Goal: Task Accomplishment & Management: Complete application form

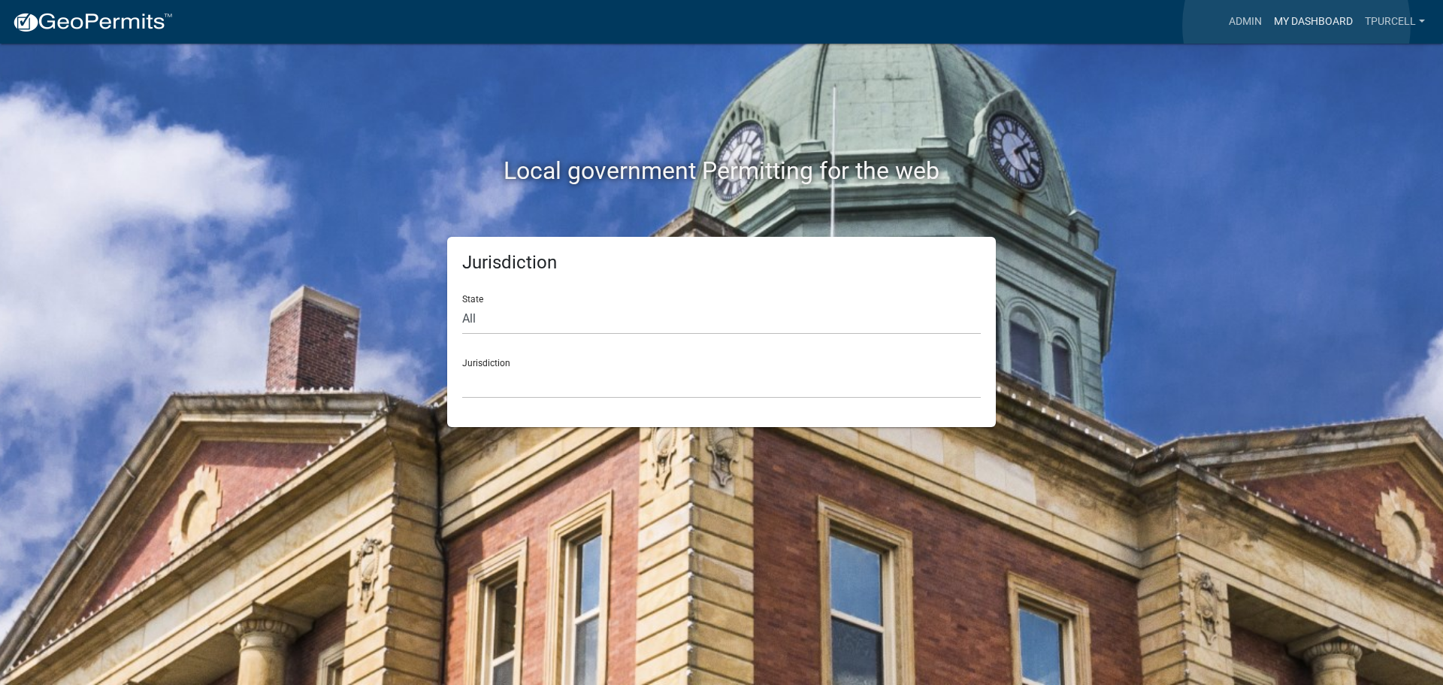
click at [1297, 25] on link "My Dashboard" at bounding box center [1313, 22] width 91 height 29
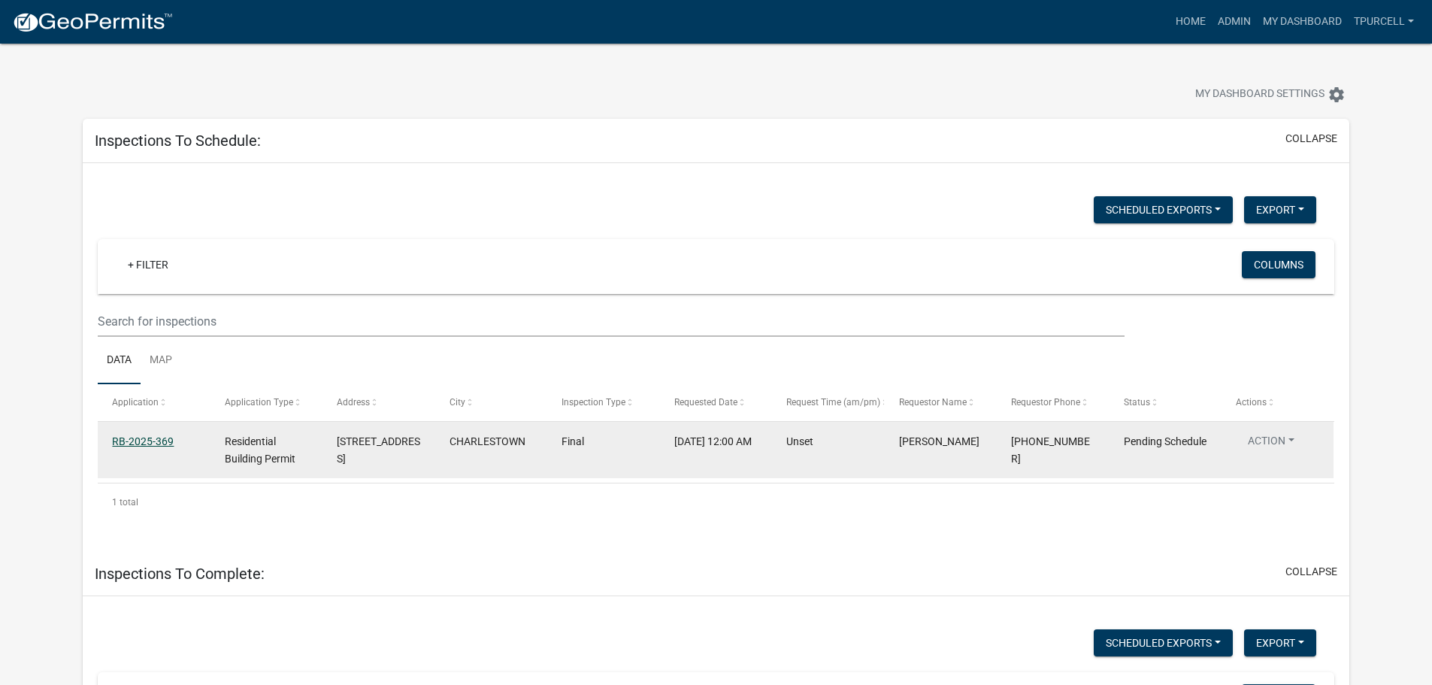
click at [154, 444] on link "RB-2025-369" at bounding box center [143, 441] width 62 height 12
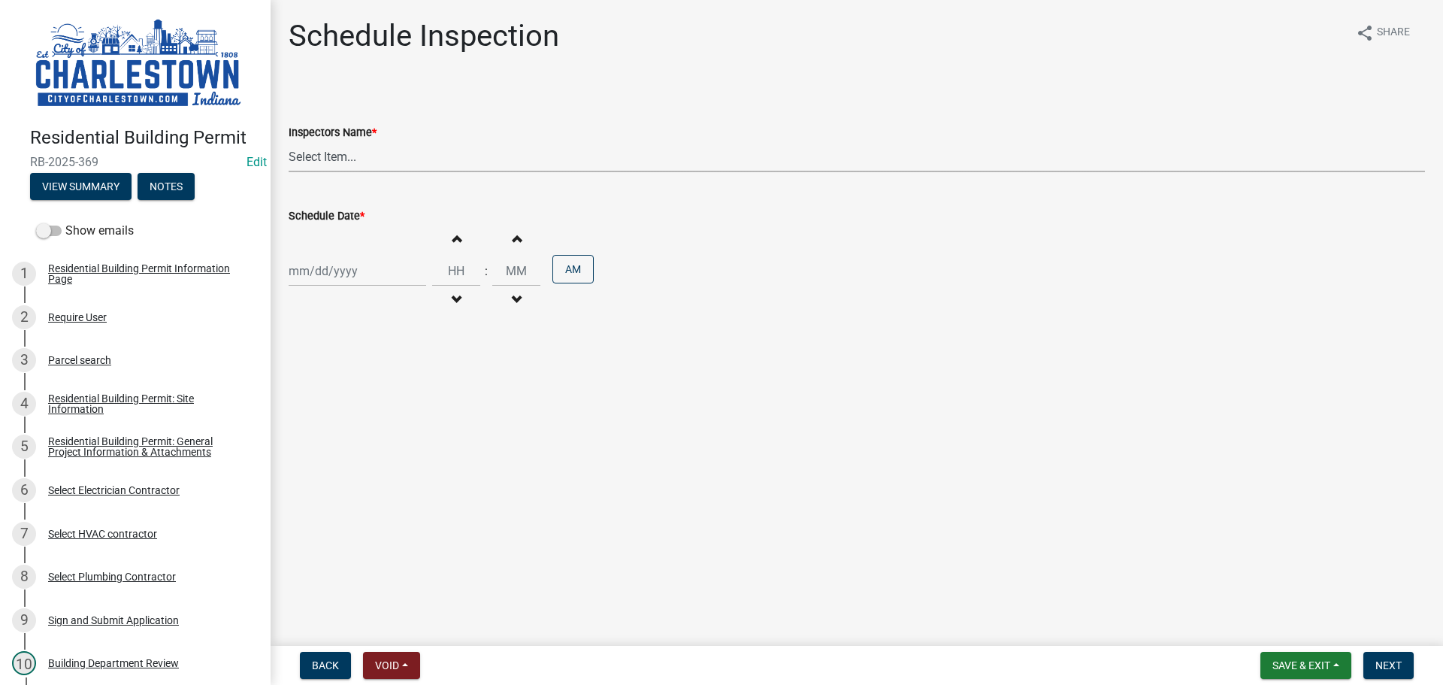
click at [325, 162] on select "Select Item... [PERSON_NAME] ([PERSON_NAME]) [PERSON_NAME] ([PERSON_NAME]) [PER…" at bounding box center [857, 156] width 1137 height 31
select select "63e5a778-15f7-4a13-aba2-a6e5541a0fb3"
click at [289, 141] on select "Select Item... [PERSON_NAME] ([PERSON_NAME]) [PERSON_NAME] ([PERSON_NAME]) [PER…" at bounding box center [857, 156] width 1137 height 31
select select "9"
select select "2025"
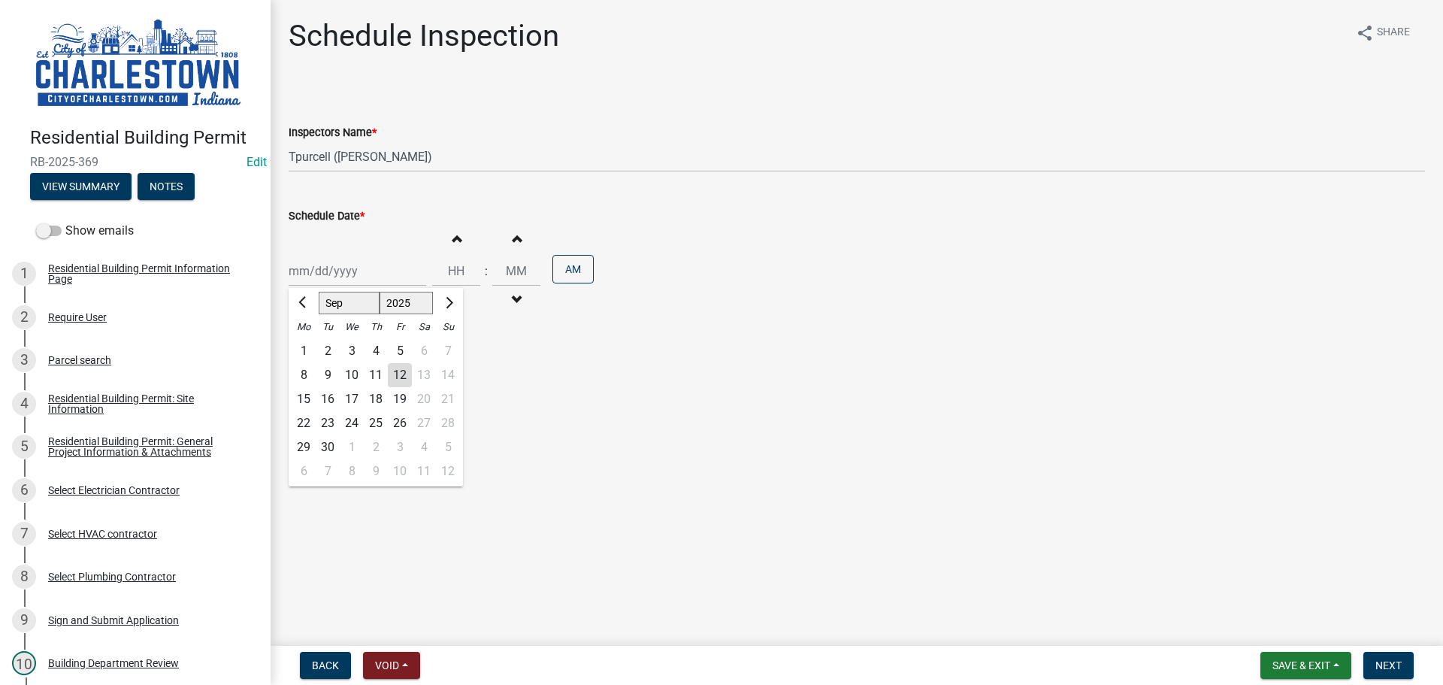
click at [339, 282] on div "[PERSON_NAME] Feb Mar Apr [PERSON_NAME][DATE] Oct Nov [DATE] 1526 1527 1528 152…" at bounding box center [358, 271] width 138 height 31
click at [403, 379] on div "12" at bounding box center [400, 375] width 24 height 24
type input "[DATE]"
click at [1301, 664] on span "Save & Exit" at bounding box center [1302, 665] width 58 height 12
click at [1406, 587] on main "Schedule Inspection share Share Inspectors Name * Select Item... [PERSON_NAME] …" at bounding box center [857, 320] width 1173 height 640
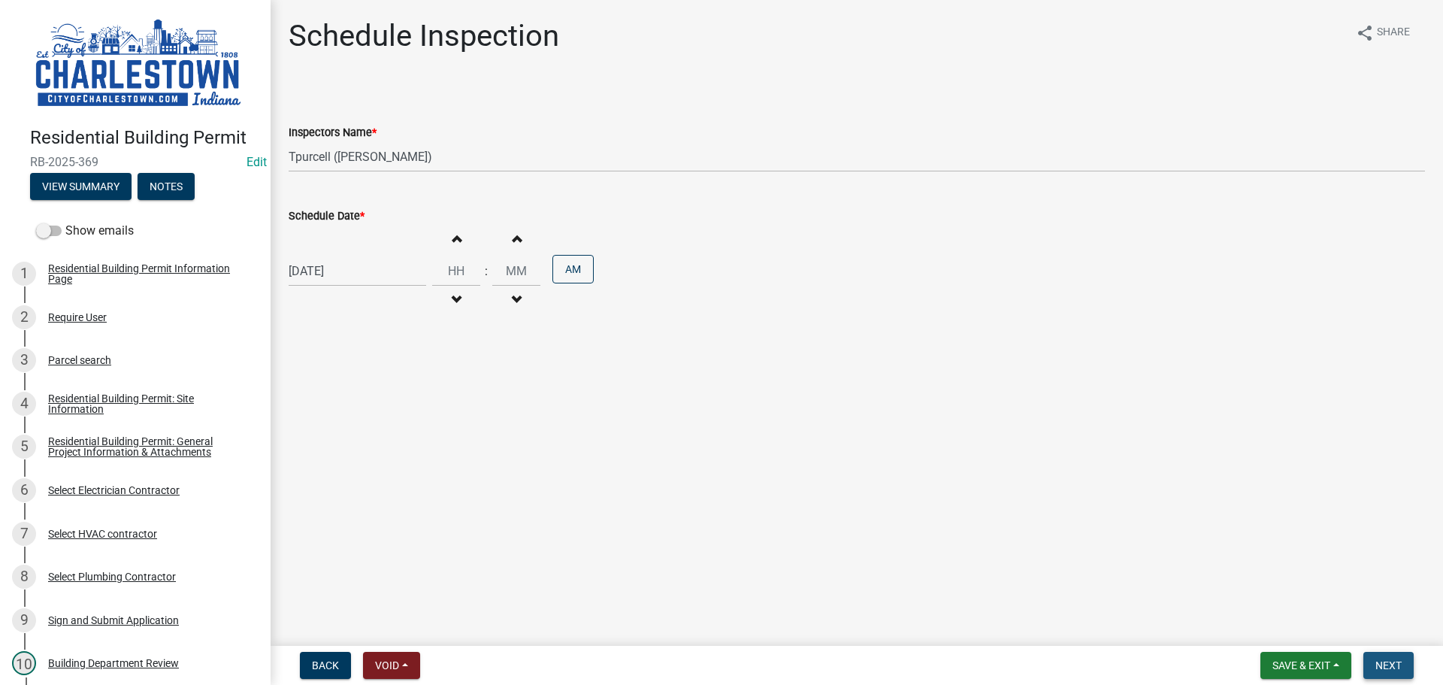
click at [1393, 656] on button "Next" at bounding box center [1389, 665] width 50 height 27
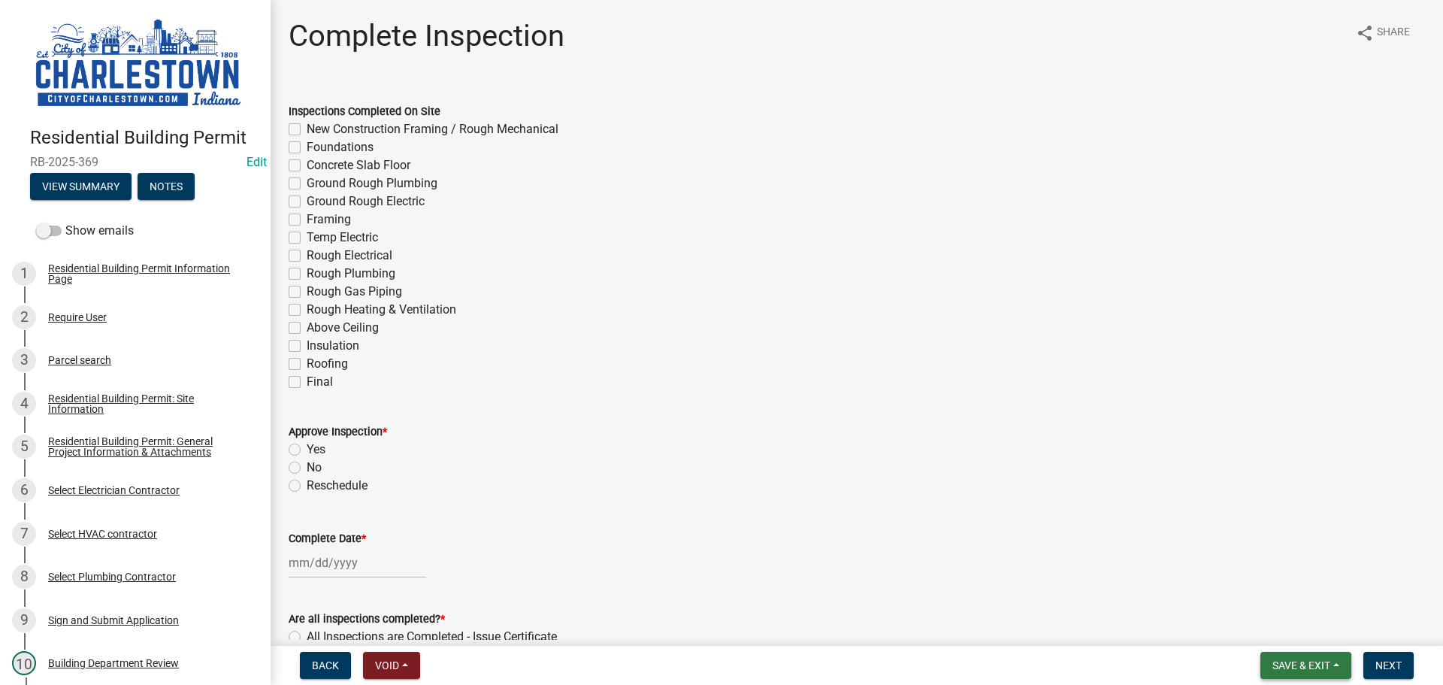
click at [1307, 662] on span "Save & Exit" at bounding box center [1302, 665] width 58 height 12
click at [1293, 633] on button "Save & Exit" at bounding box center [1291, 626] width 120 height 36
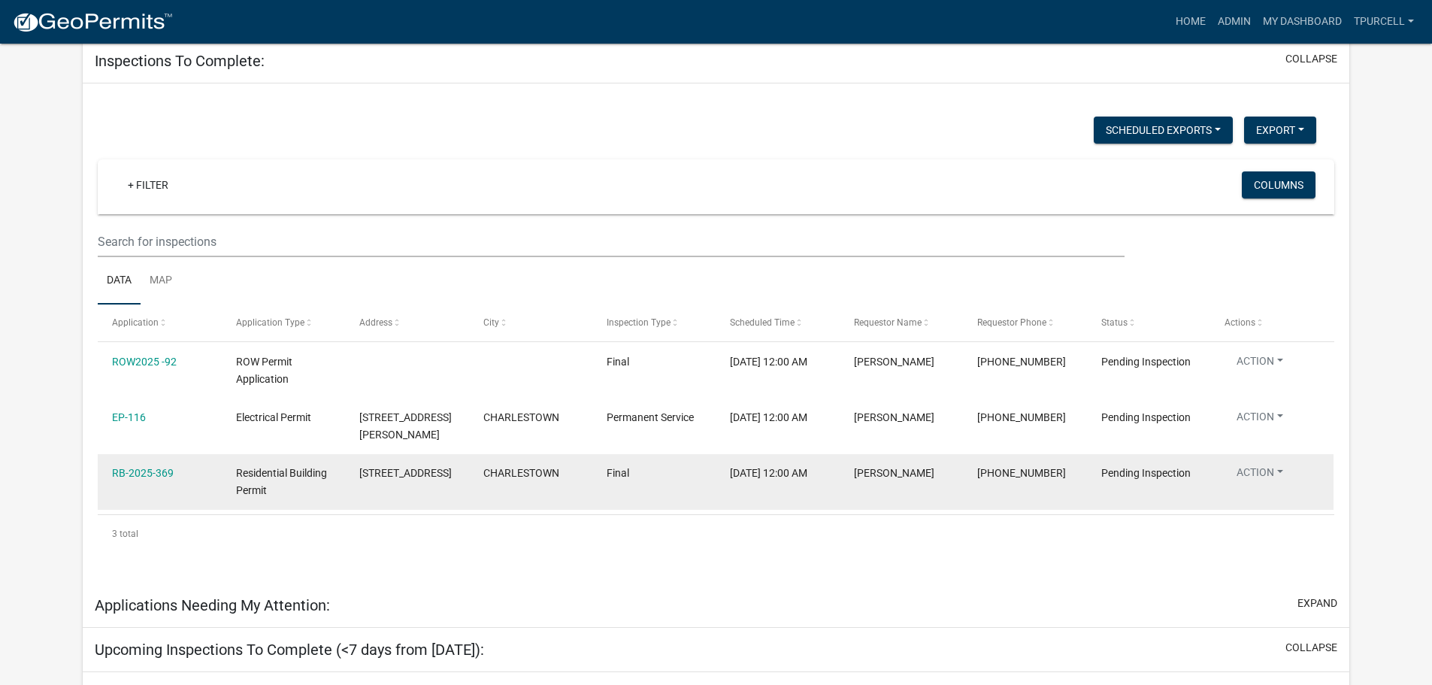
scroll to position [126, 0]
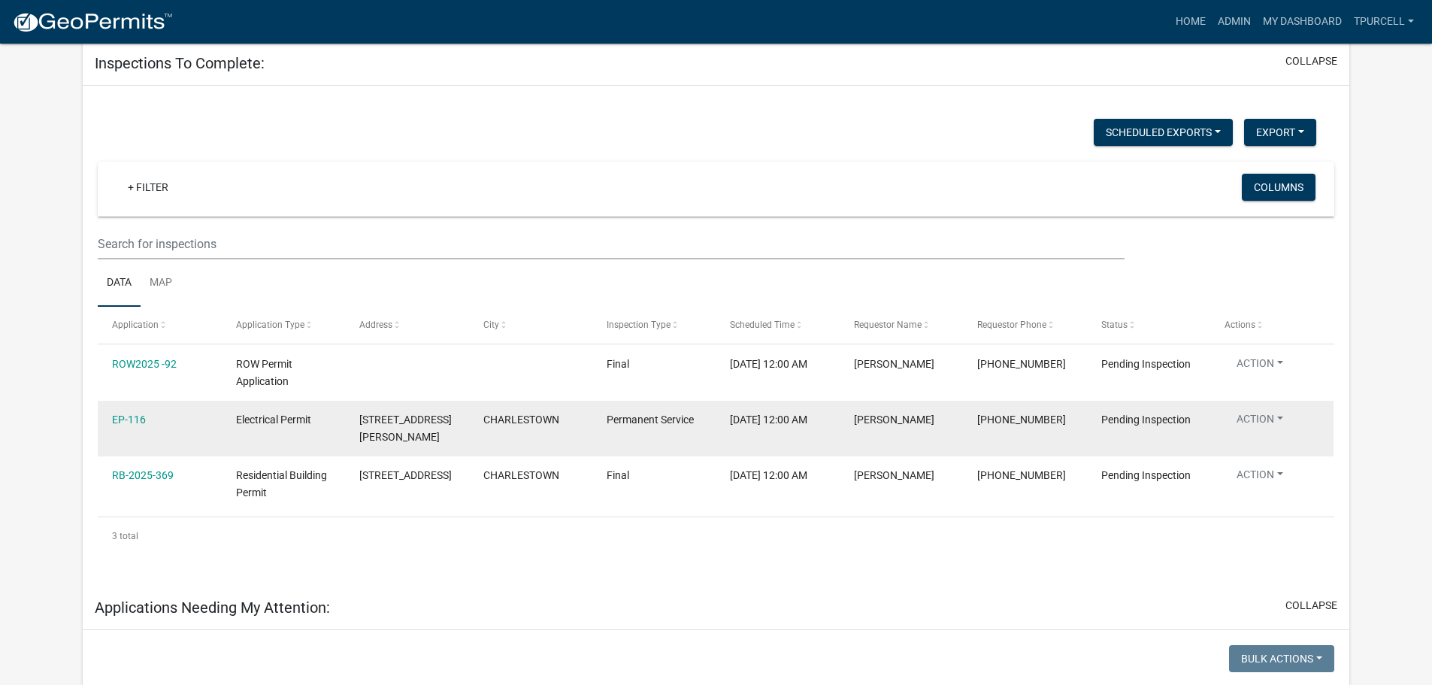
click at [453, 422] on div "[STREET_ADDRESS][PERSON_NAME]" at bounding box center [406, 428] width 95 height 35
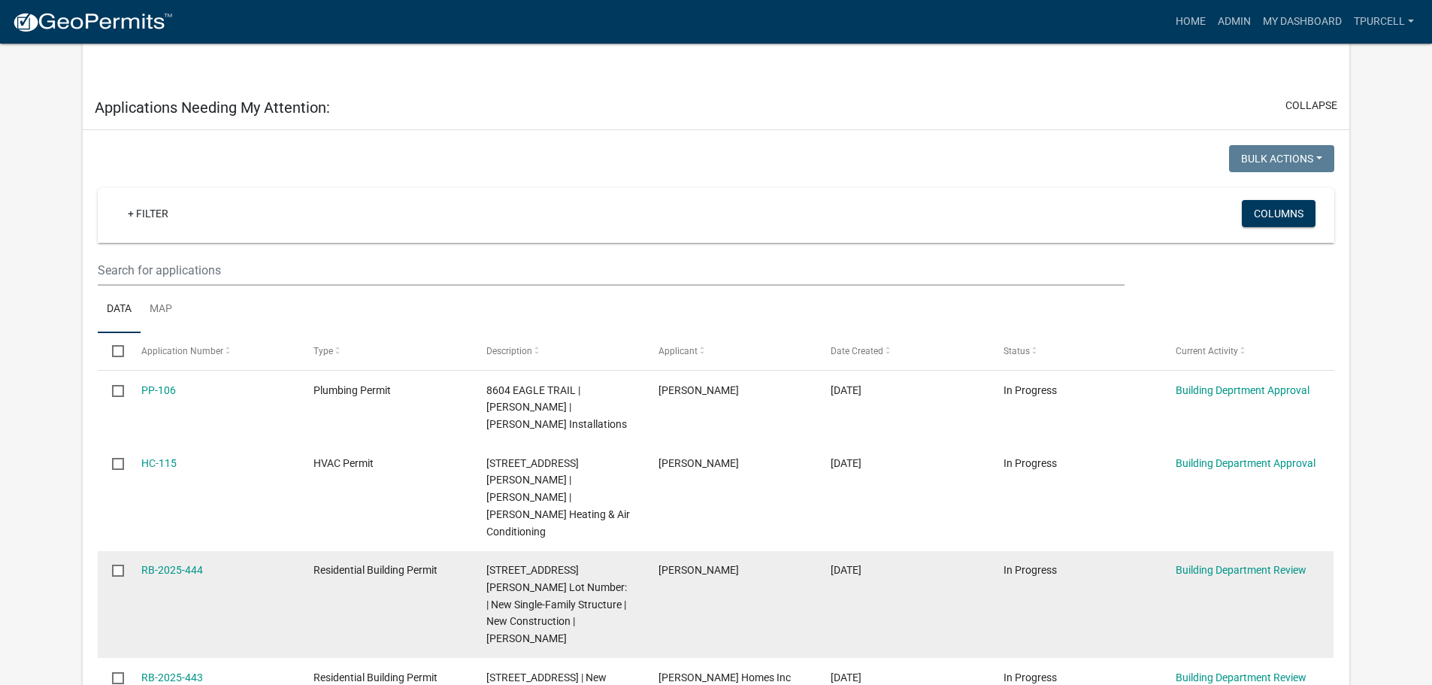
scroll to position [653, 0]
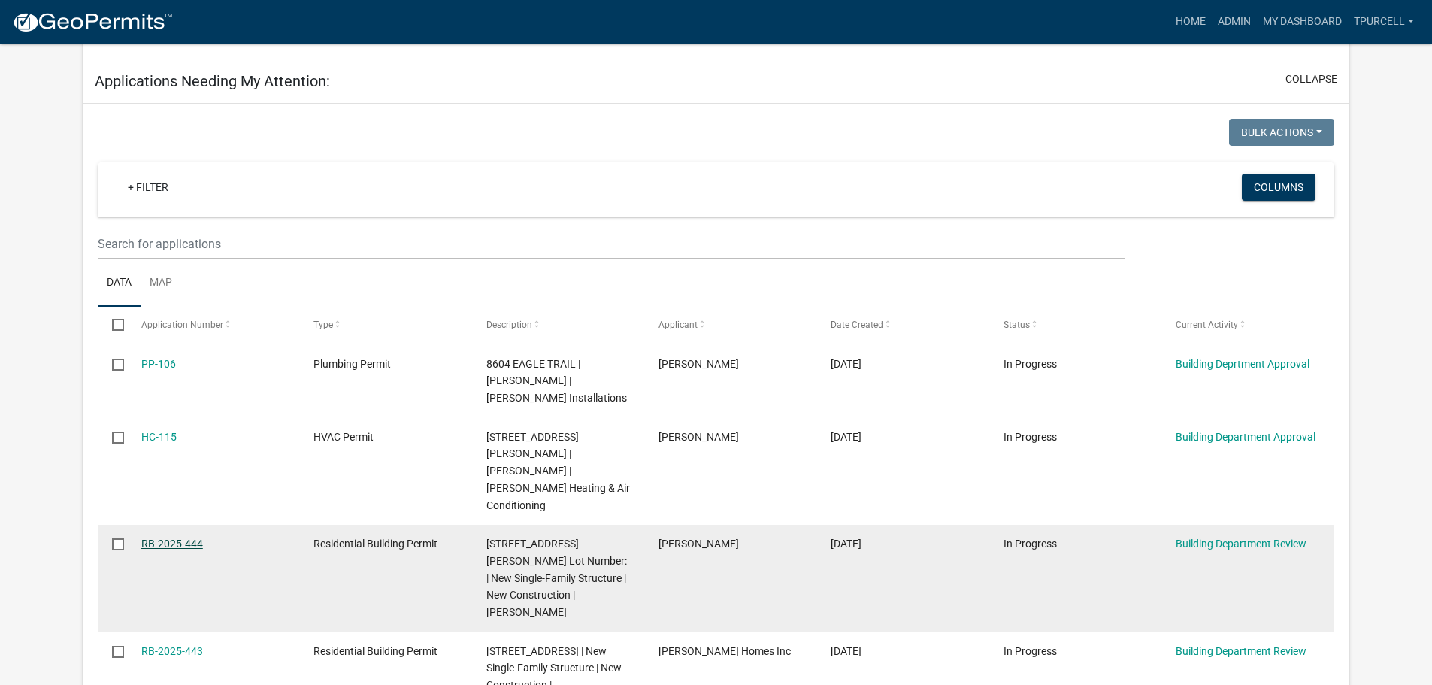
click at [162, 538] on link "RB-2025-444" at bounding box center [172, 544] width 62 height 12
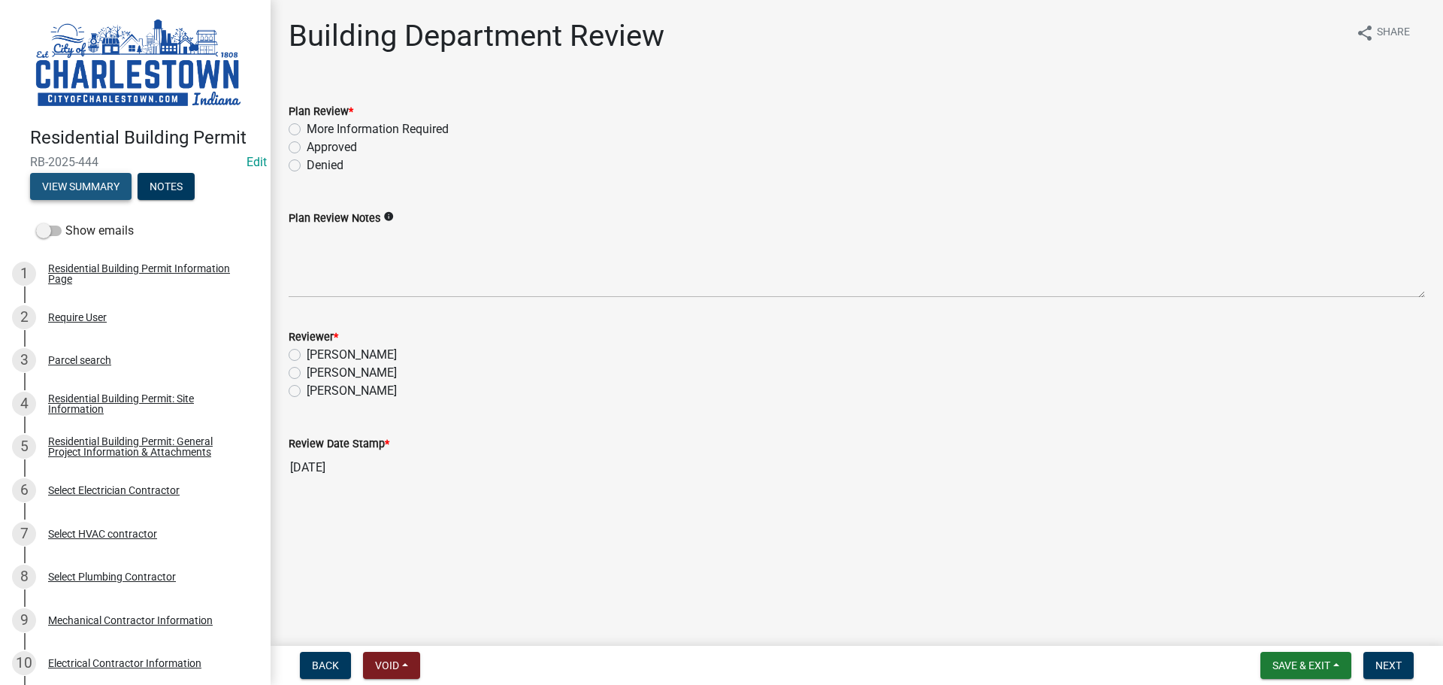
click at [104, 177] on button "View Summary" at bounding box center [80, 186] width 101 height 27
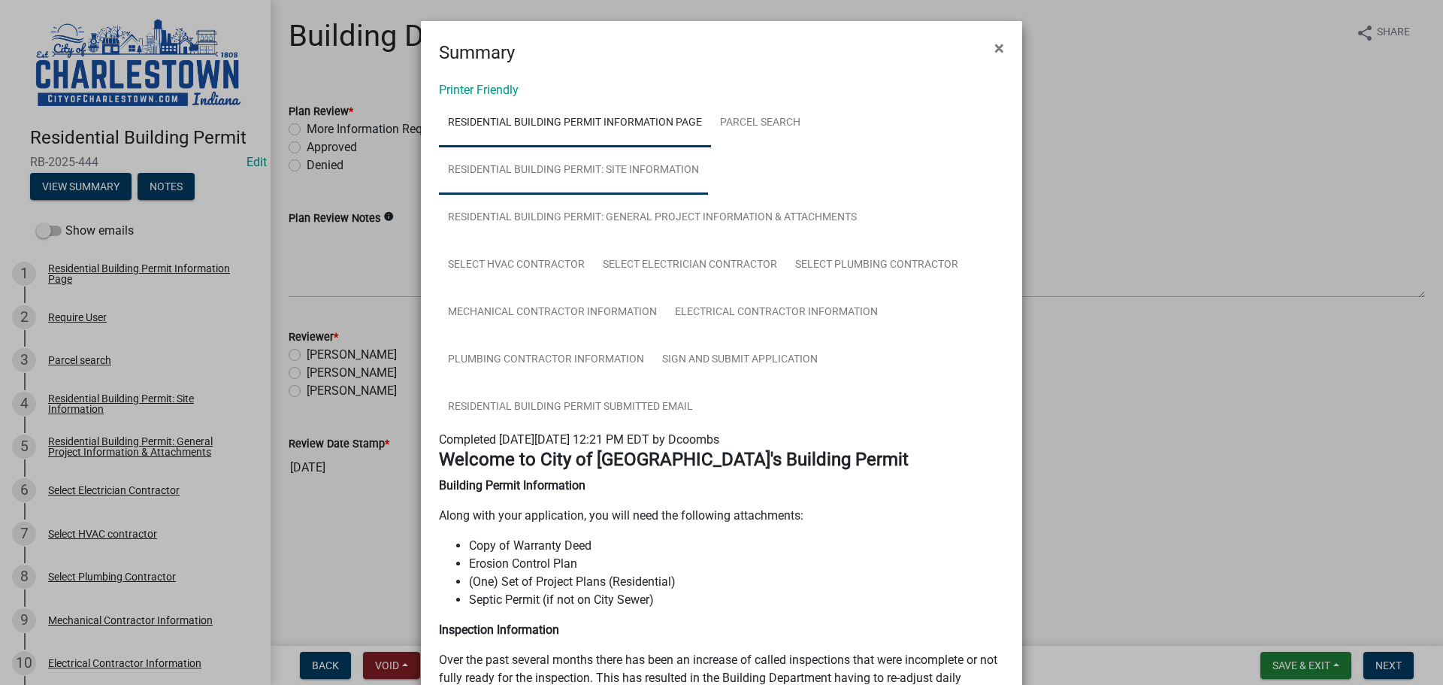
click at [641, 170] on link "Residential Building Permit: Site Information" at bounding box center [573, 171] width 269 height 48
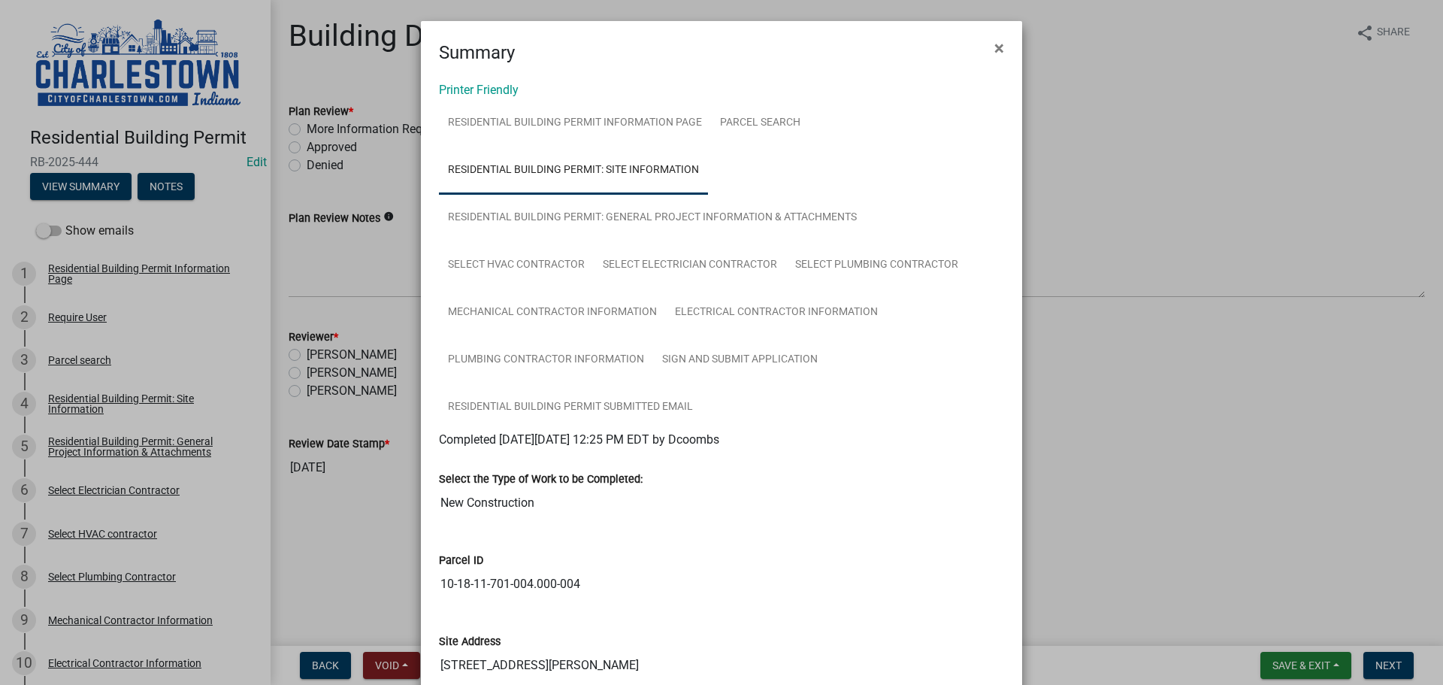
click at [1170, 255] on ngb-modal-window "Summary × Printer Friendly Residential Building Permit Information Page Parcel …" at bounding box center [721, 342] width 1443 height 685
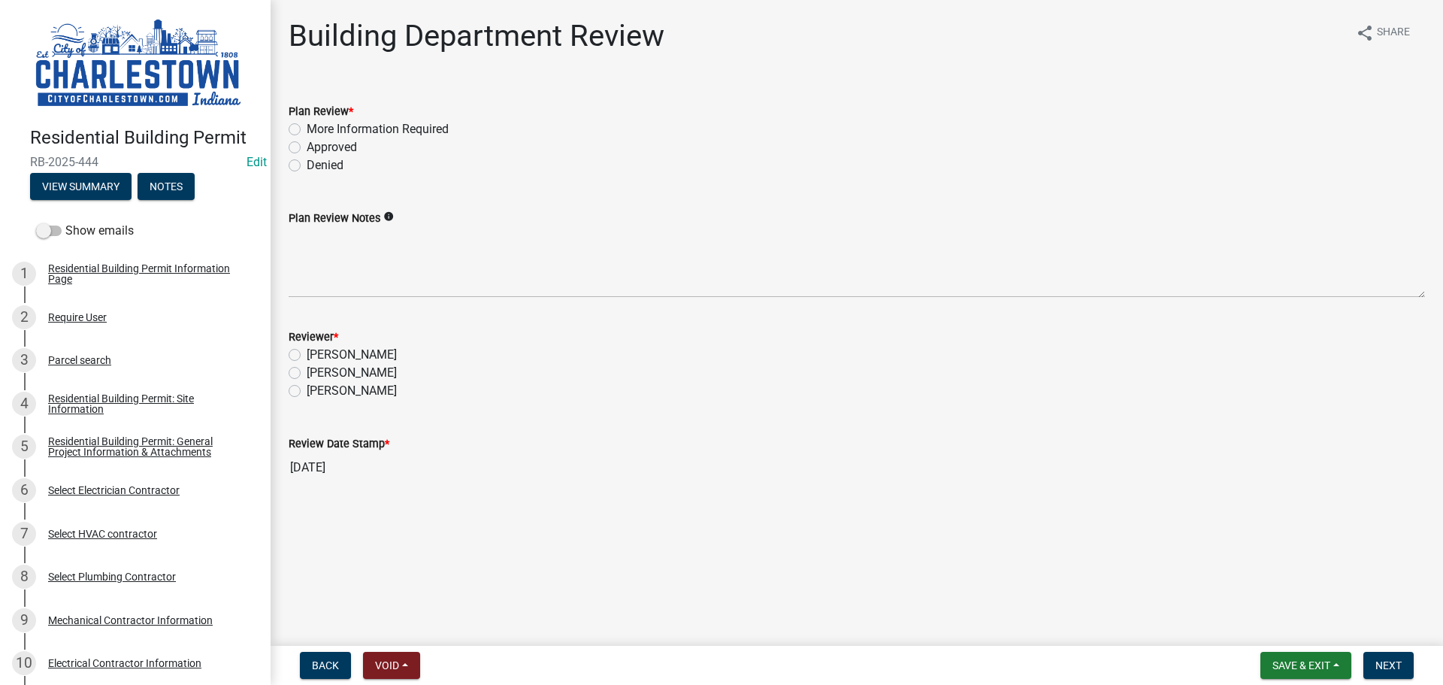
click at [307, 388] on label "[PERSON_NAME]" at bounding box center [352, 391] width 90 height 18
click at [307, 388] on input "[PERSON_NAME]" at bounding box center [312, 387] width 10 height 10
radio input "true"
click at [98, 182] on button "View Summary" at bounding box center [80, 186] width 101 height 27
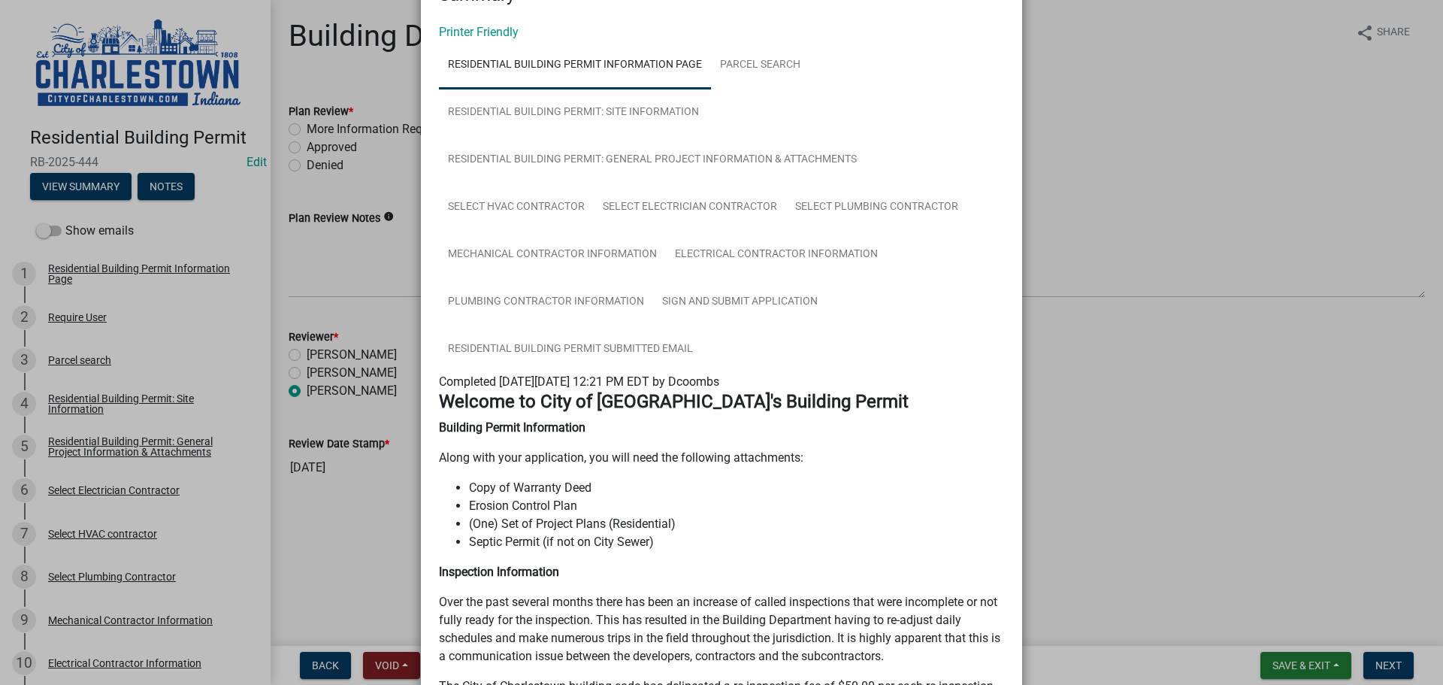
scroll to position [56, 0]
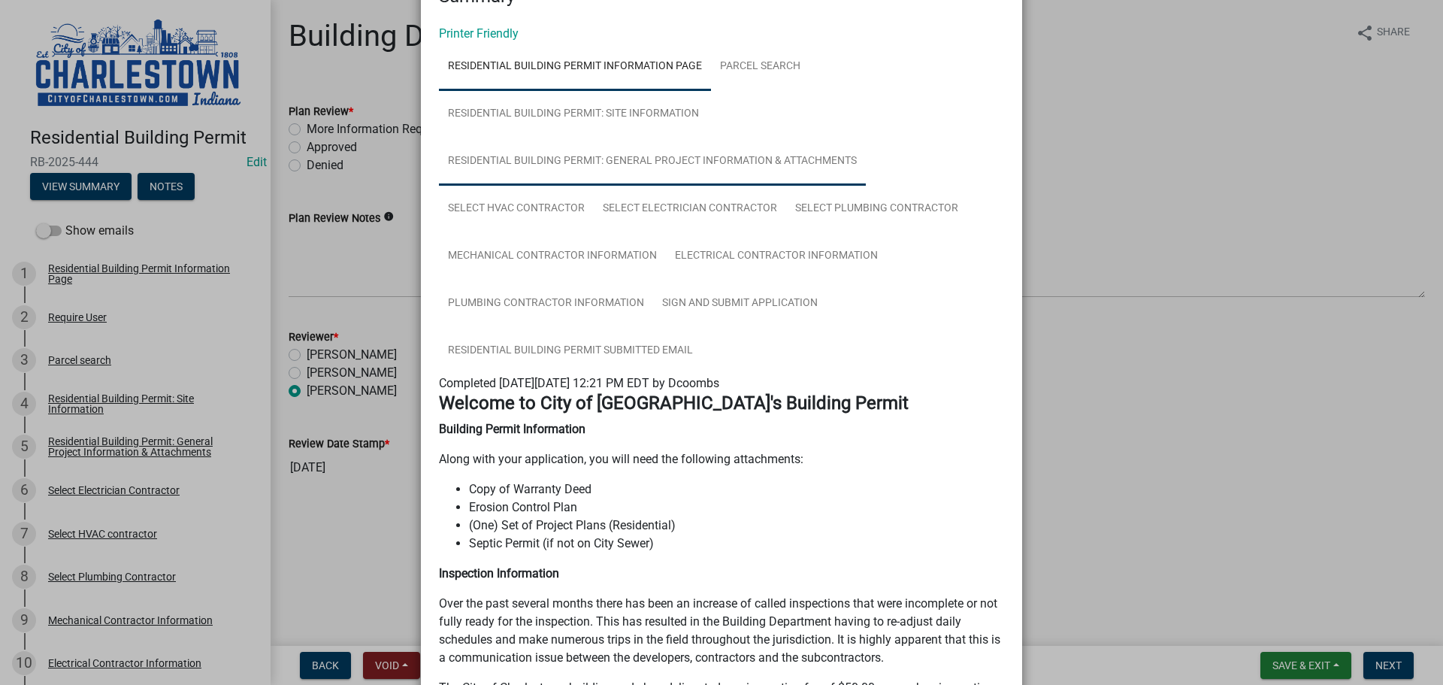
click at [672, 156] on link "Residential Building Permit: General Project Information & Attachments" at bounding box center [652, 162] width 427 height 48
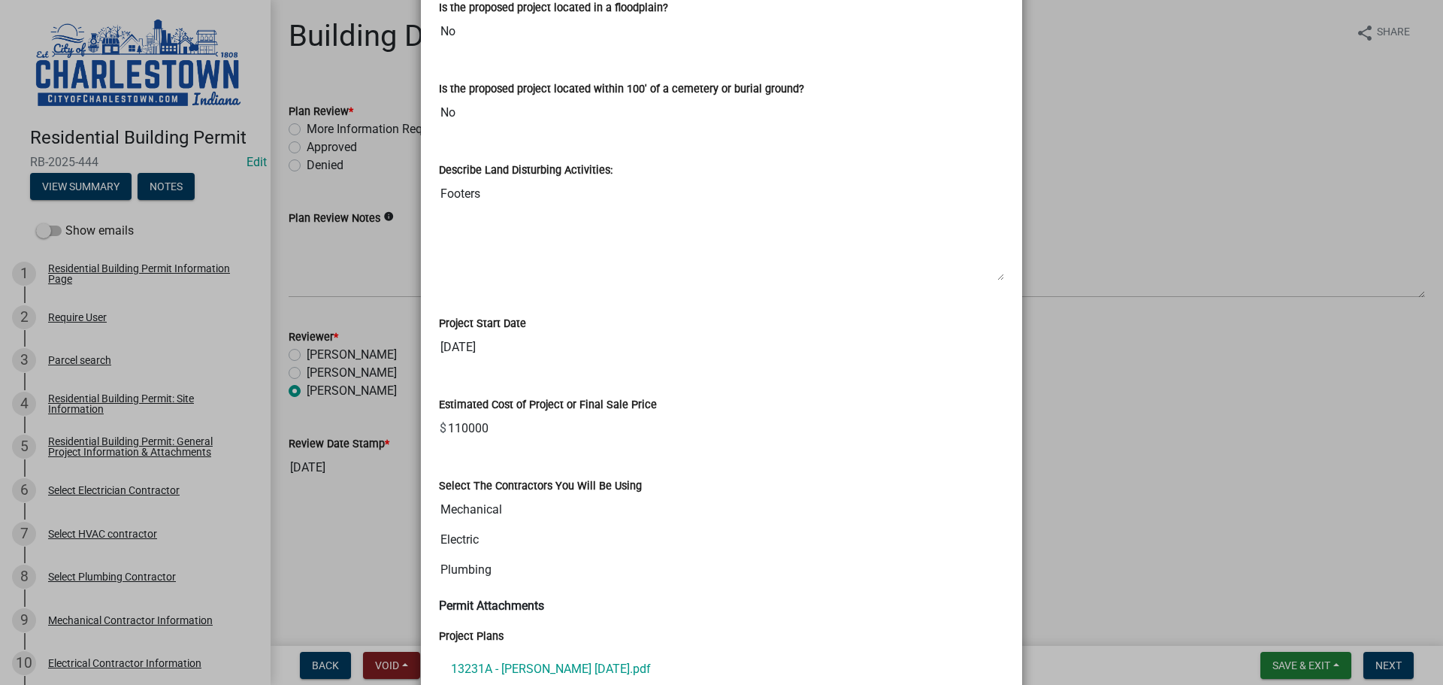
scroll to position [1043, 0]
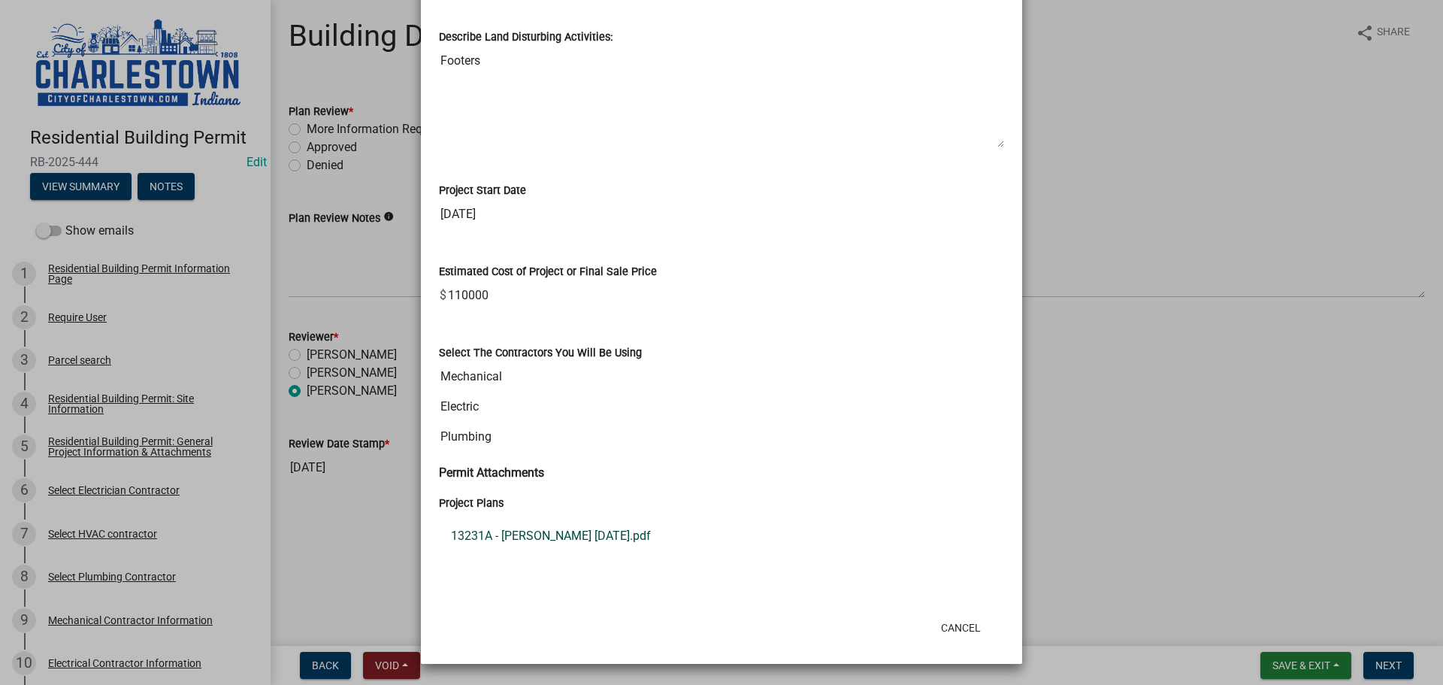
click at [578, 532] on link "13231A - [PERSON_NAME] [DATE].pdf" at bounding box center [721, 536] width 565 height 36
click at [296, 147] on ngb-modal-window "Summary × Printer Friendly Residential Building Permit Information Page Parcel …" at bounding box center [721, 342] width 1443 height 685
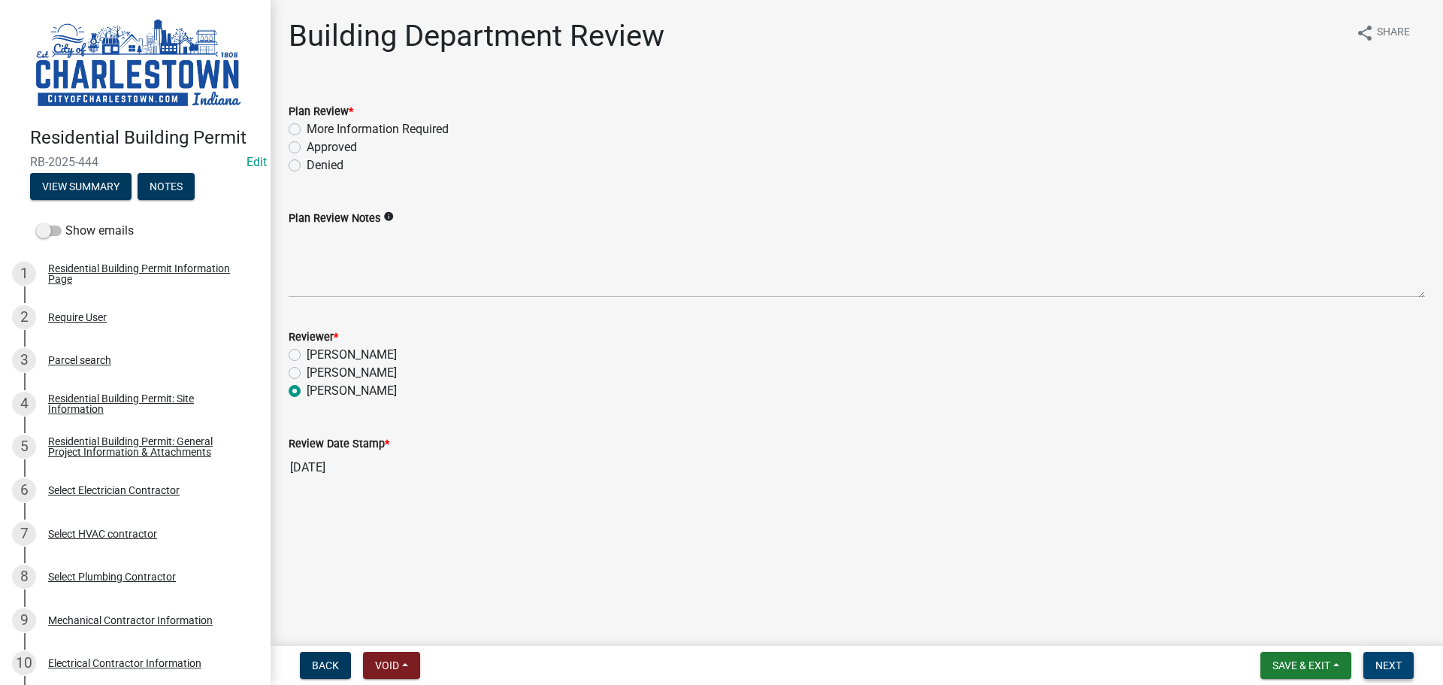
click at [1393, 658] on button "Next" at bounding box center [1389, 665] width 50 height 27
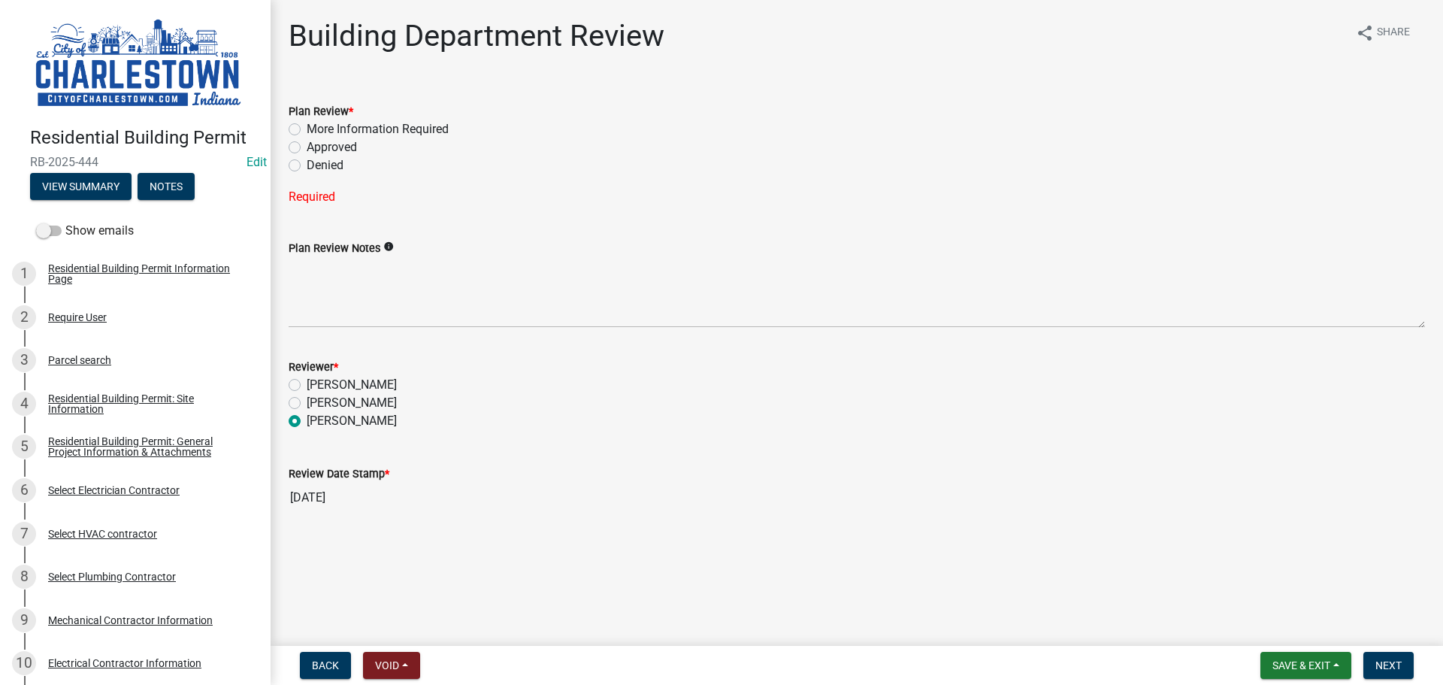
click at [307, 145] on label "Approved" at bounding box center [332, 147] width 50 height 18
click at [307, 145] on input "Approved" at bounding box center [312, 143] width 10 height 10
radio input "true"
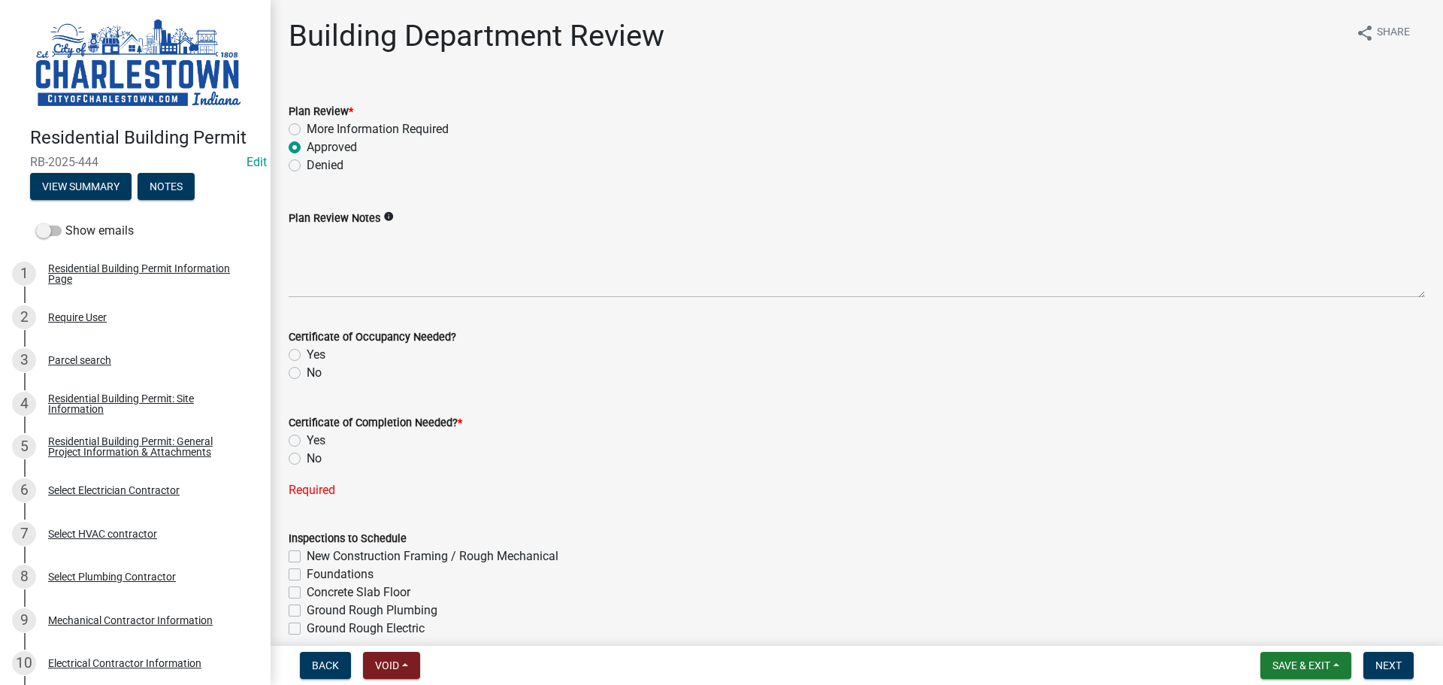
click at [307, 355] on label "Yes" at bounding box center [316, 355] width 19 height 18
click at [307, 355] on input "Yes" at bounding box center [312, 351] width 10 height 10
radio input "true"
click at [307, 443] on label "Yes" at bounding box center [316, 441] width 19 height 18
click at [307, 441] on input "Yes" at bounding box center [312, 437] width 10 height 10
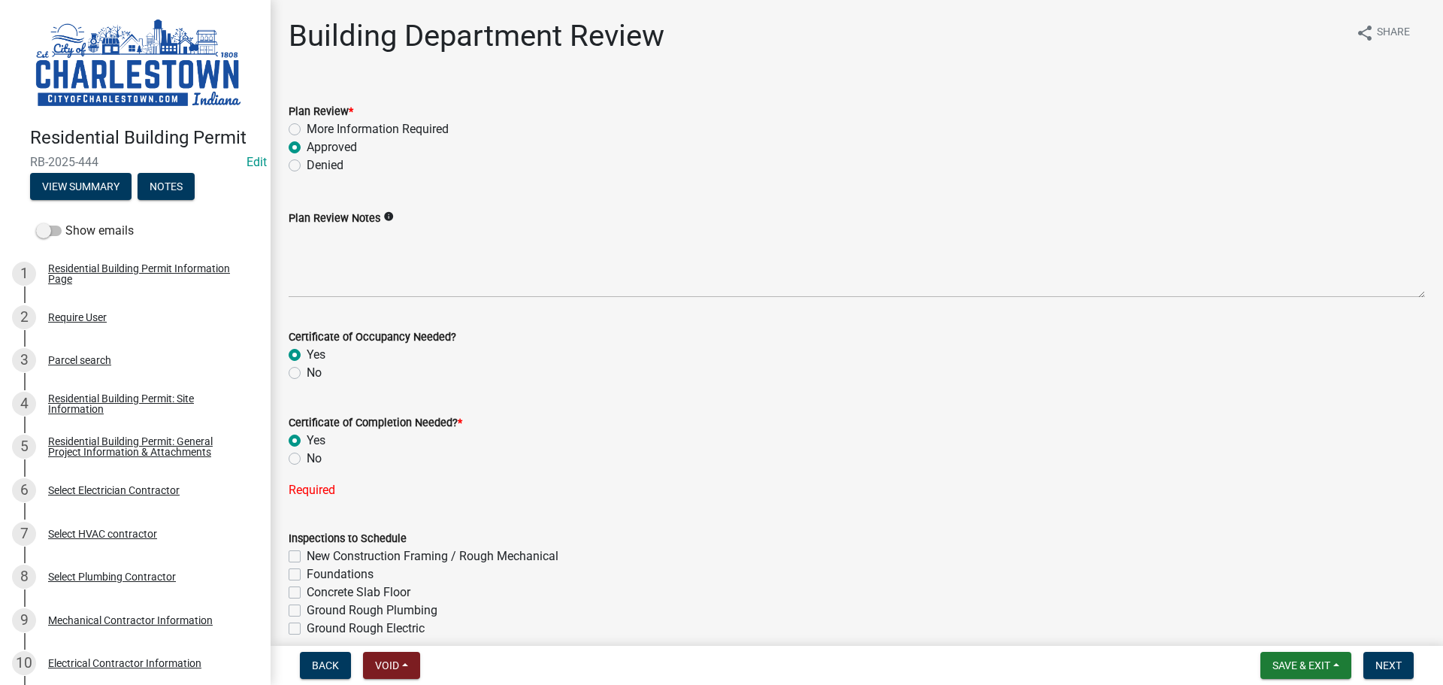
radio input "true"
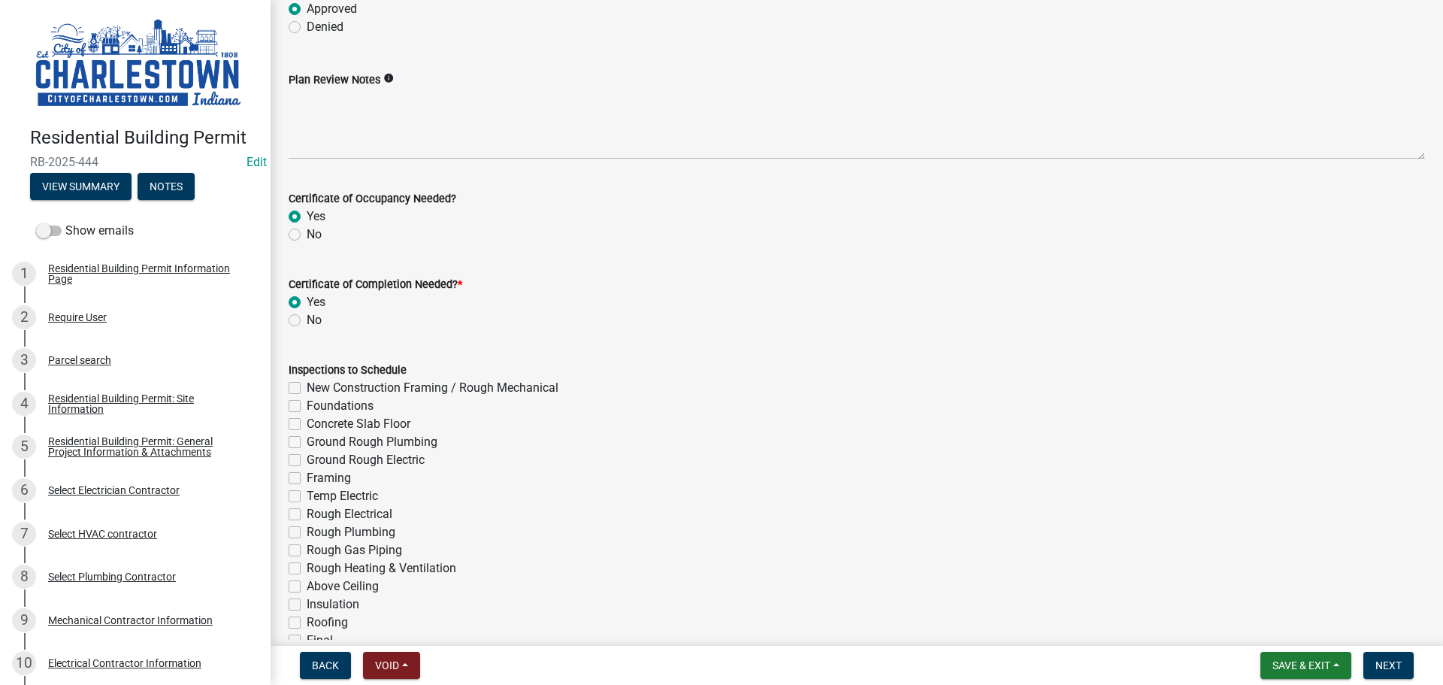
scroll to position [150, 0]
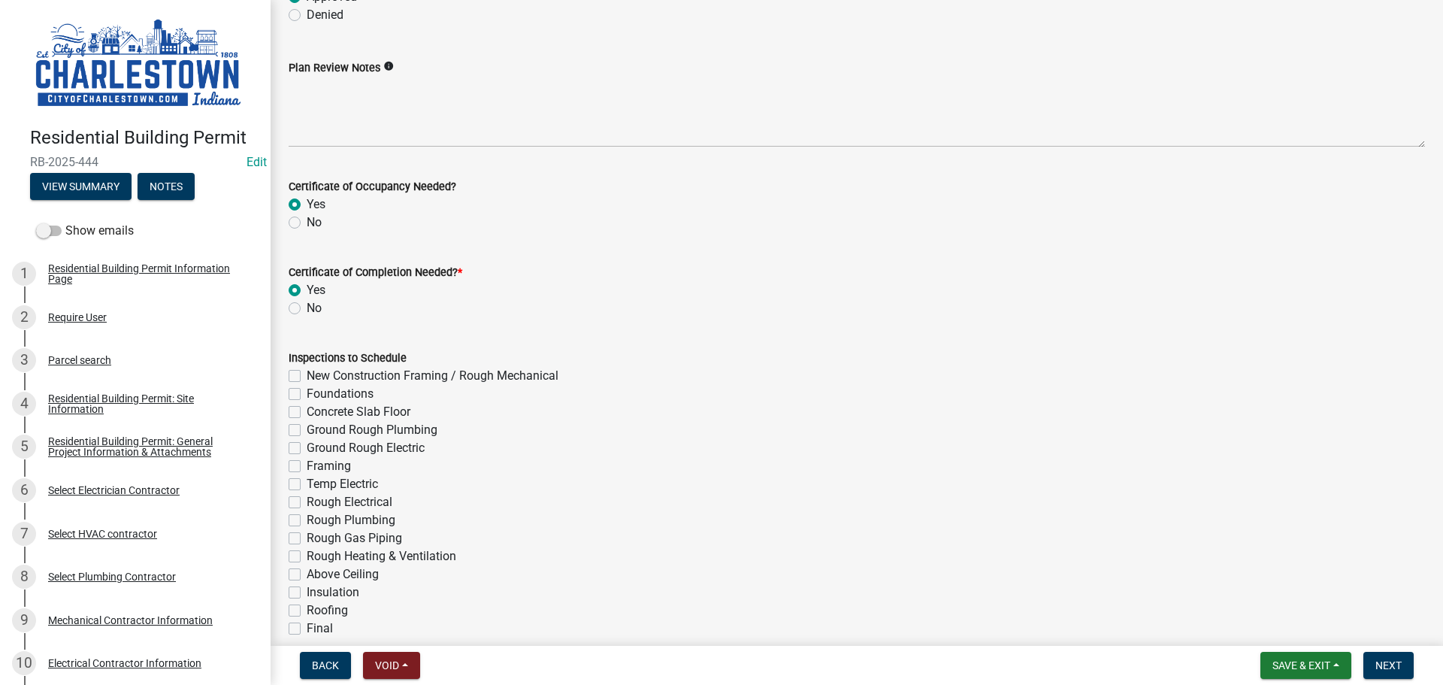
click at [301, 377] on div "New Construction Framing / Rough Mechanical" at bounding box center [857, 376] width 1137 height 18
drag, startPoint x: 292, startPoint y: 372, endPoint x: 294, endPoint y: 399, distance: 27.2
click at [307, 374] on label "New Construction Framing / Rough Mechanical" at bounding box center [433, 376] width 252 height 18
click at [307, 374] on input "New Construction Framing / Rough Mechanical" at bounding box center [312, 372] width 10 height 10
checkbox input "true"
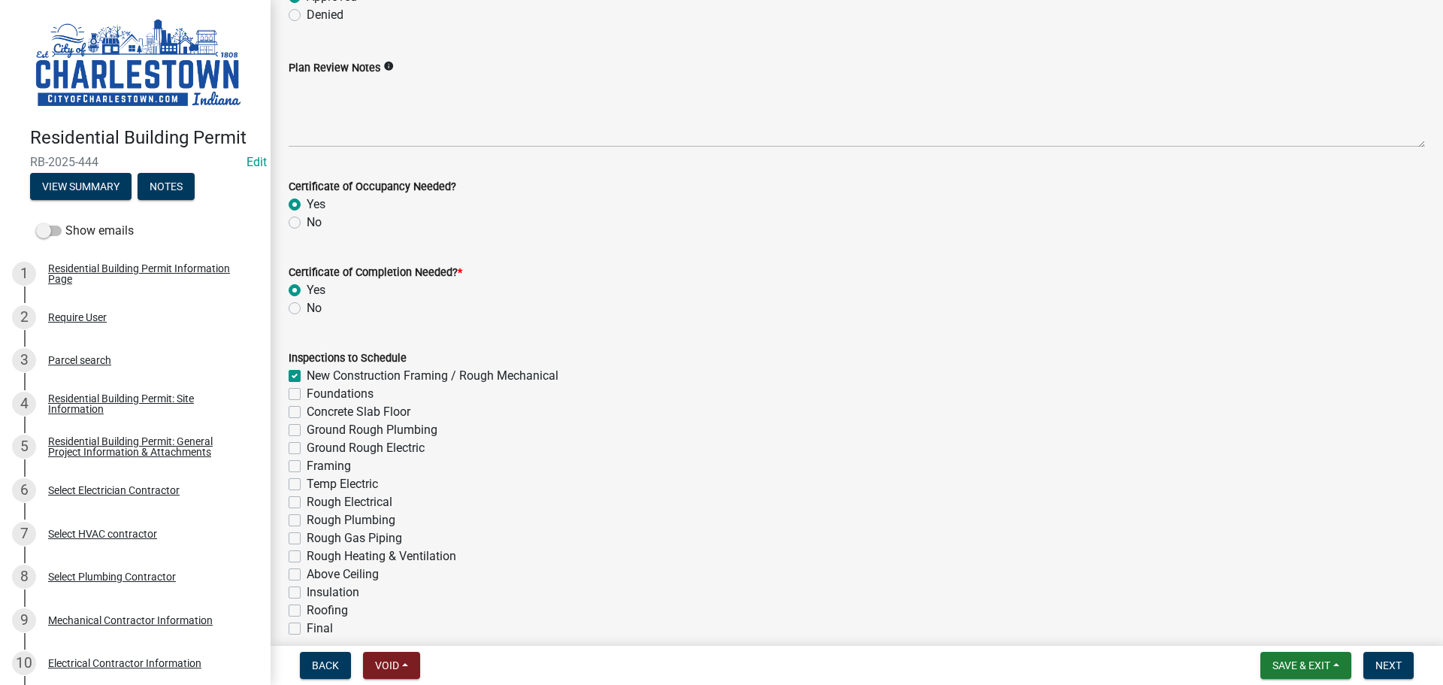
checkbox input "false"
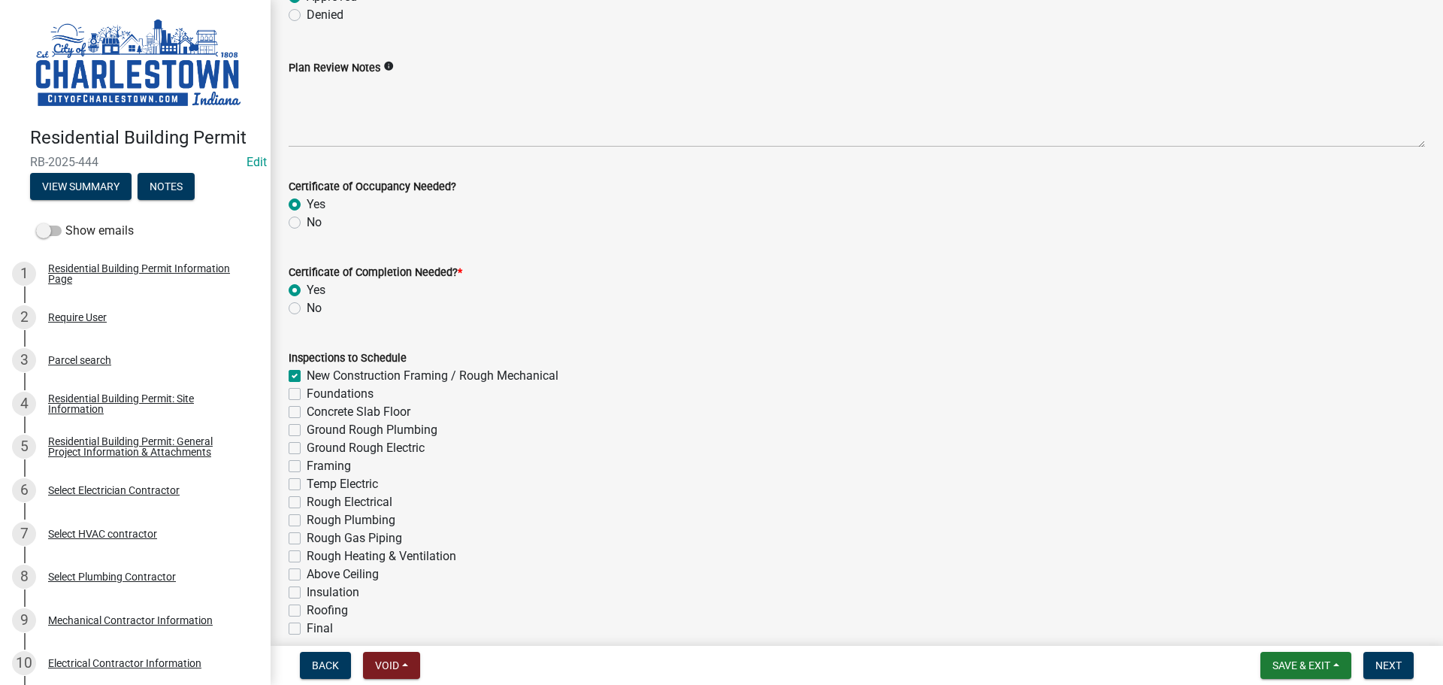
checkbox input "false"
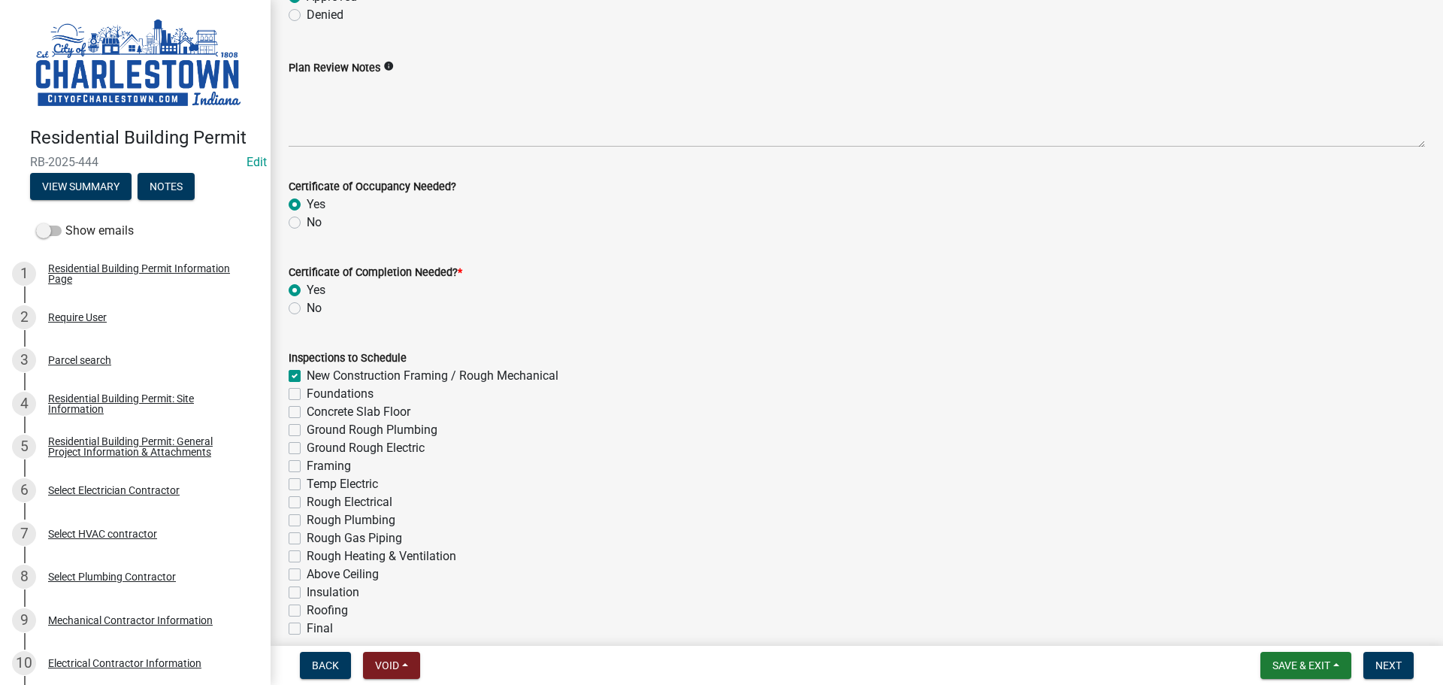
checkbox input "false"
click at [307, 395] on label "Foundations" at bounding box center [340, 394] width 67 height 18
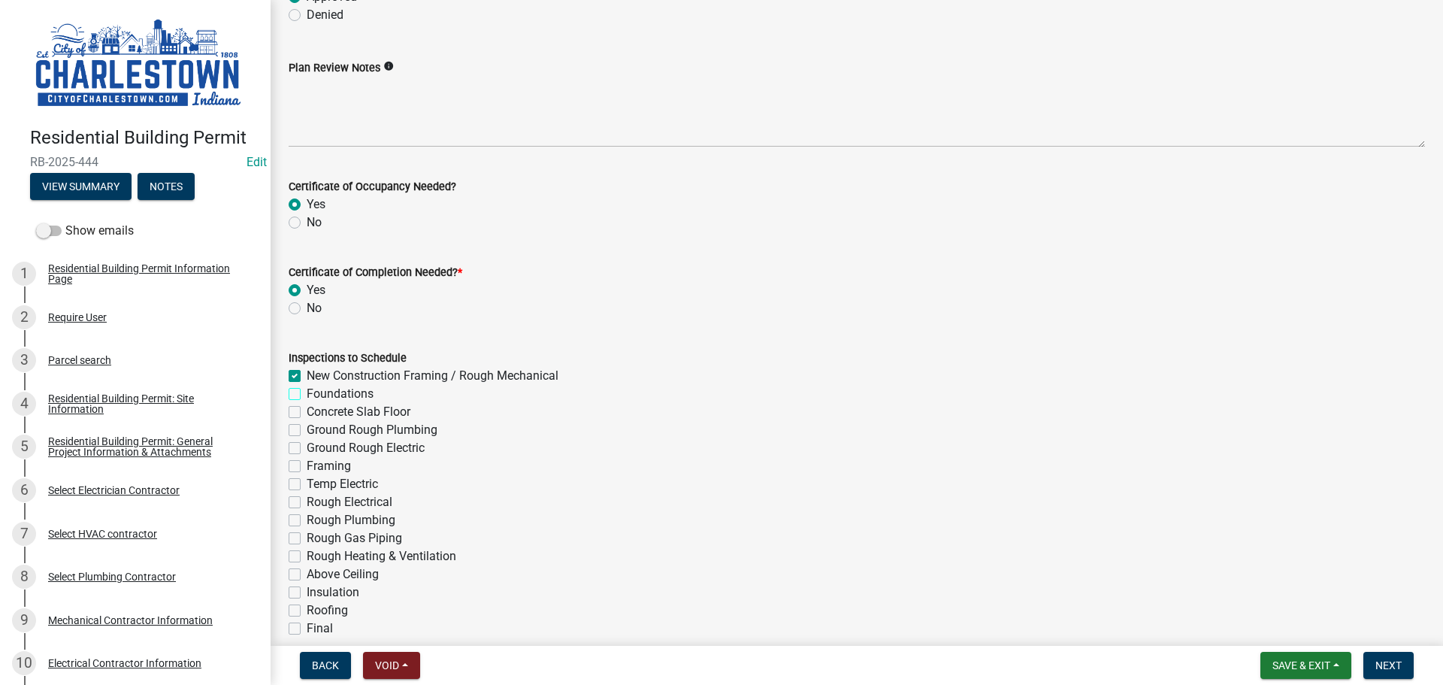
click at [307, 395] on input "Foundations" at bounding box center [312, 390] width 10 height 10
checkbox input "true"
checkbox input "false"
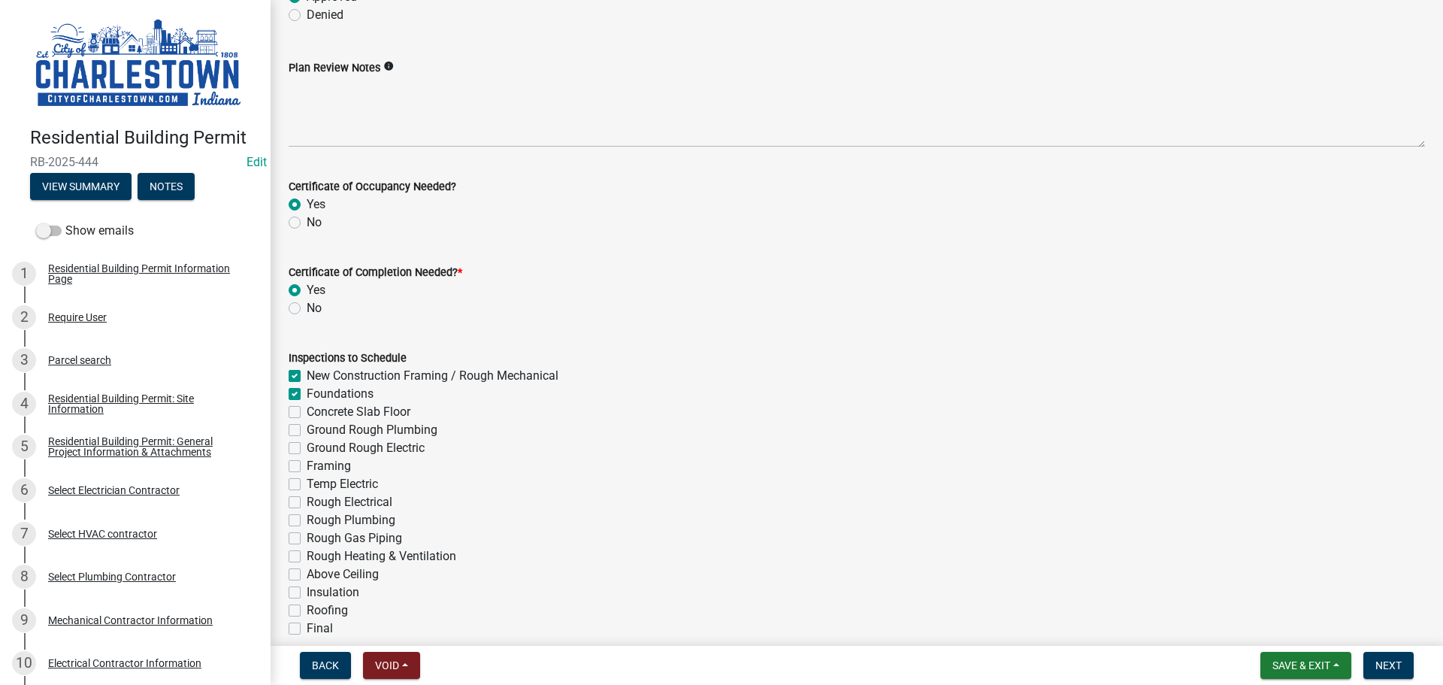
checkbox input "false"
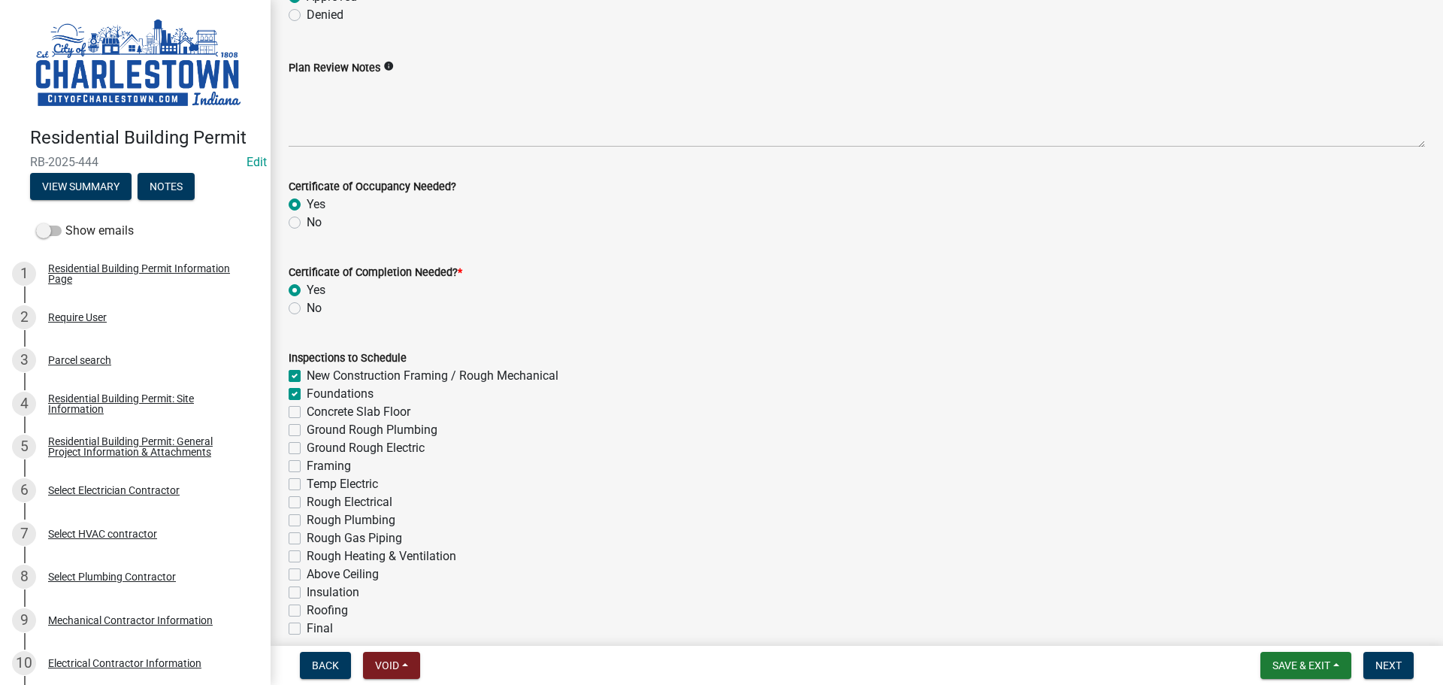
checkbox input "false"
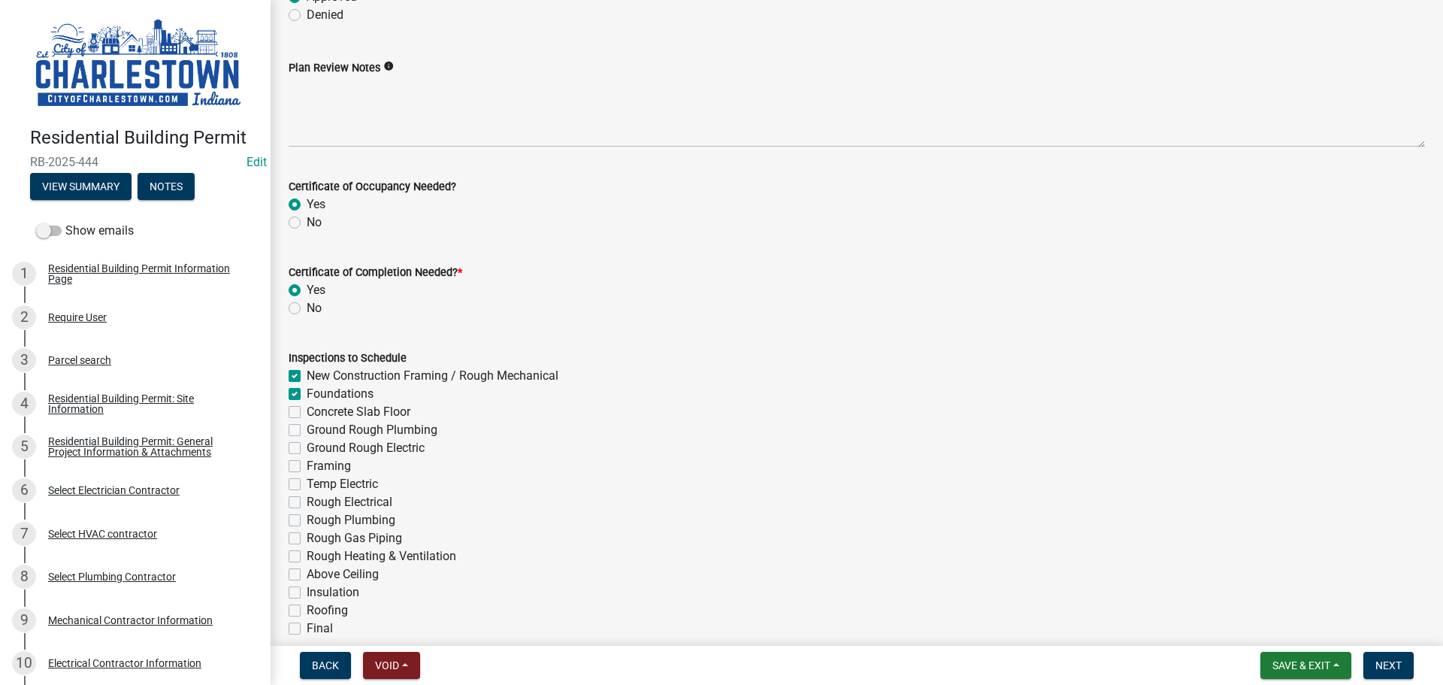
checkbox input "false"
click at [307, 428] on label "Ground Rough Plumbing" at bounding box center [372, 430] width 131 height 18
click at [307, 428] on input "Ground Rough Plumbing" at bounding box center [312, 426] width 10 height 10
checkbox input "true"
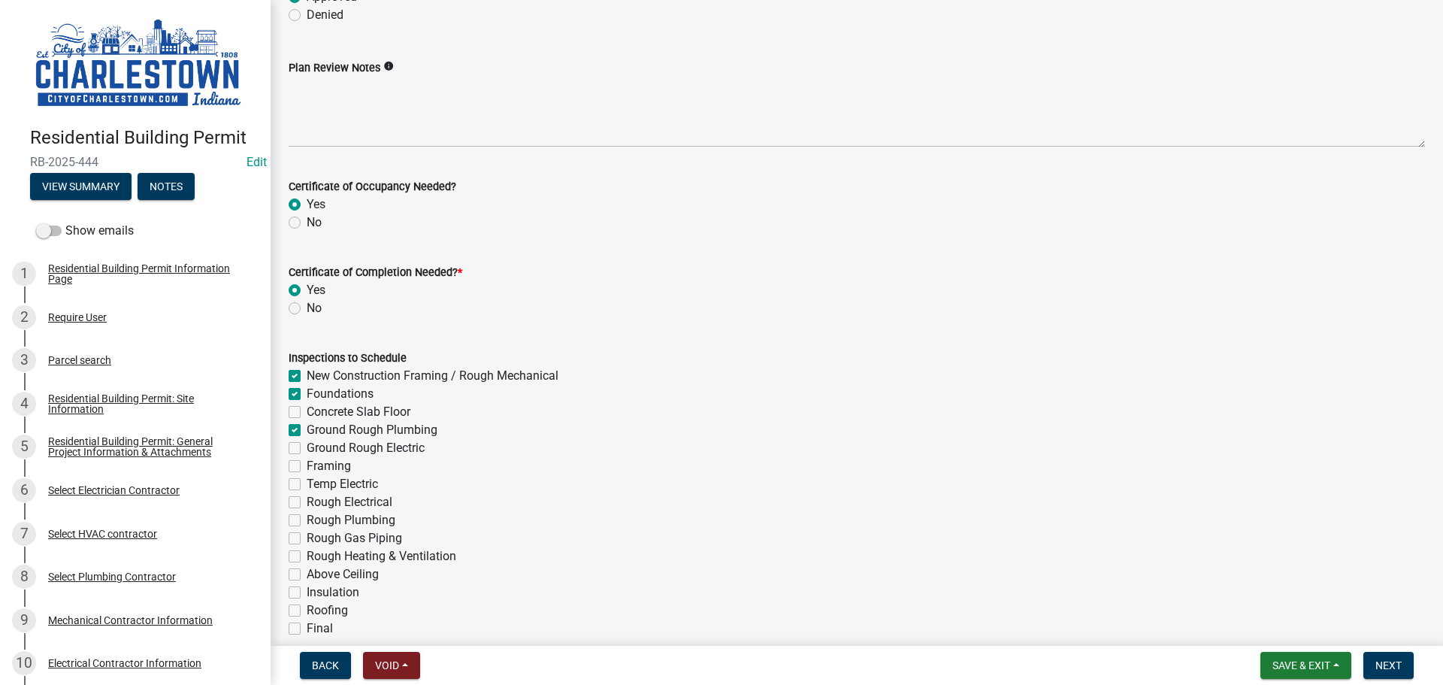
checkbox input "true"
checkbox input "false"
checkbox input "true"
checkbox input "false"
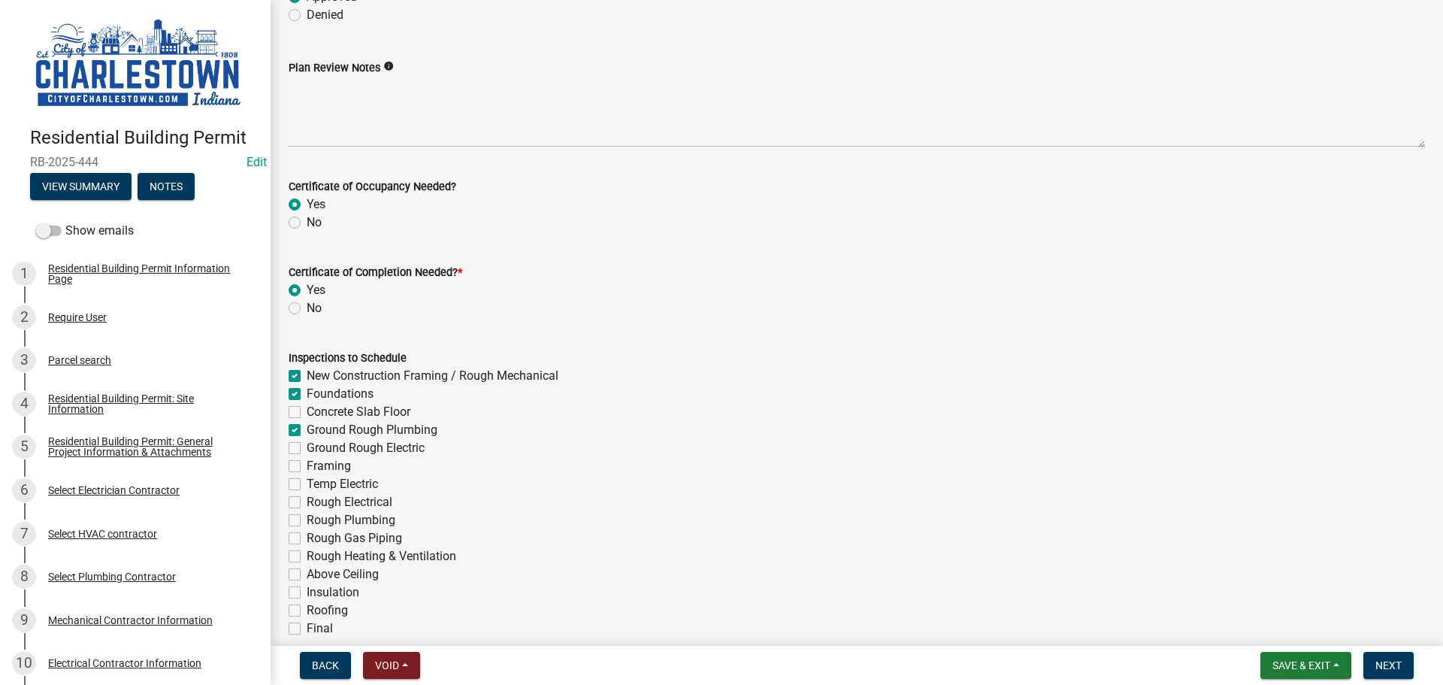
checkbox input "false"
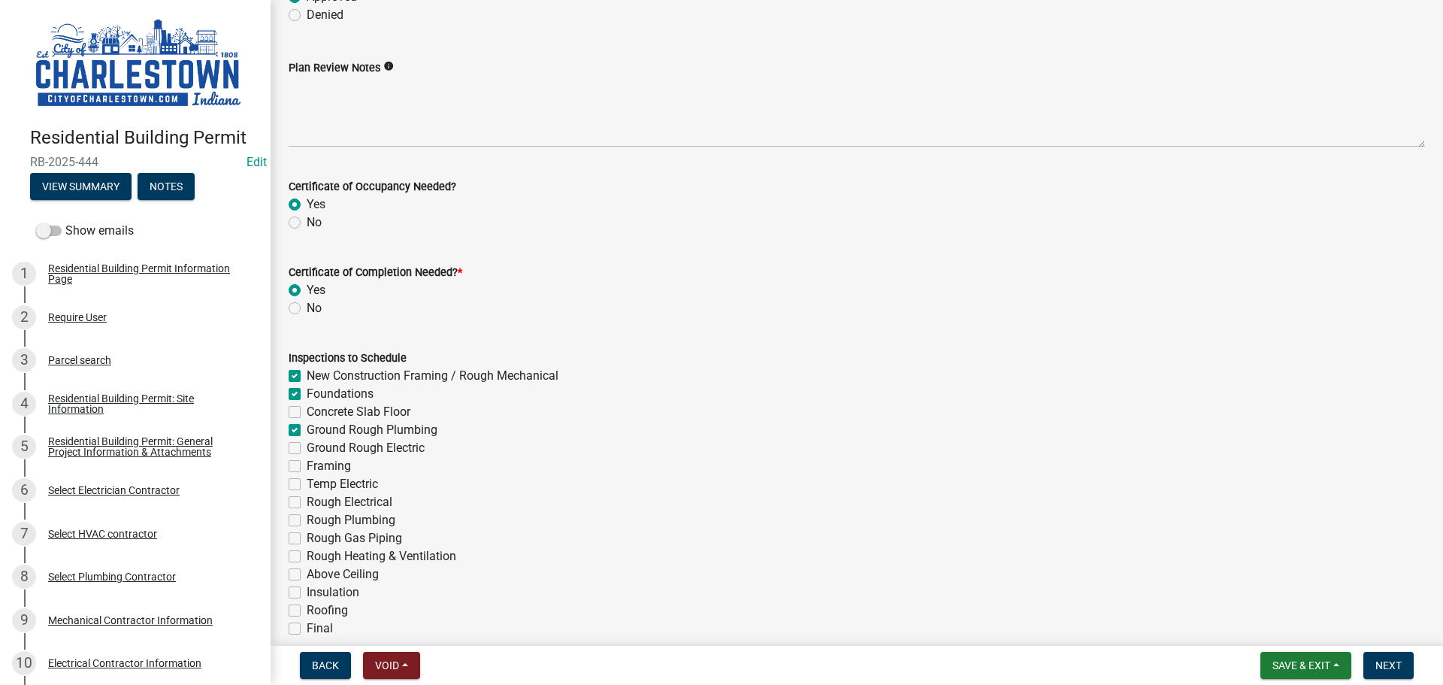
checkbox input "false"
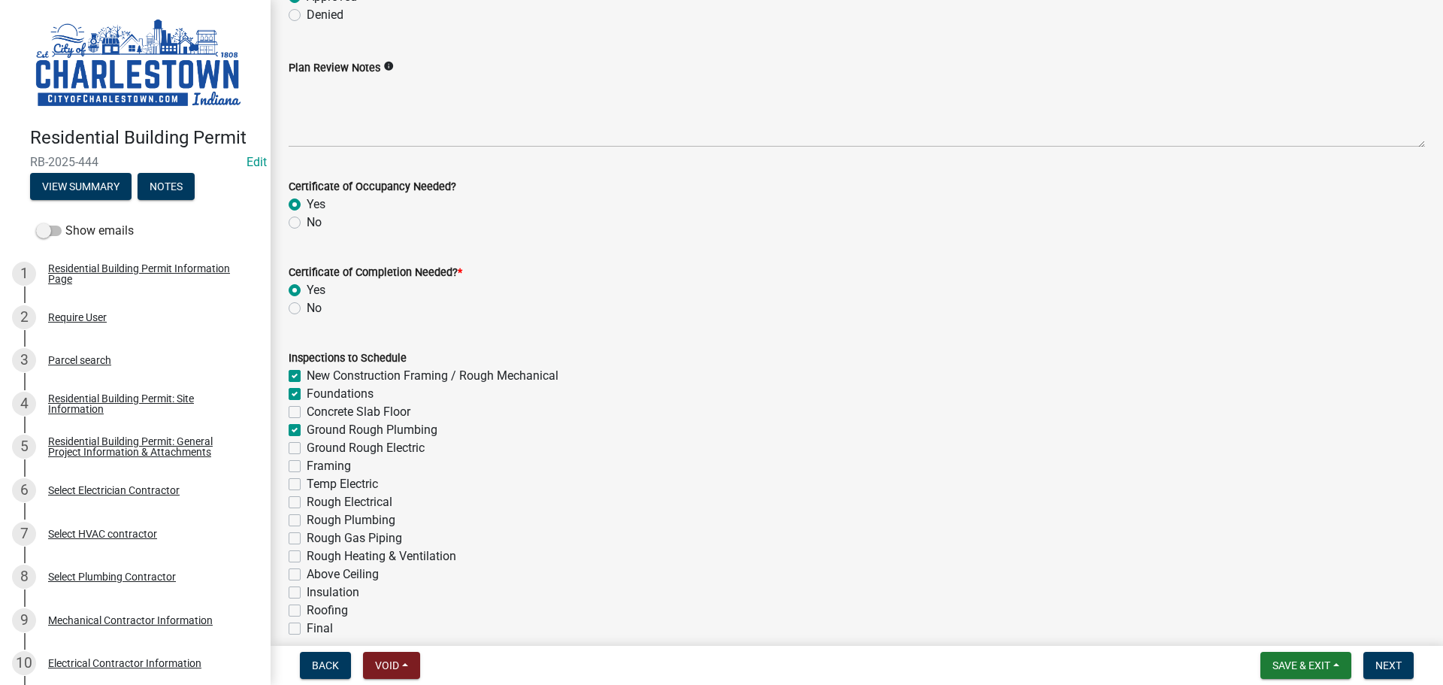
click at [307, 446] on label "Ground Rough Electric" at bounding box center [366, 448] width 118 height 18
click at [307, 446] on input "Ground Rough Electric" at bounding box center [312, 444] width 10 height 10
checkbox input "true"
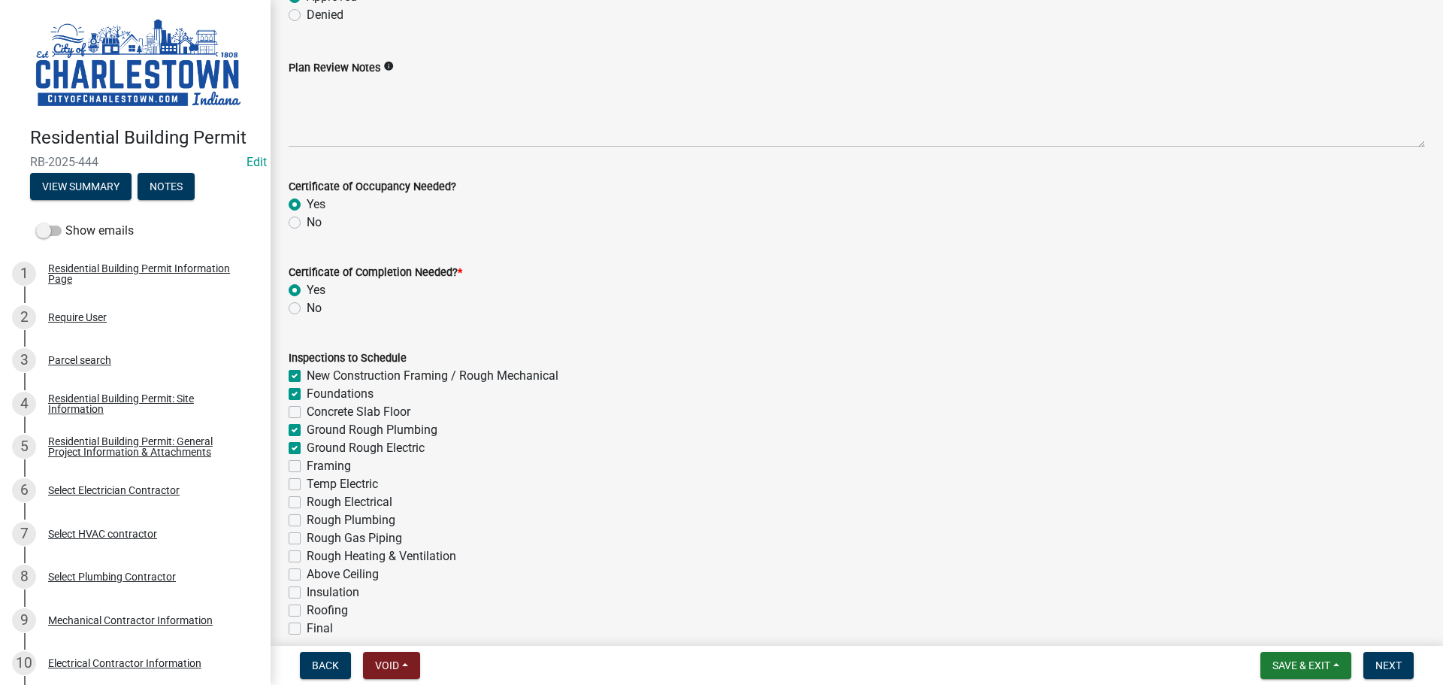
checkbox input "false"
checkbox input "true"
checkbox input "false"
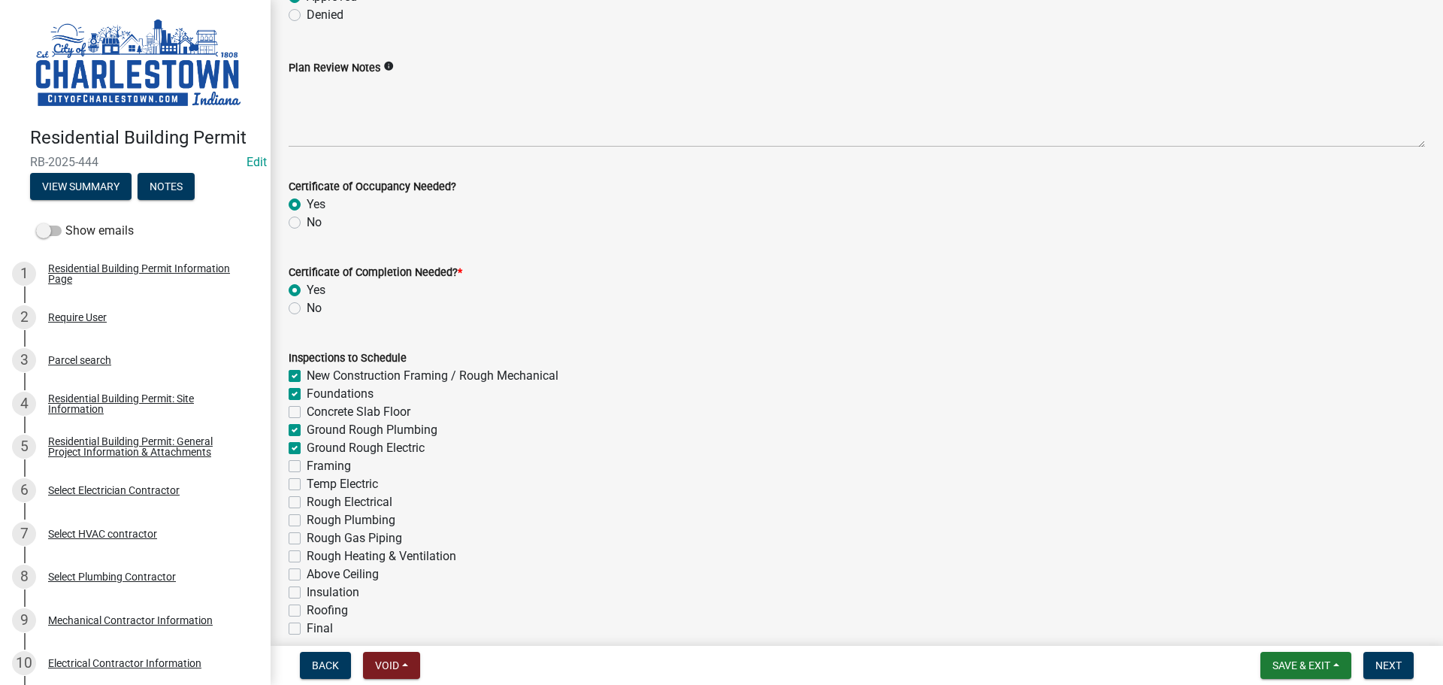
checkbox input "false"
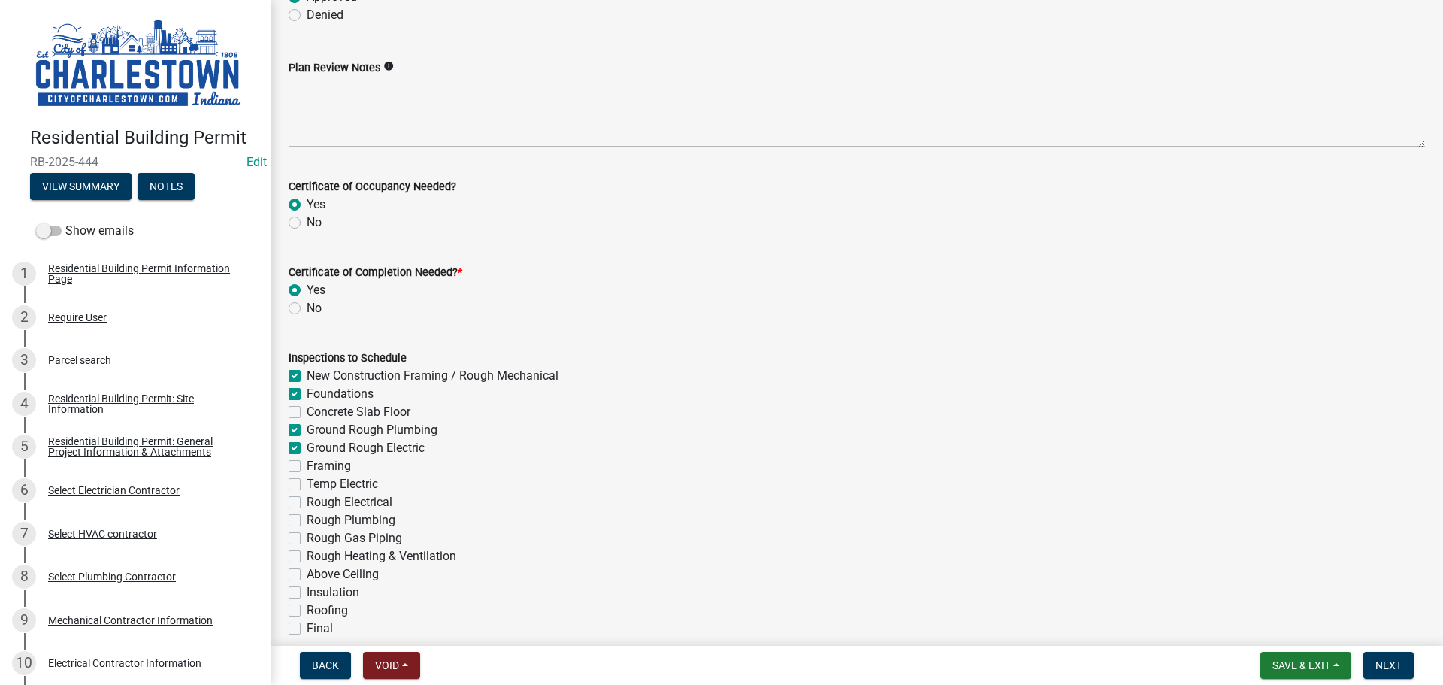
checkbox input "false"
click at [307, 463] on label "Framing" at bounding box center [329, 466] width 44 height 18
click at [307, 463] on input "Framing" at bounding box center [312, 462] width 10 height 10
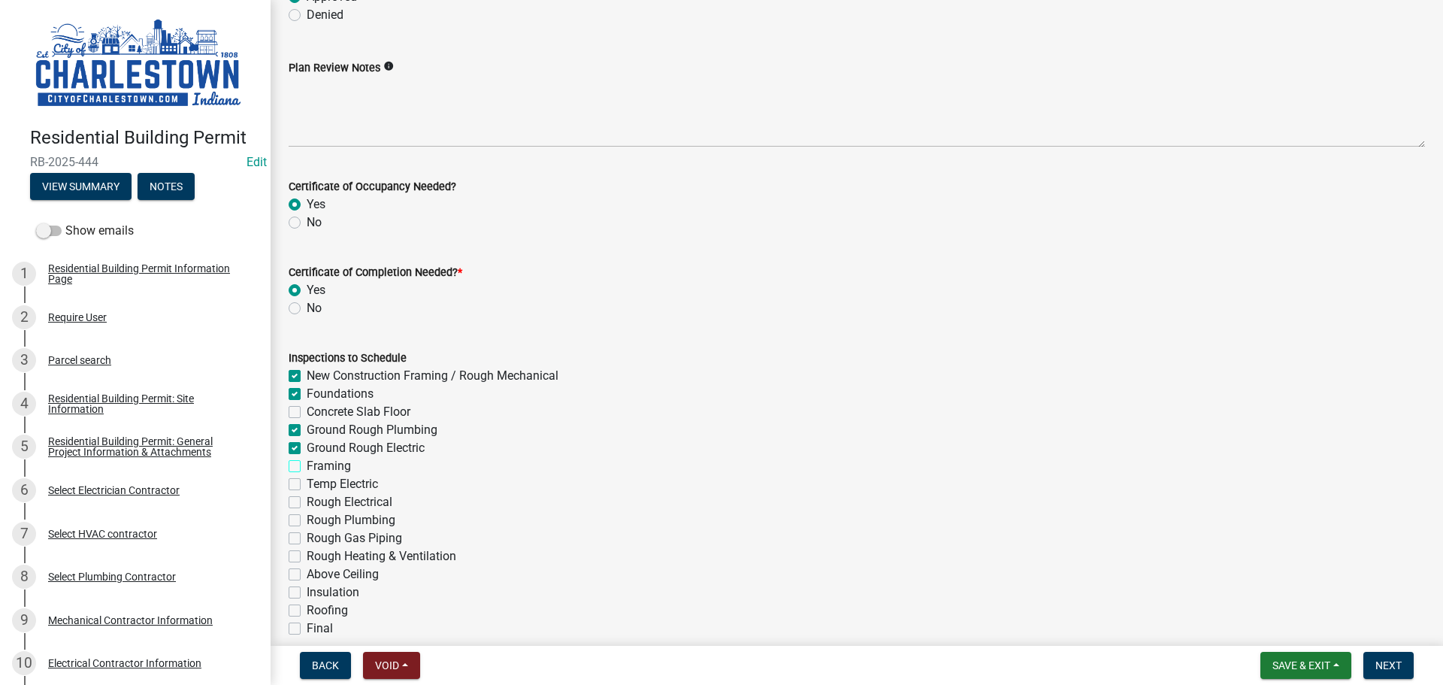
checkbox input "true"
checkbox input "false"
checkbox input "true"
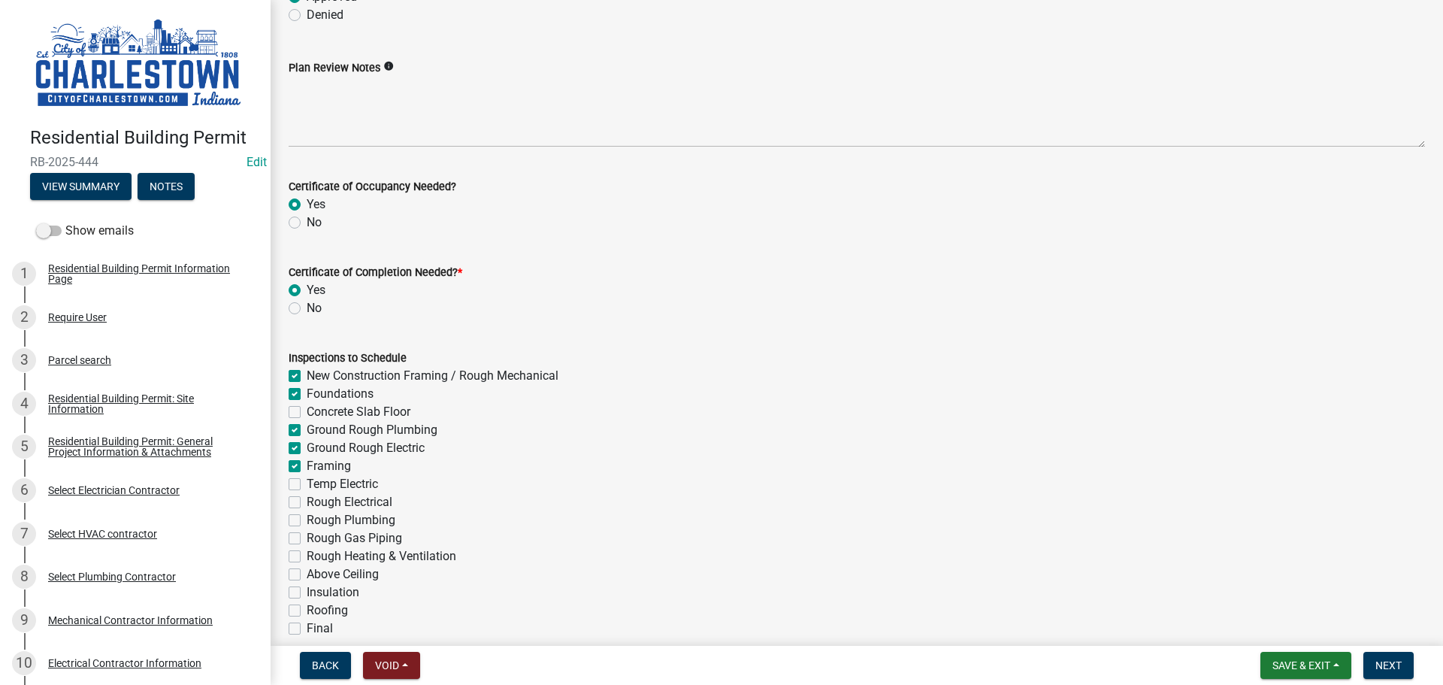
checkbox input "true"
checkbox input "false"
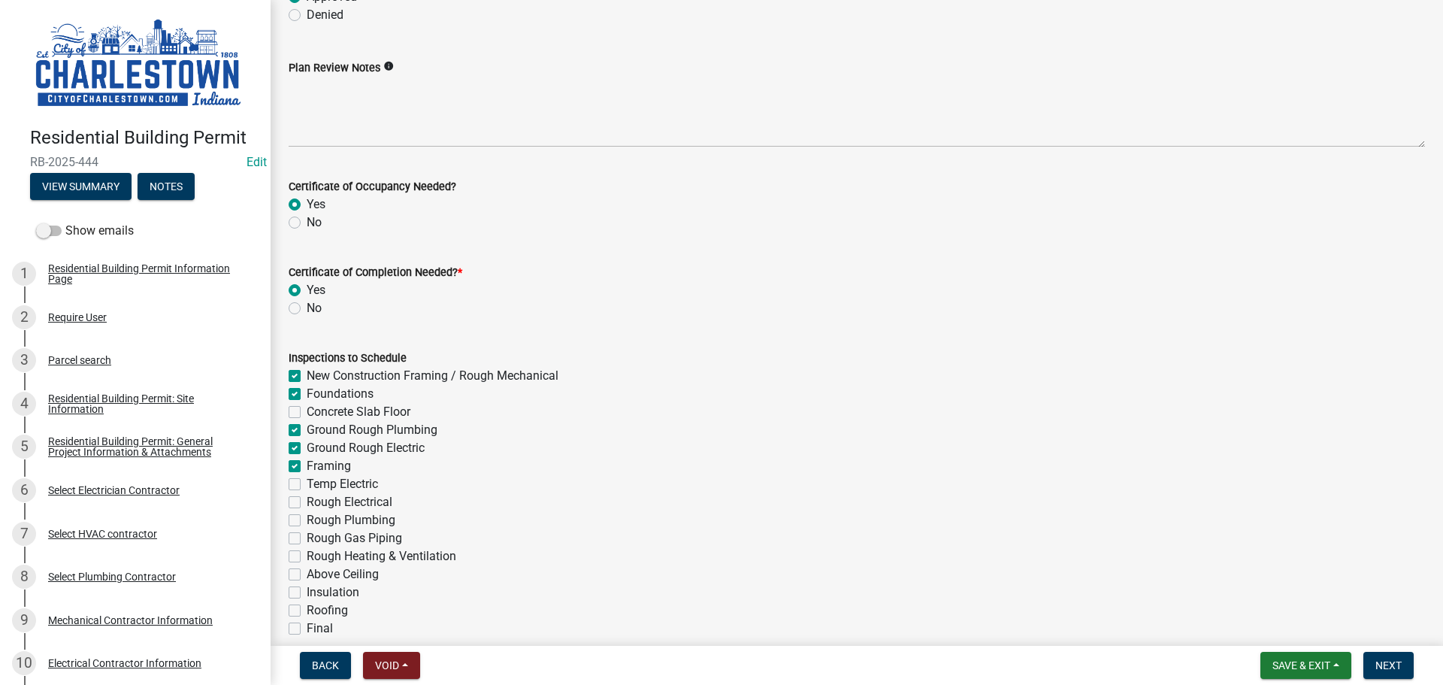
checkbox input "false"
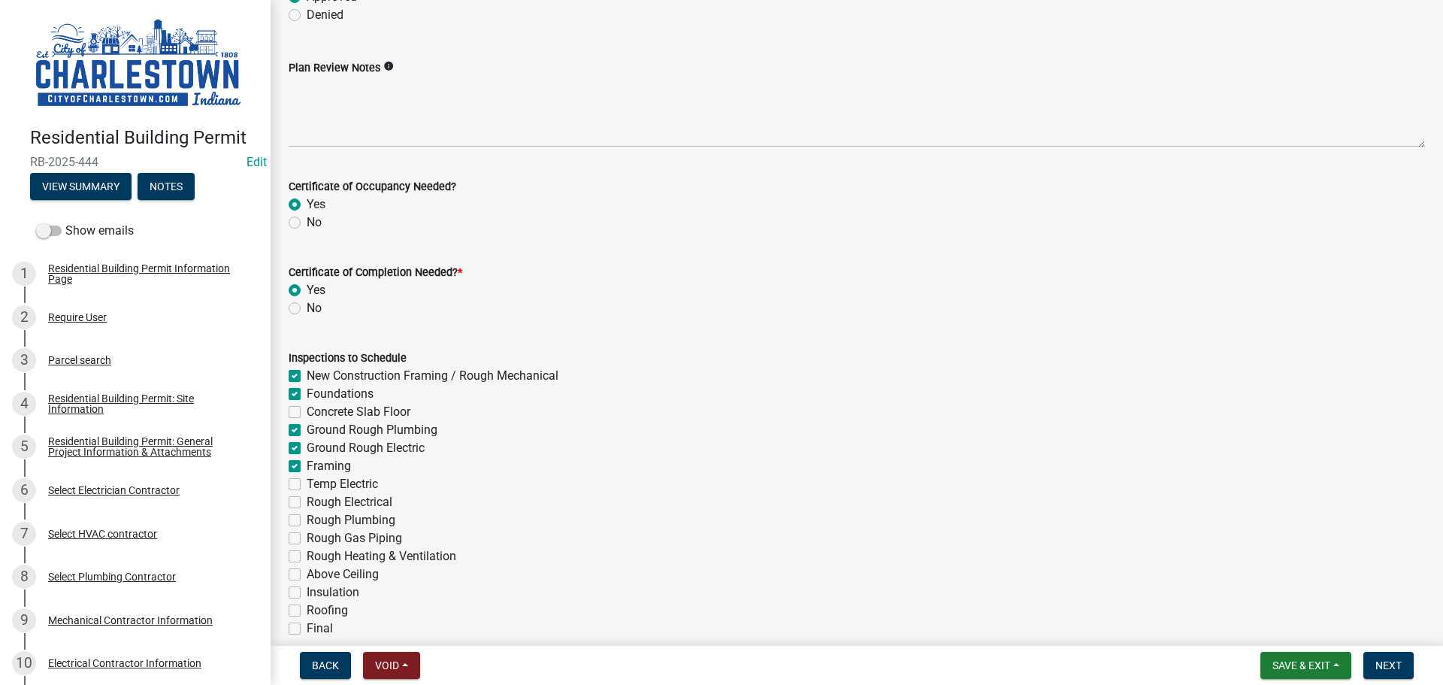
checkbox input "false"
click at [307, 483] on label "Temp Electric" at bounding box center [342, 484] width 71 height 18
click at [307, 483] on input "Temp Electric" at bounding box center [312, 480] width 10 height 10
checkbox input "true"
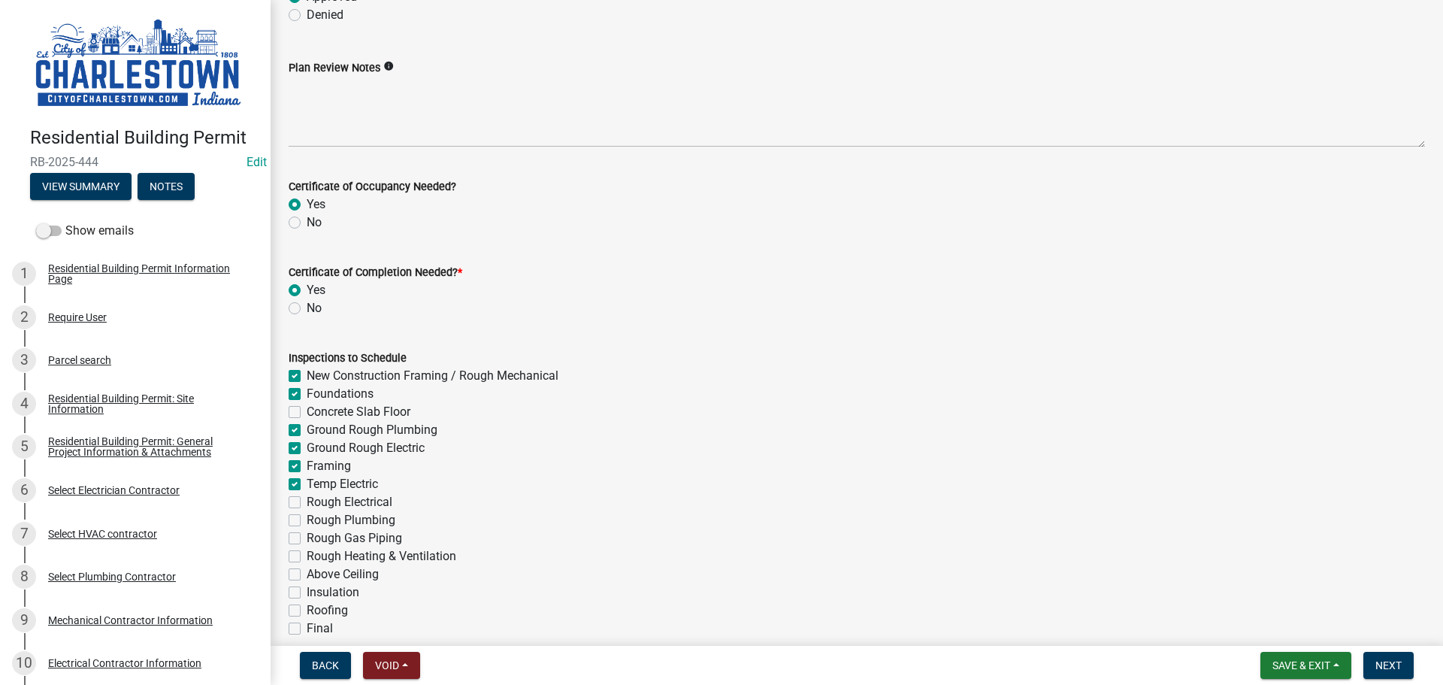
checkbox input "true"
checkbox input "false"
checkbox input "true"
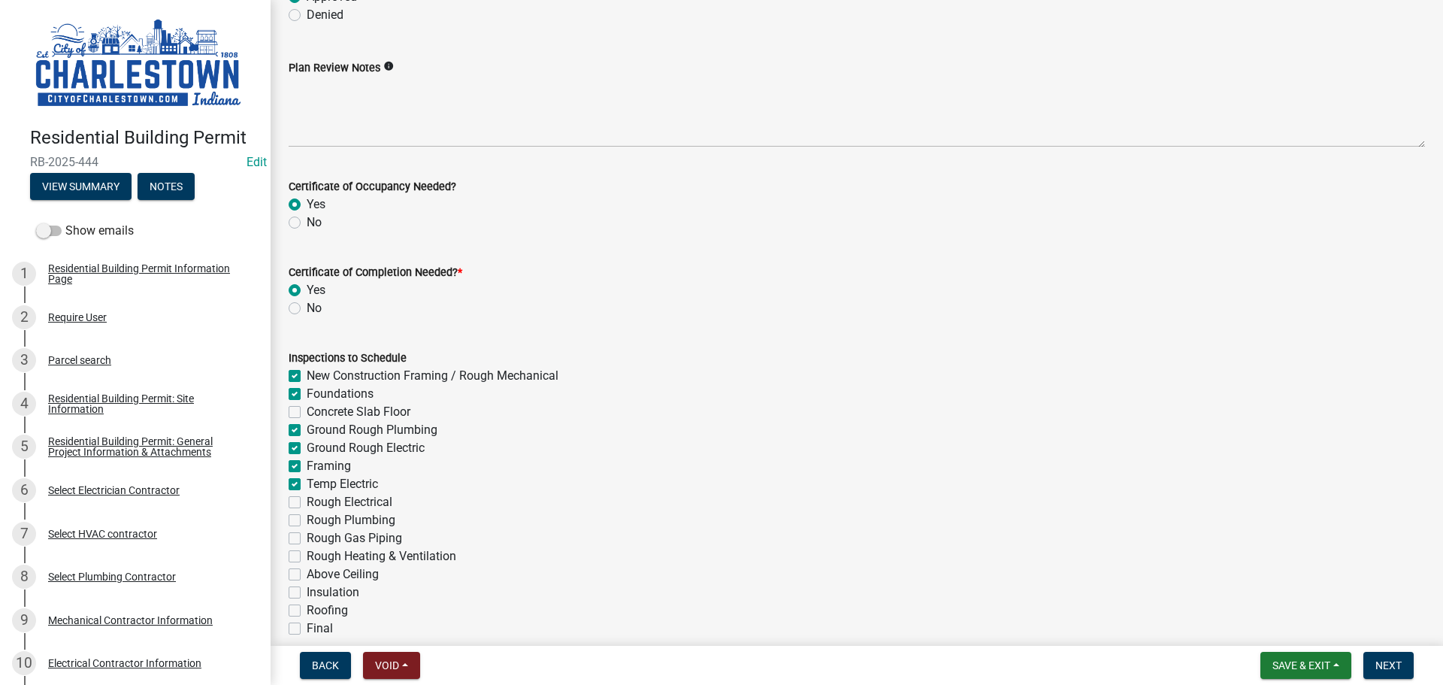
checkbox input "true"
checkbox input "false"
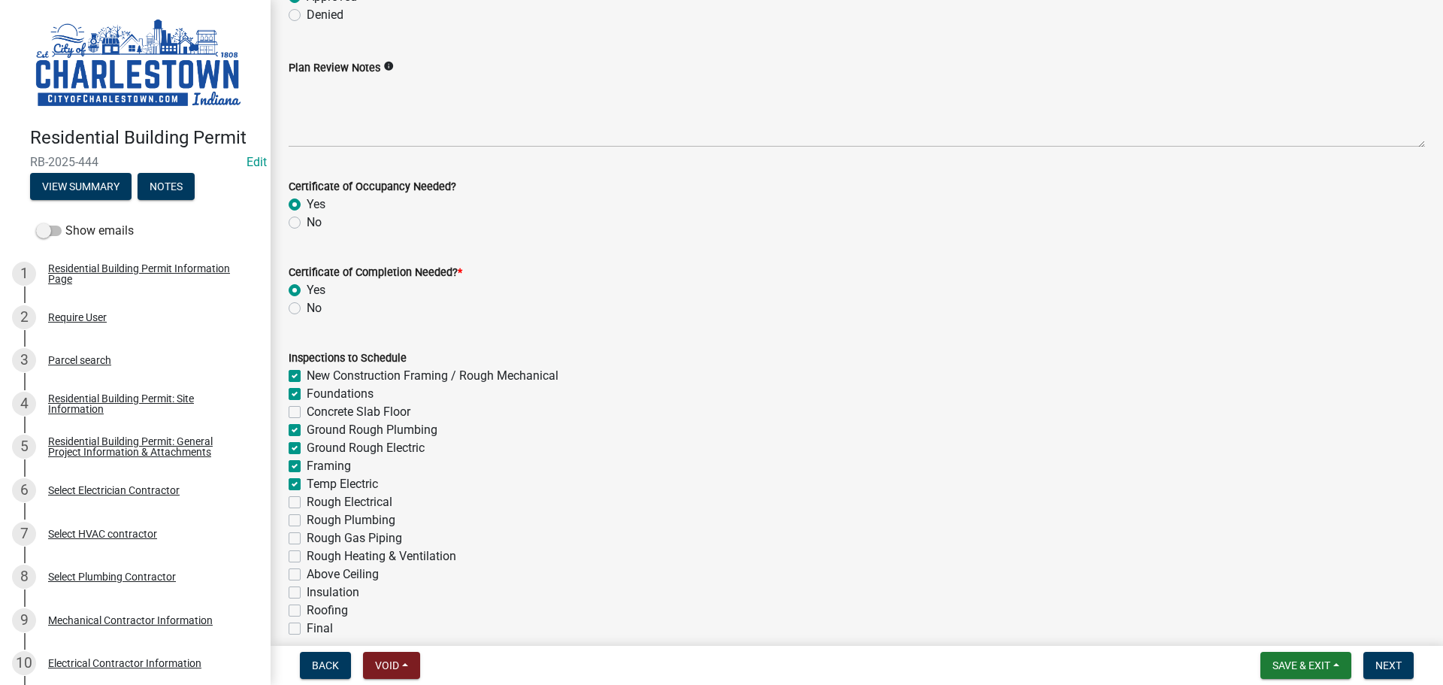
checkbox input "false"
click at [307, 503] on label "Rough Electrical" at bounding box center [350, 502] width 86 height 18
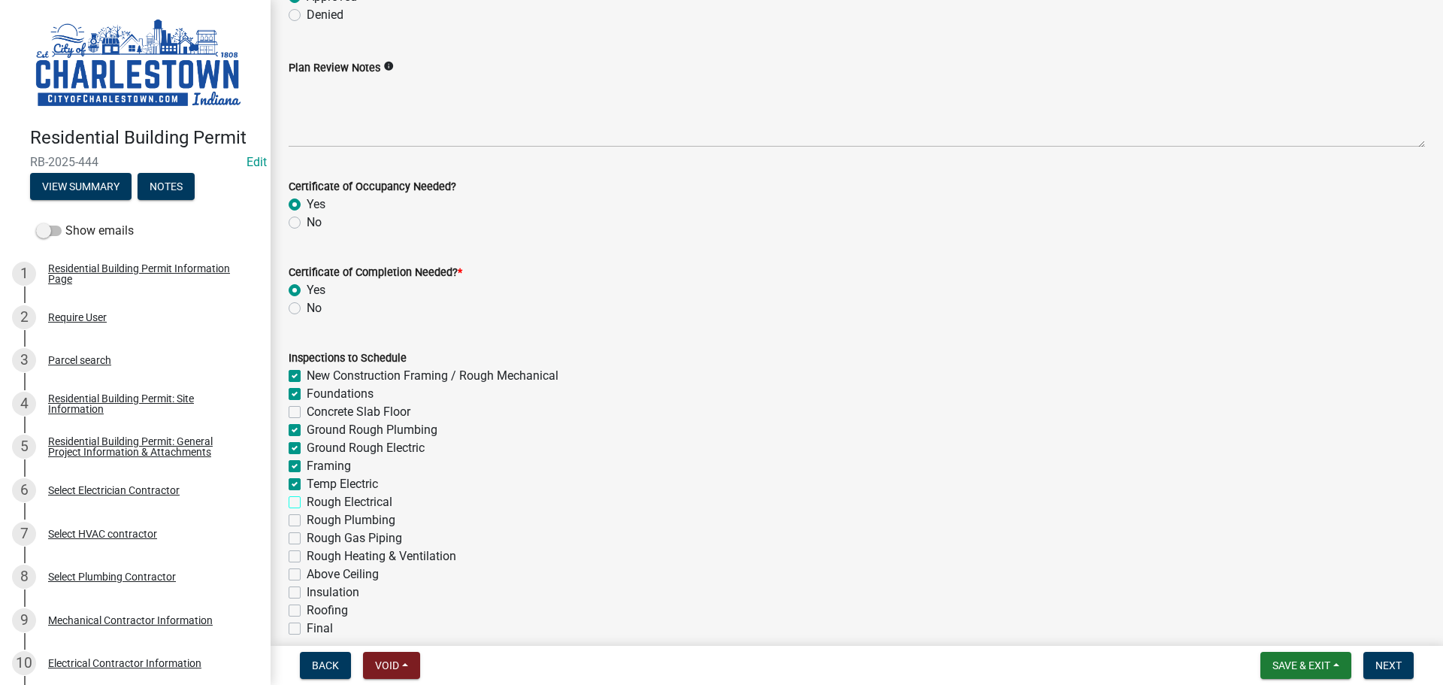
click at [307, 503] on input "Rough Electrical" at bounding box center [312, 498] width 10 height 10
checkbox input "true"
checkbox input "false"
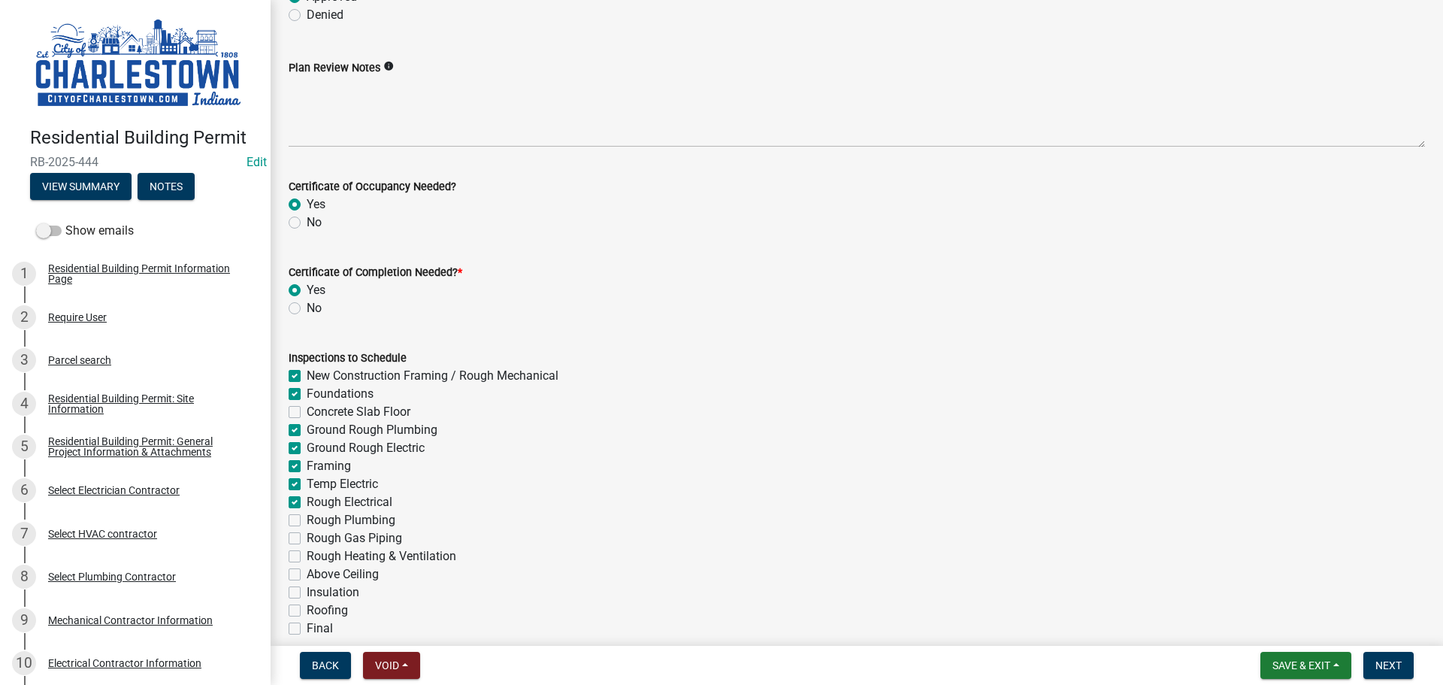
checkbox input "true"
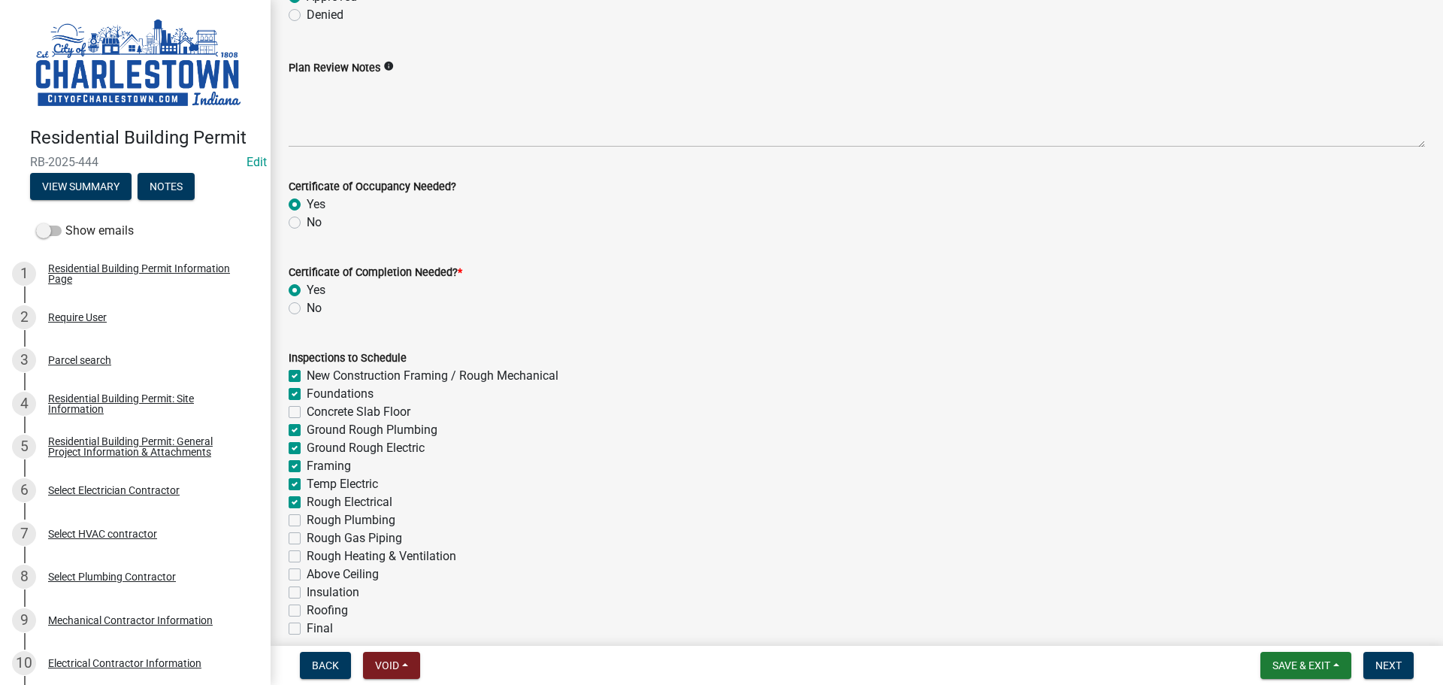
checkbox input "false"
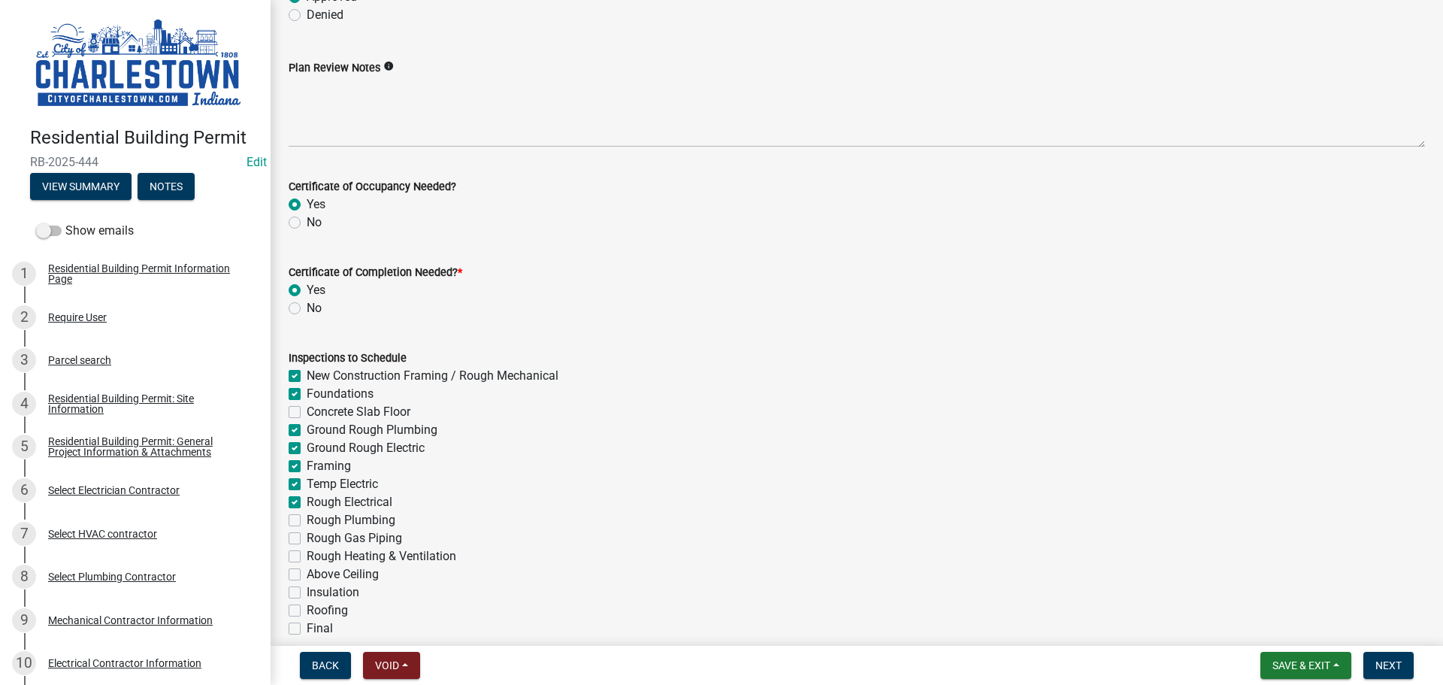
checkbox input "false"
click at [307, 516] on label "Rough Plumbing" at bounding box center [351, 520] width 89 height 18
click at [307, 516] on input "Rough Plumbing" at bounding box center [312, 516] width 10 height 10
checkbox input "true"
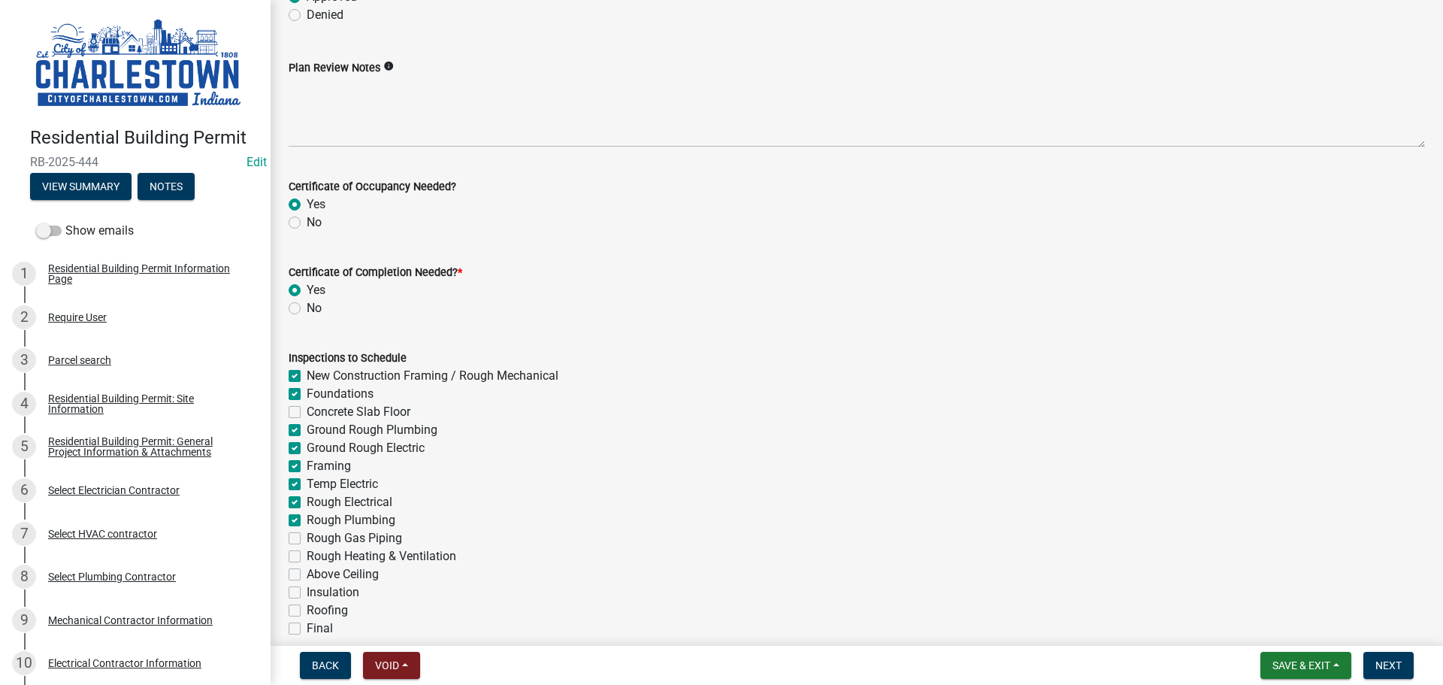
checkbox input "true"
checkbox input "false"
checkbox input "true"
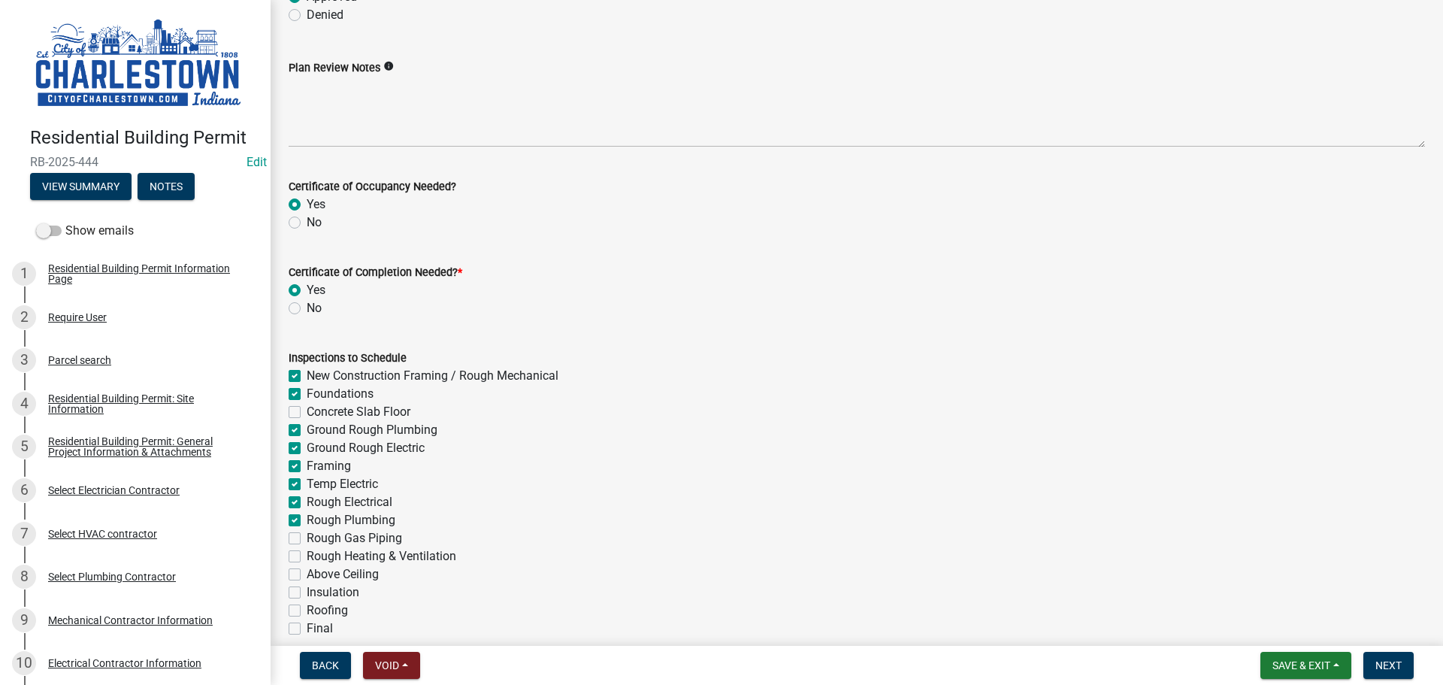
checkbox input "true"
checkbox input "false"
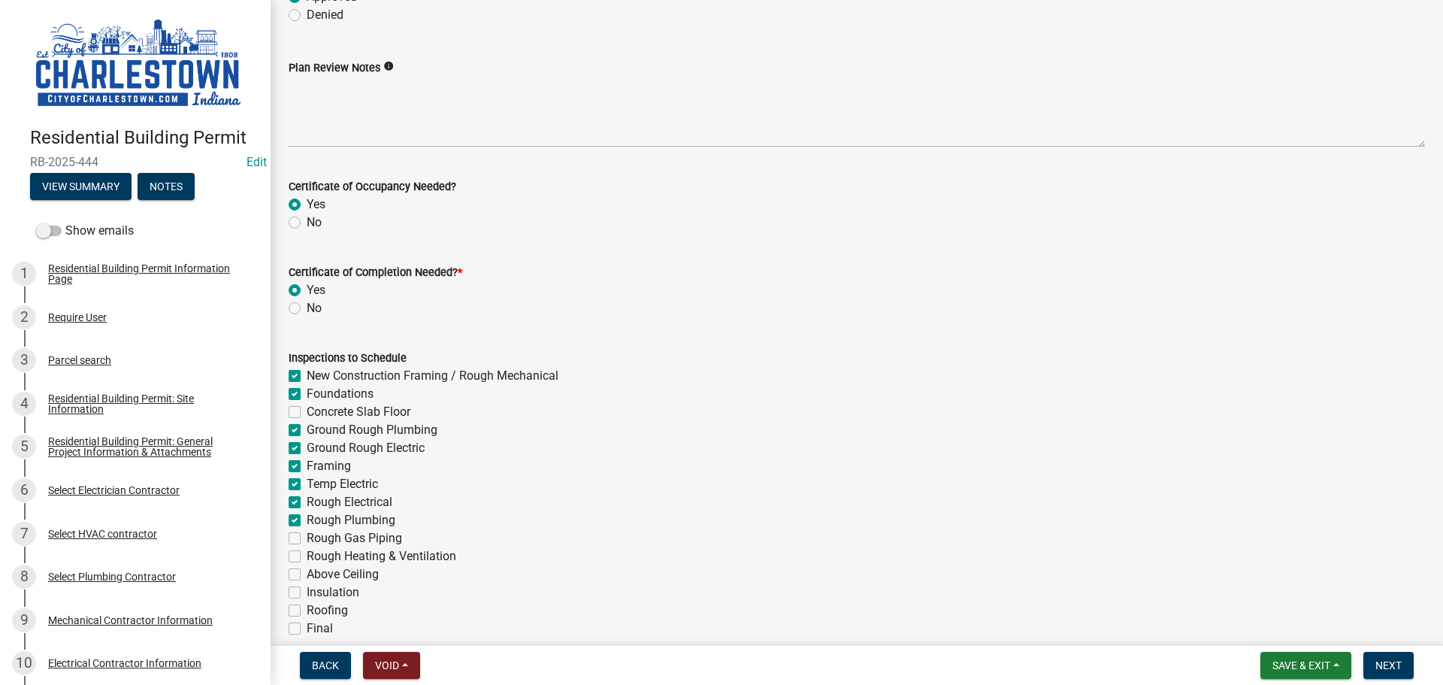
checkbox input "false"
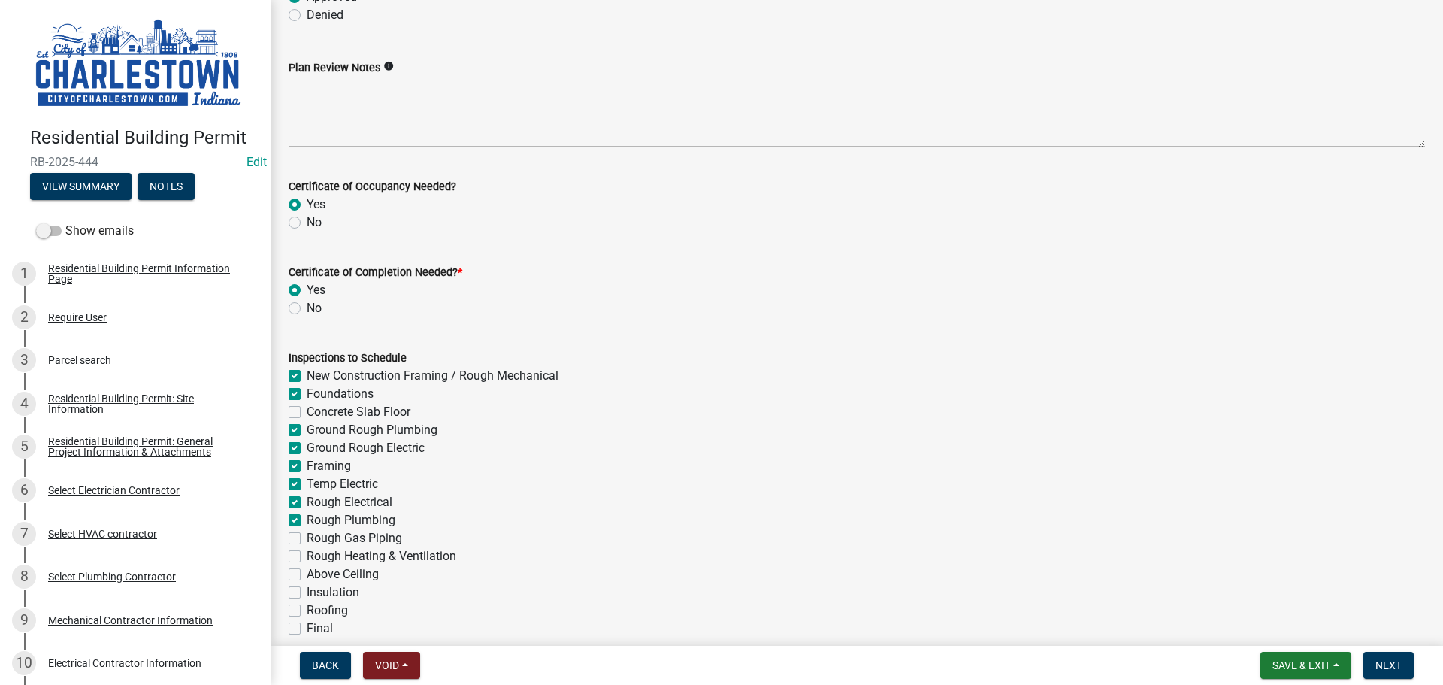
click at [307, 555] on label "Rough Heating & Ventilation" at bounding box center [382, 556] width 150 height 18
click at [307, 555] on input "Rough Heating & Ventilation" at bounding box center [312, 552] width 10 height 10
checkbox input "true"
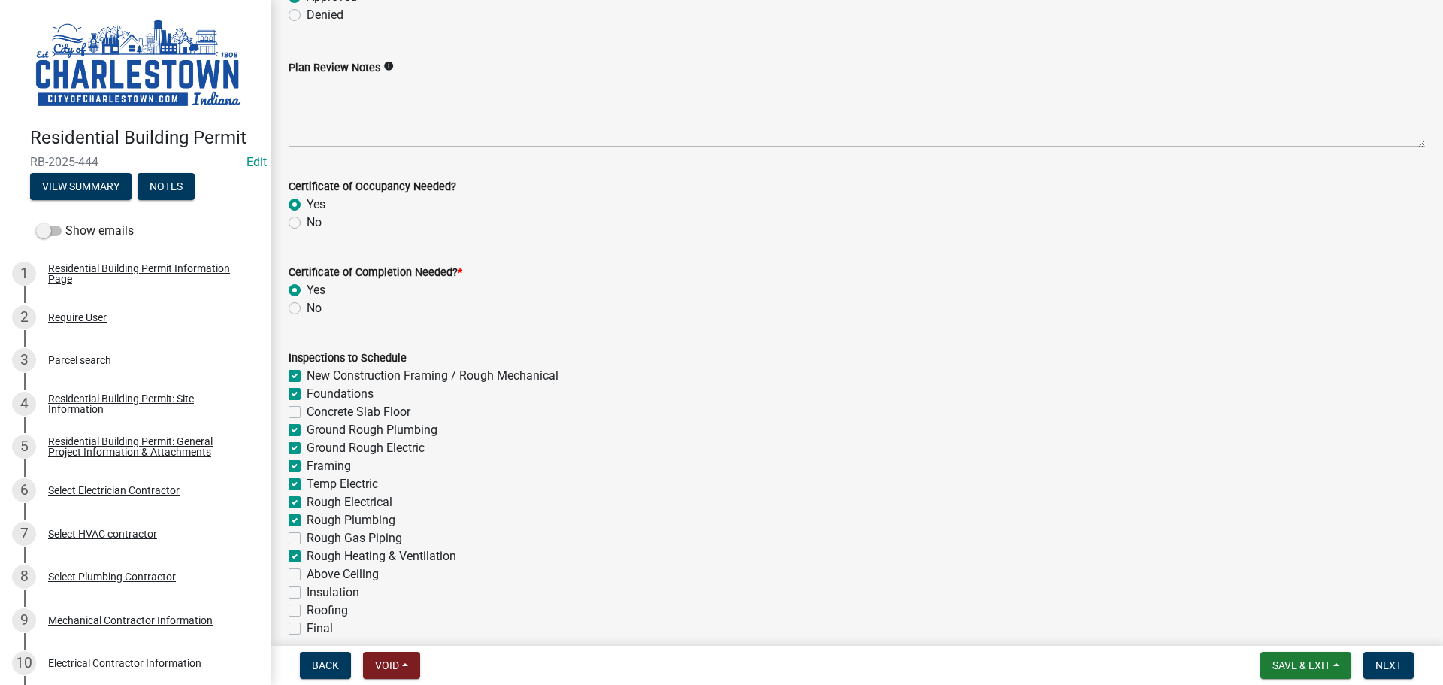
checkbox input "false"
checkbox input "true"
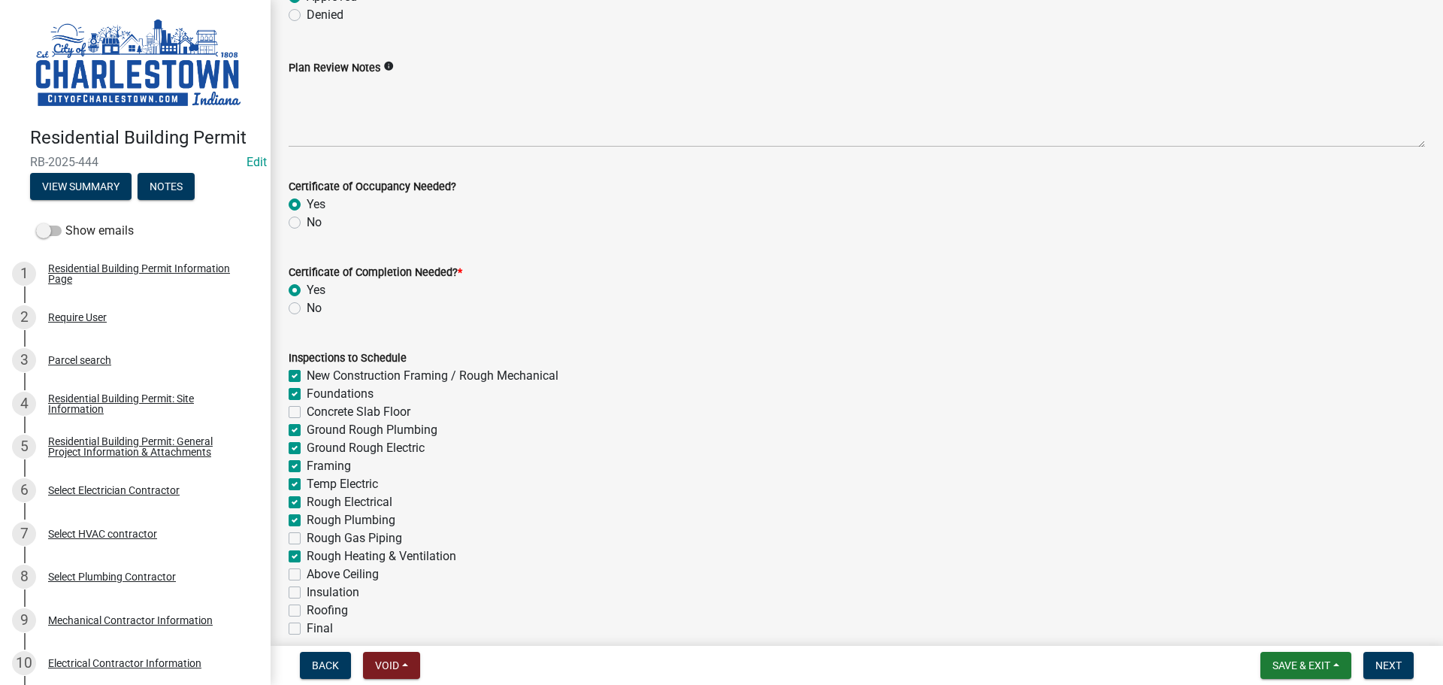
checkbox input "true"
checkbox input "false"
checkbox input "true"
checkbox input "false"
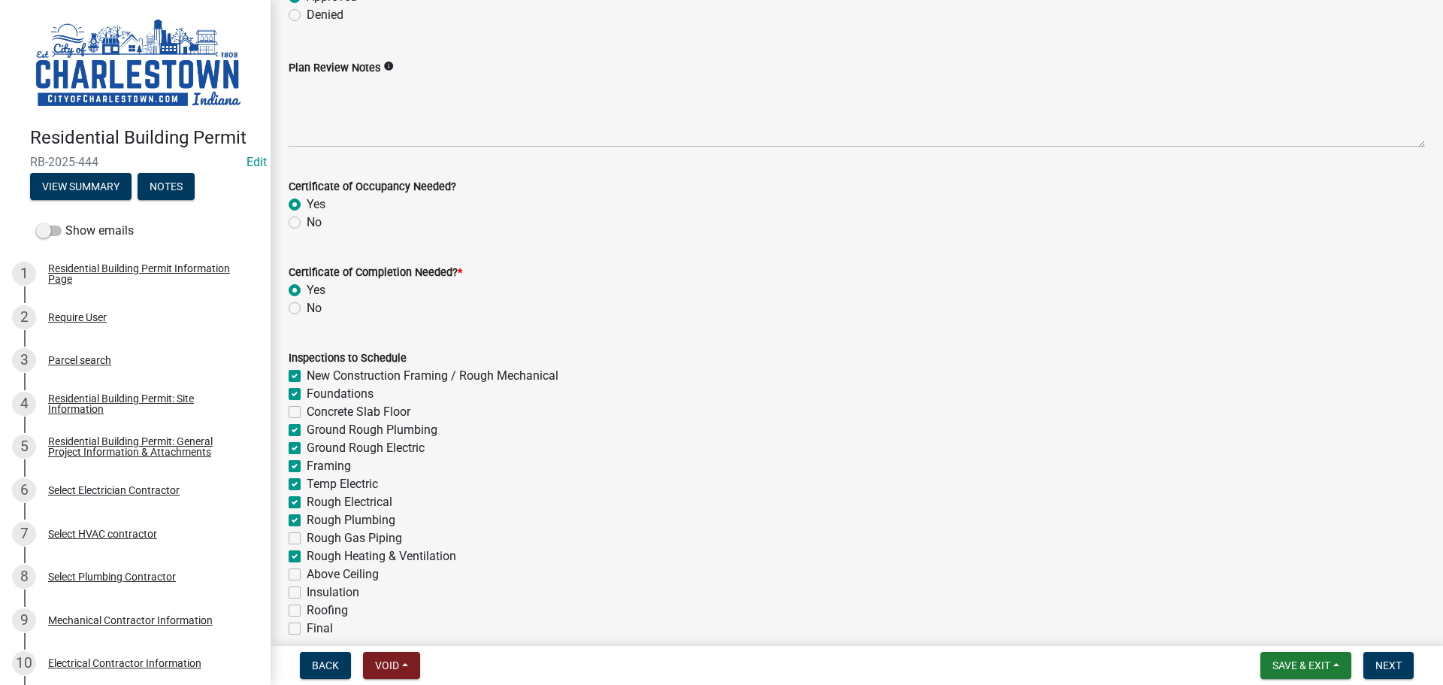
checkbox input "false"
click at [307, 610] on label "Roofing" at bounding box center [327, 610] width 41 height 18
click at [307, 610] on input "Roofing" at bounding box center [312, 606] width 10 height 10
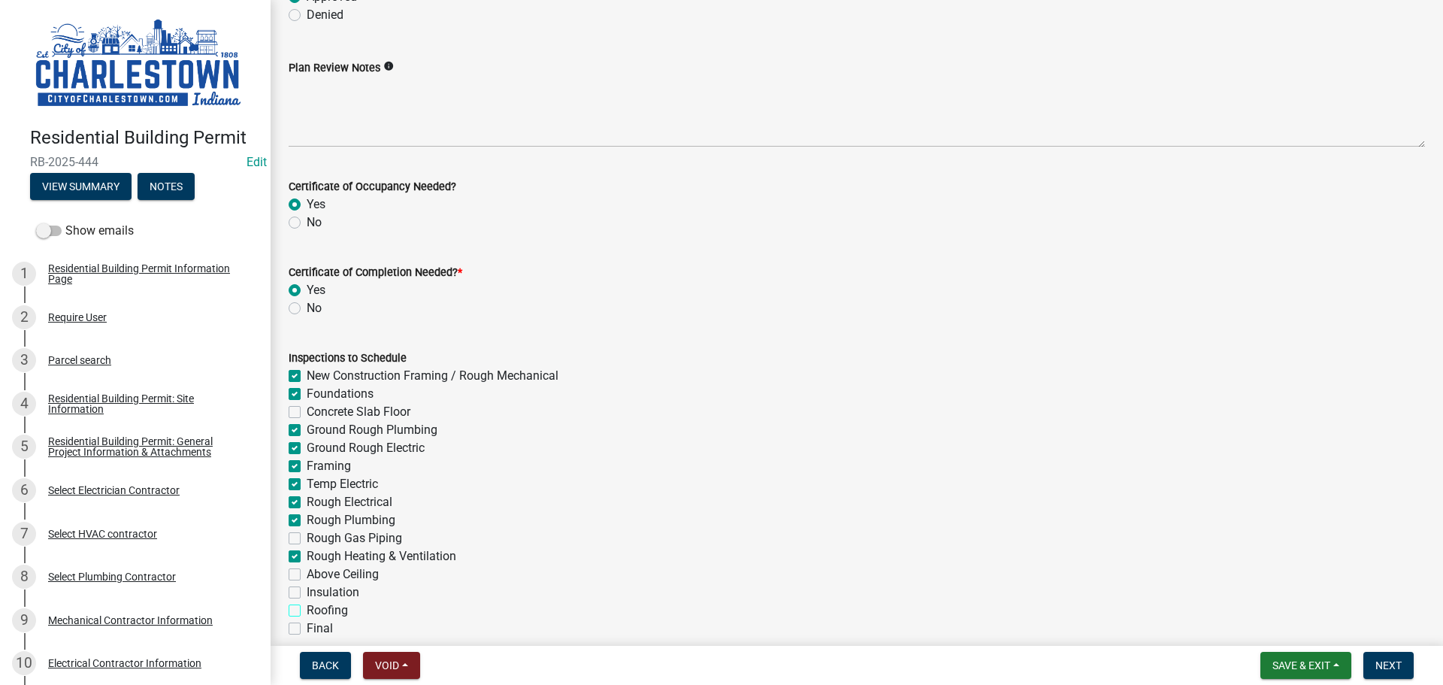
checkbox input "true"
checkbox input "false"
checkbox input "true"
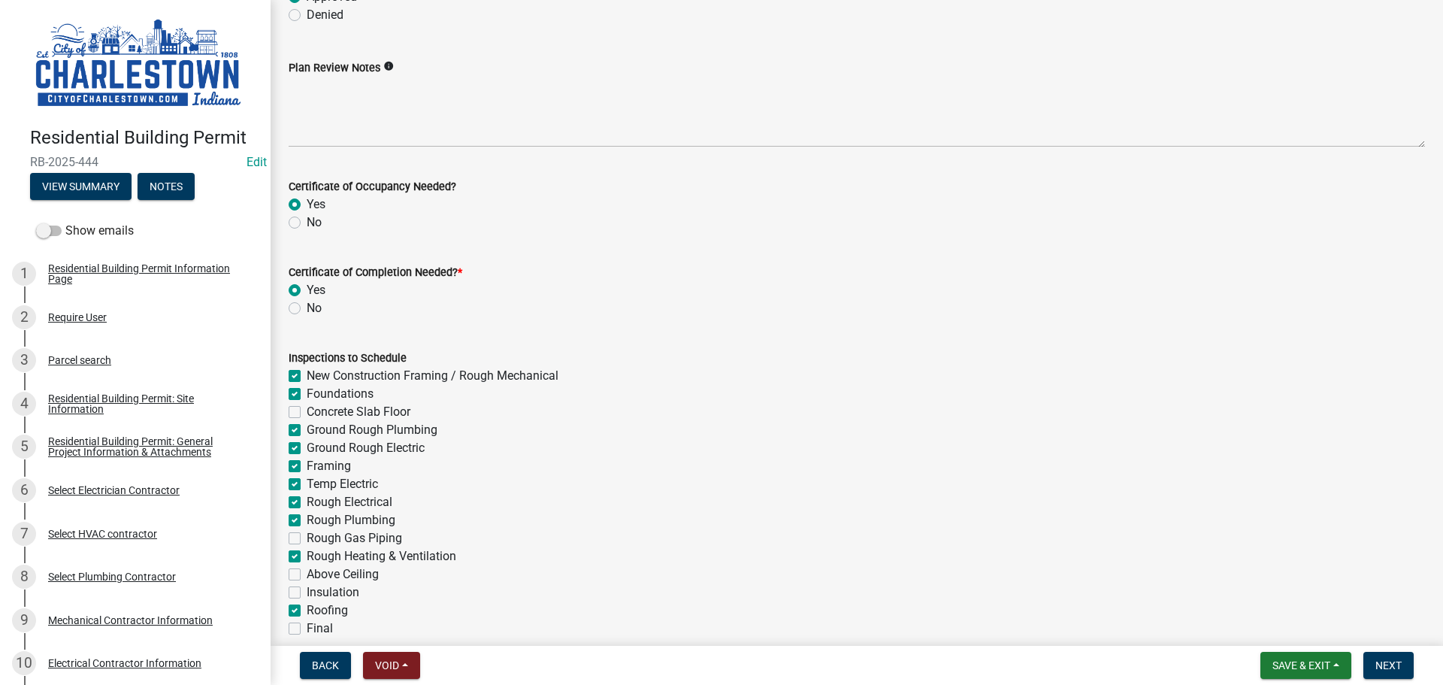
checkbox input "true"
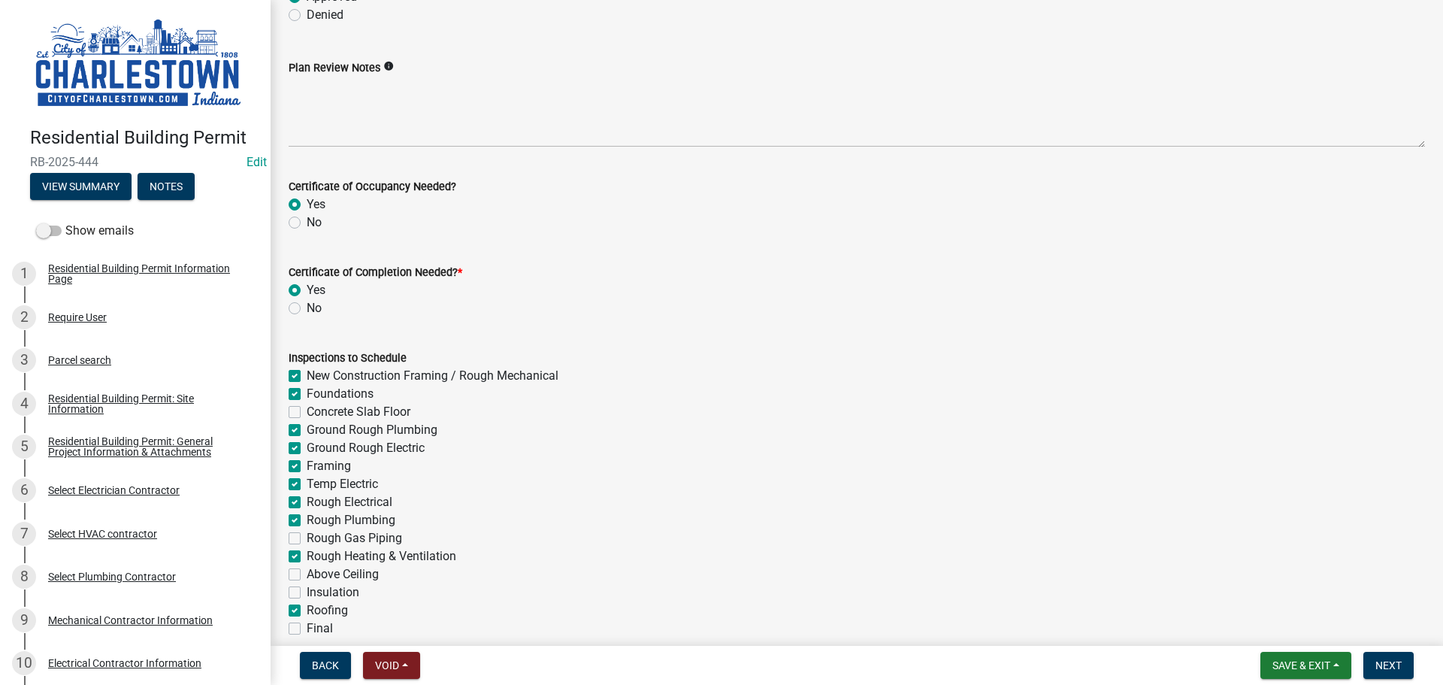
checkbox input "false"
checkbox input "true"
checkbox input "false"
checkbox input "true"
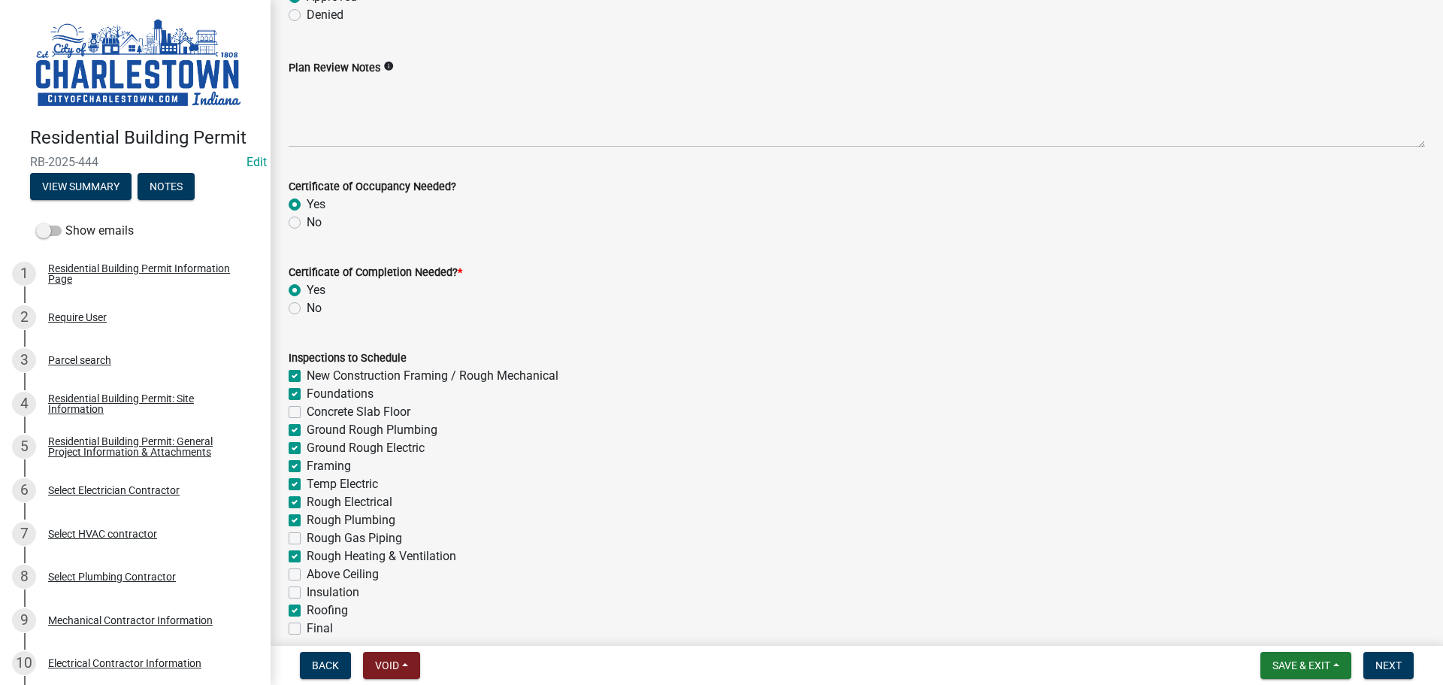
click at [307, 625] on label "Final" at bounding box center [320, 628] width 26 height 18
click at [307, 625] on input "Final" at bounding box center [312, 624] width 10 height 10
checkbox input "true"
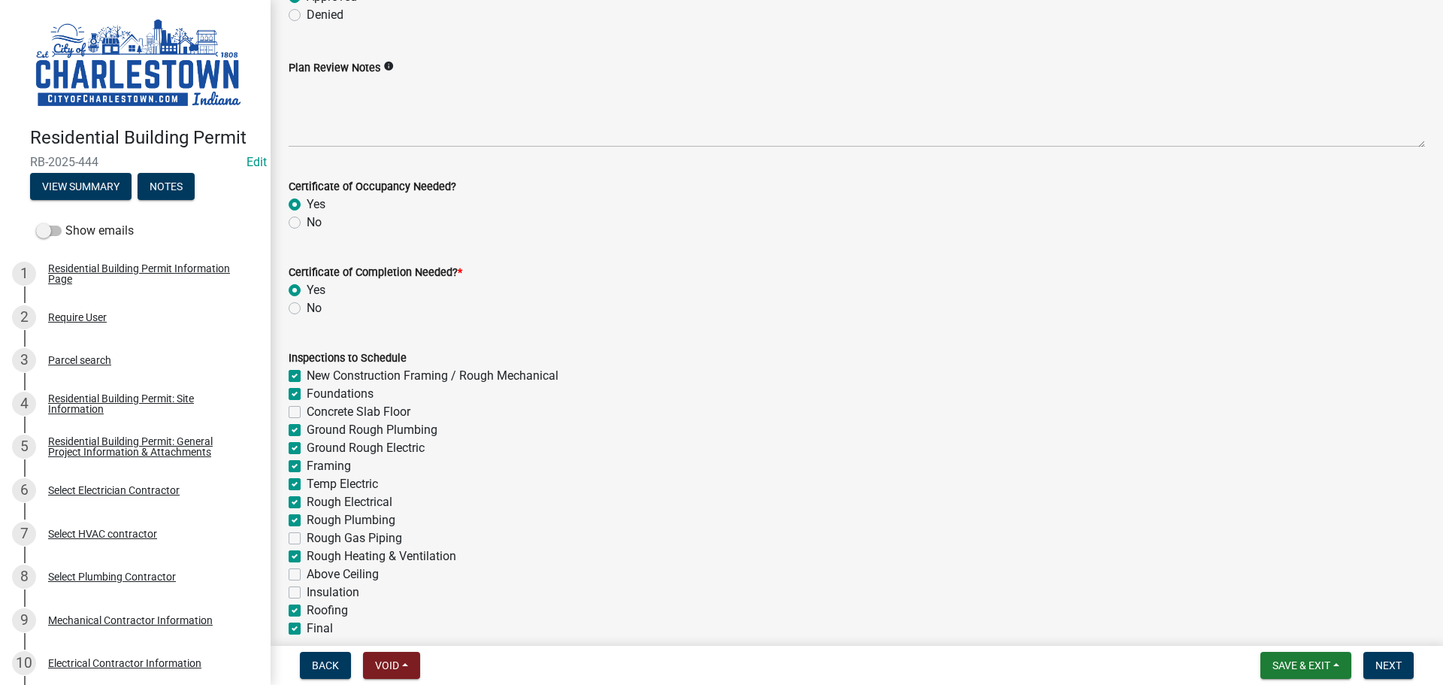
checkbox input "false"
checkbox input "true"
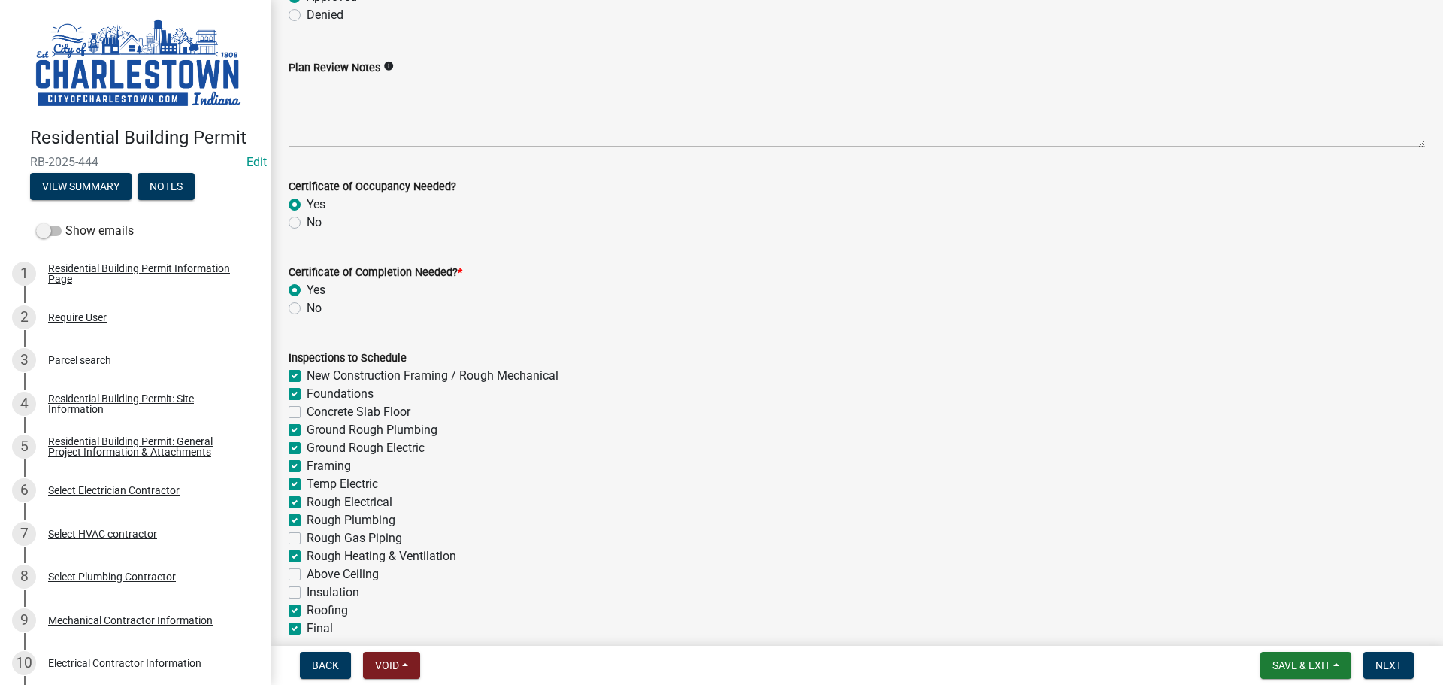
checkbox input "true"
checkbox input "false"
checkbox input "true"
checkbox input "false"
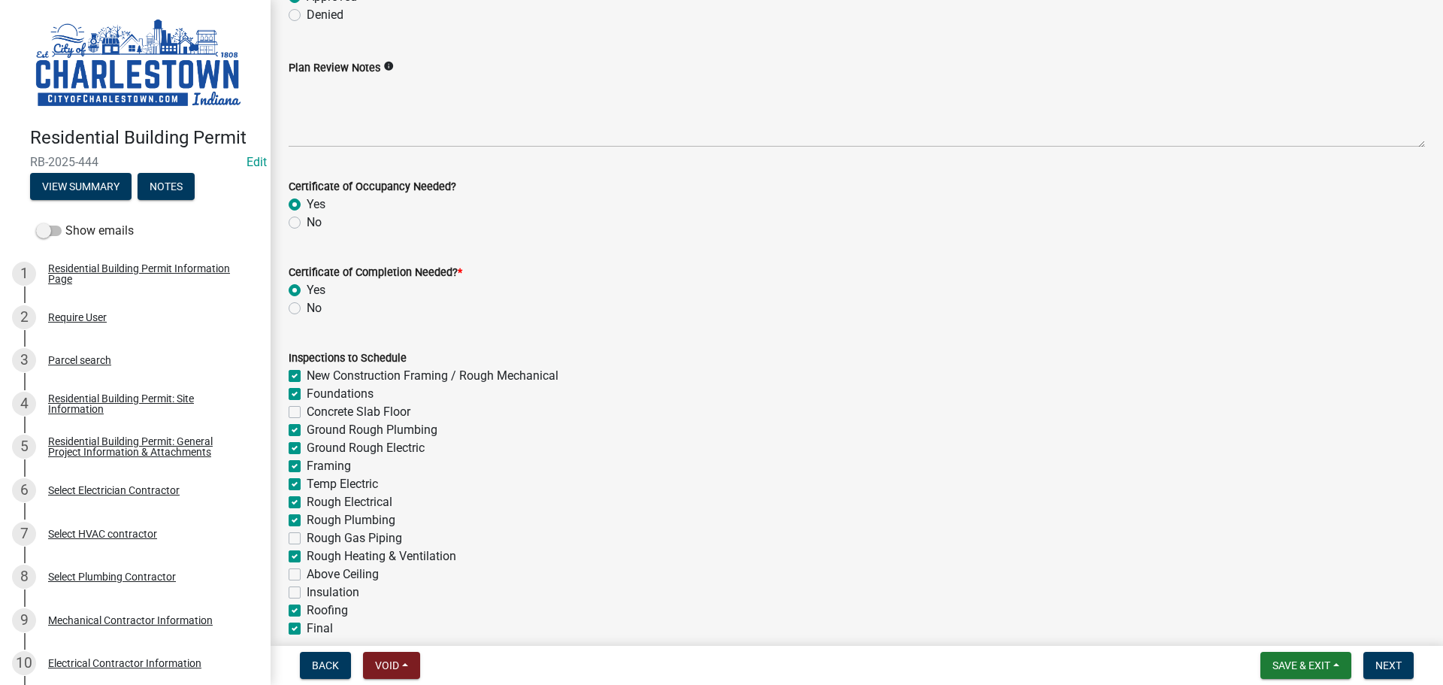
checkbox input "false"
checkbox input "true"
click at [1391, 664] on span "Next" at bounding box center [1389, 665] width 26 height 12
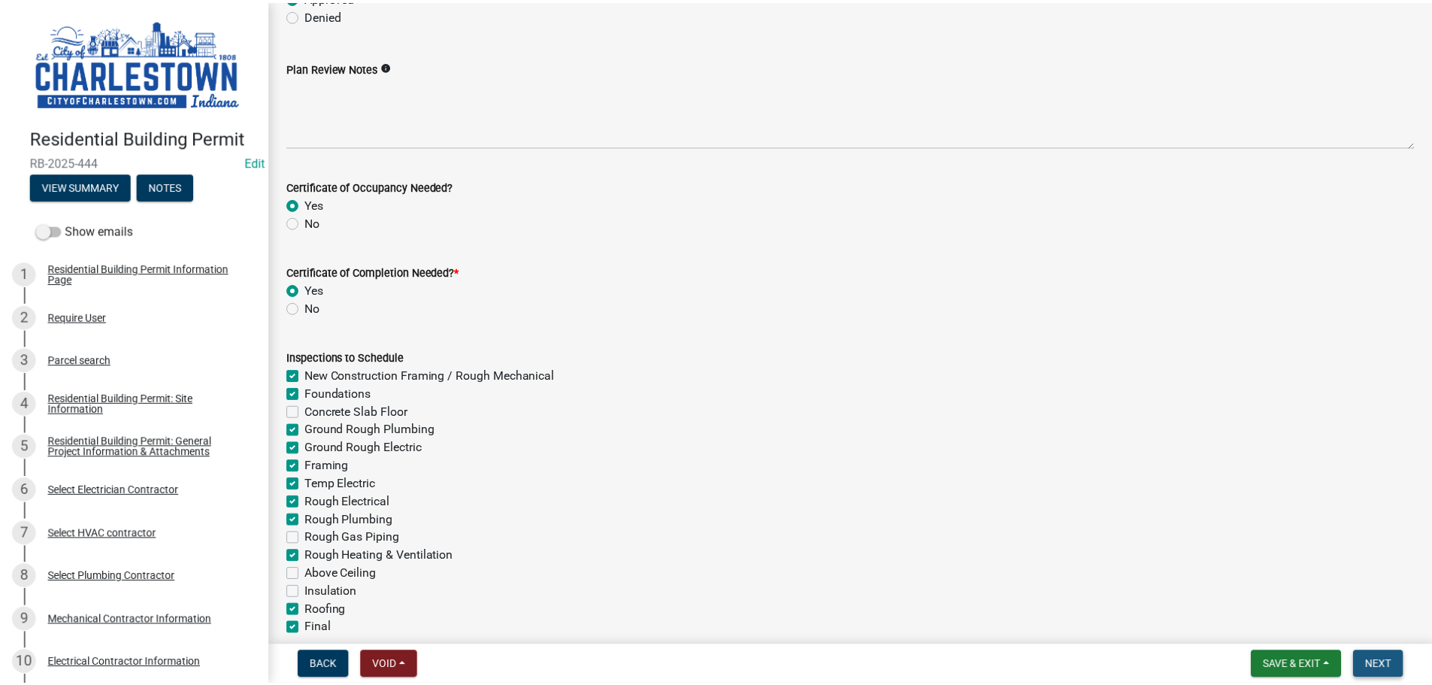
scroll to position [0, 0]
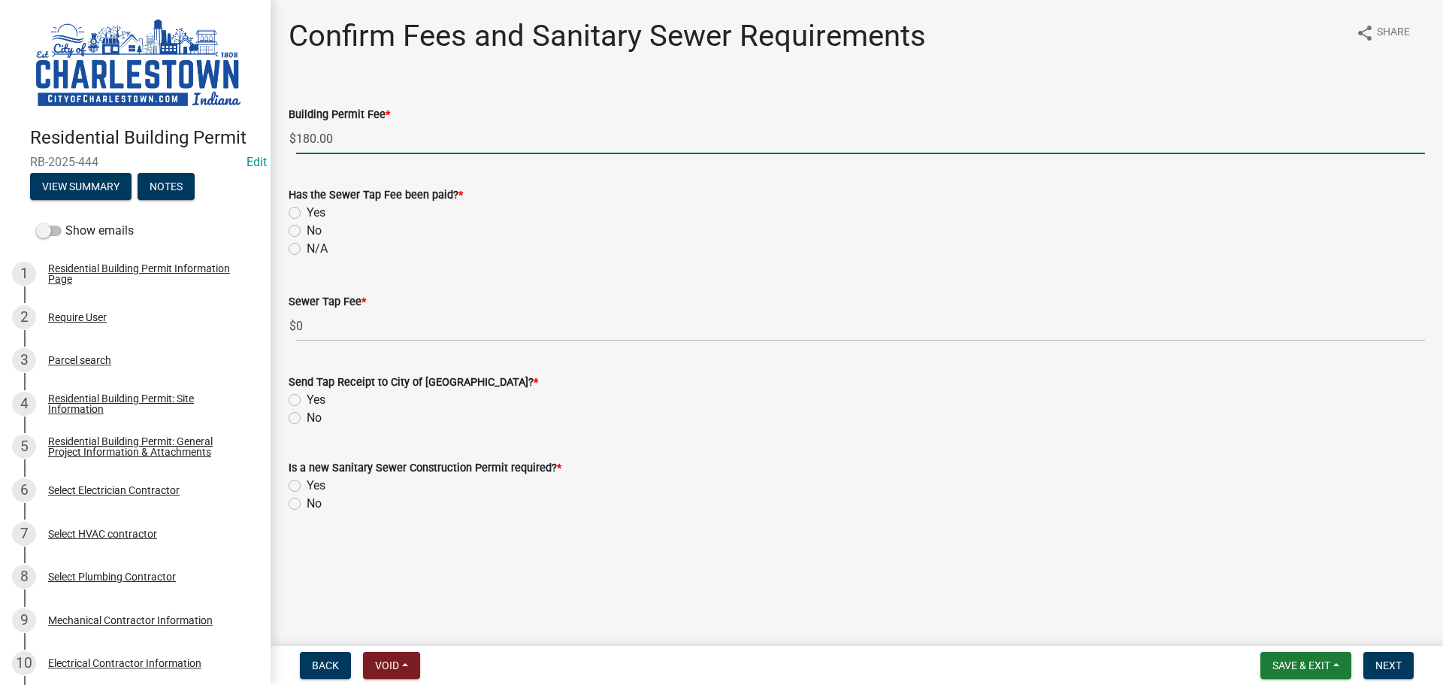
click at [314, 140] on input "180.00" at bounding box center [860, 138] width 1129 height 31
type input ".0"
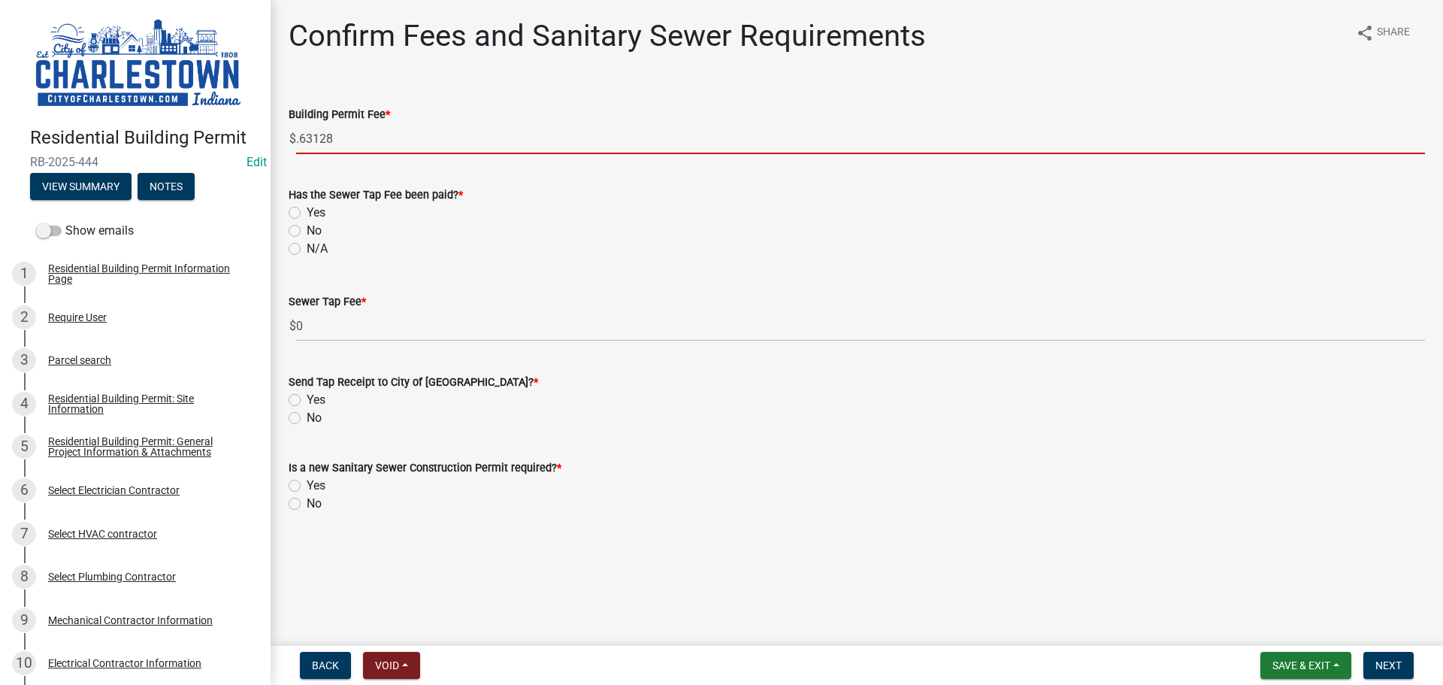
type input ".63128"
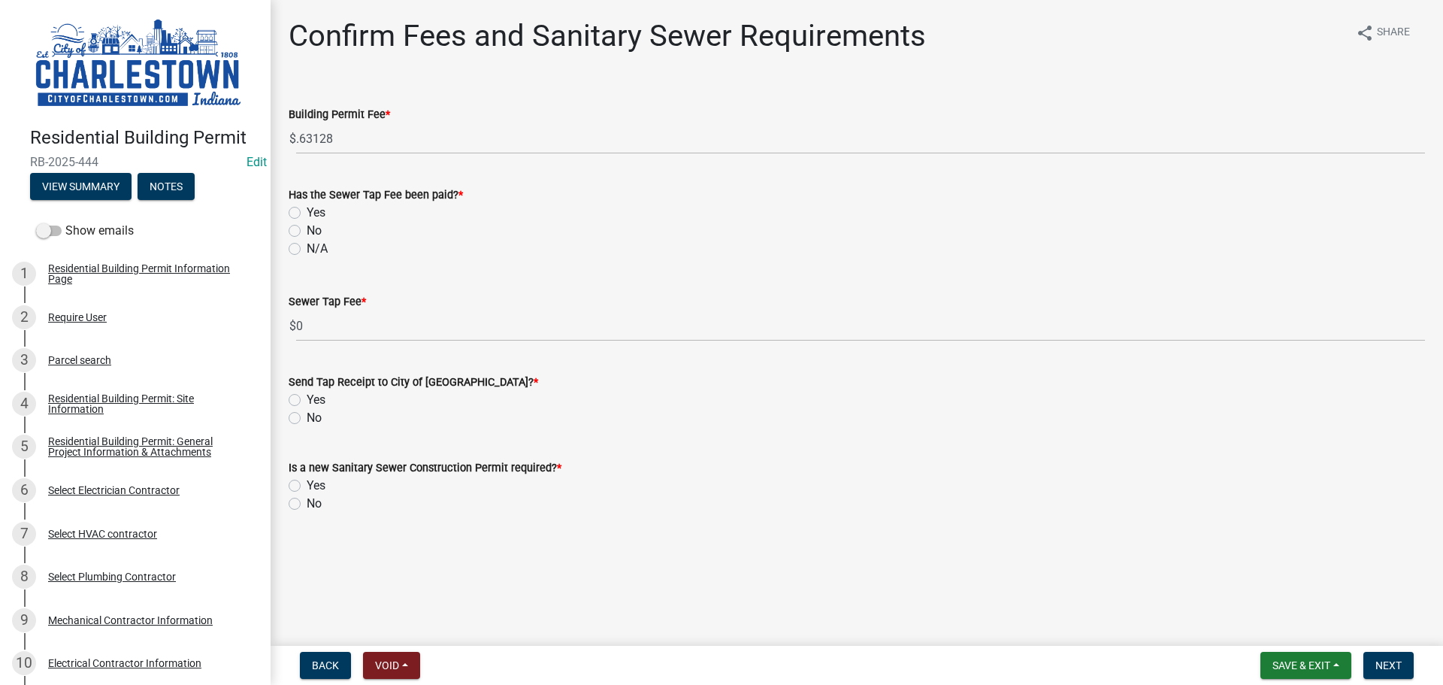
click at [307, 232] on label "No" at bounding box center [314, 231] width 15 height 18
click at [307, 232] on input "No" at bounding box center [312, 227] width 10 height 10
radio input "true"
click at [307, 394] on label "Yes" at bounding box center [316, 400] width 19 height 18
click at [307, 394] on input "Yes" at bounding box center [312, 396] width 10 height 10
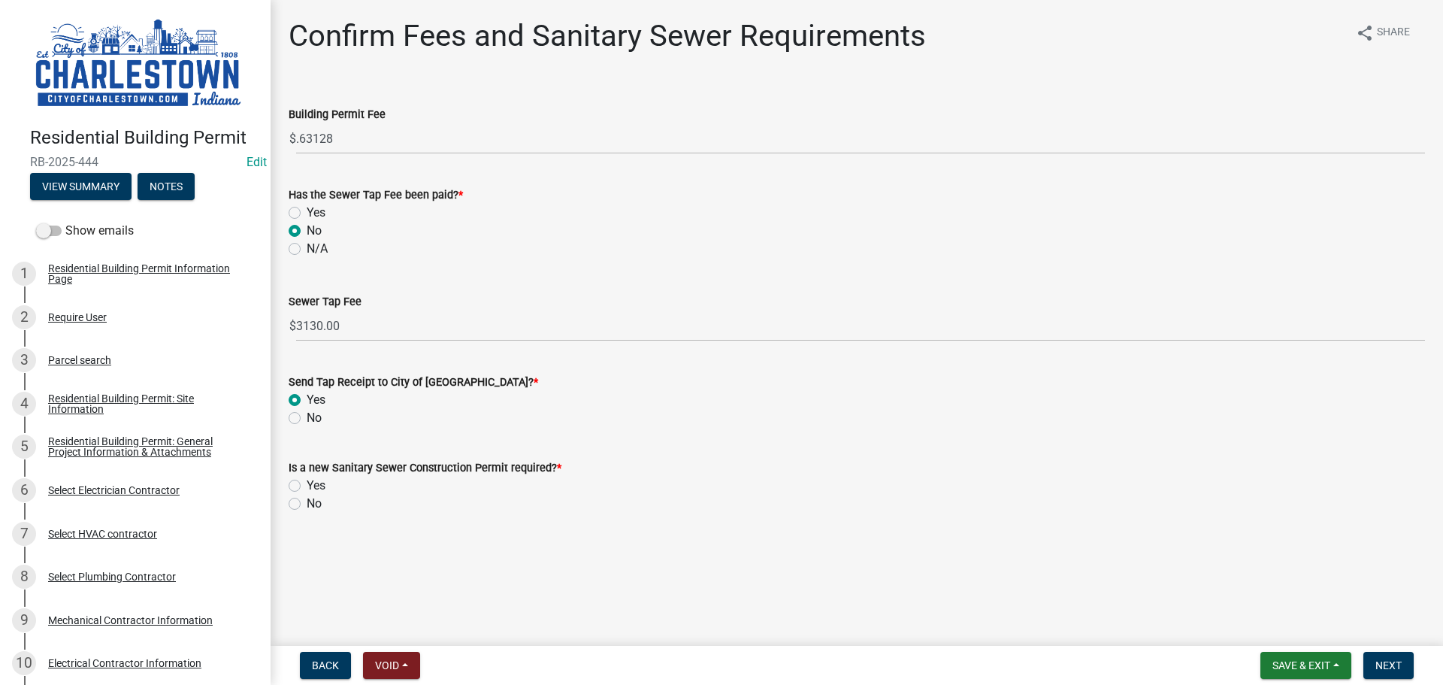
radio input "true"
click at [307, 486] on label "Yes" at bounding box center [316, 486] width 19 height 18
click at [307, 486] on input "Yes" at bounding box center [312, 482] width 10 height 10
radio input "true"
click at [1392, 667] on span "Next" at bounding box center [1389, 665] width 26 height 12
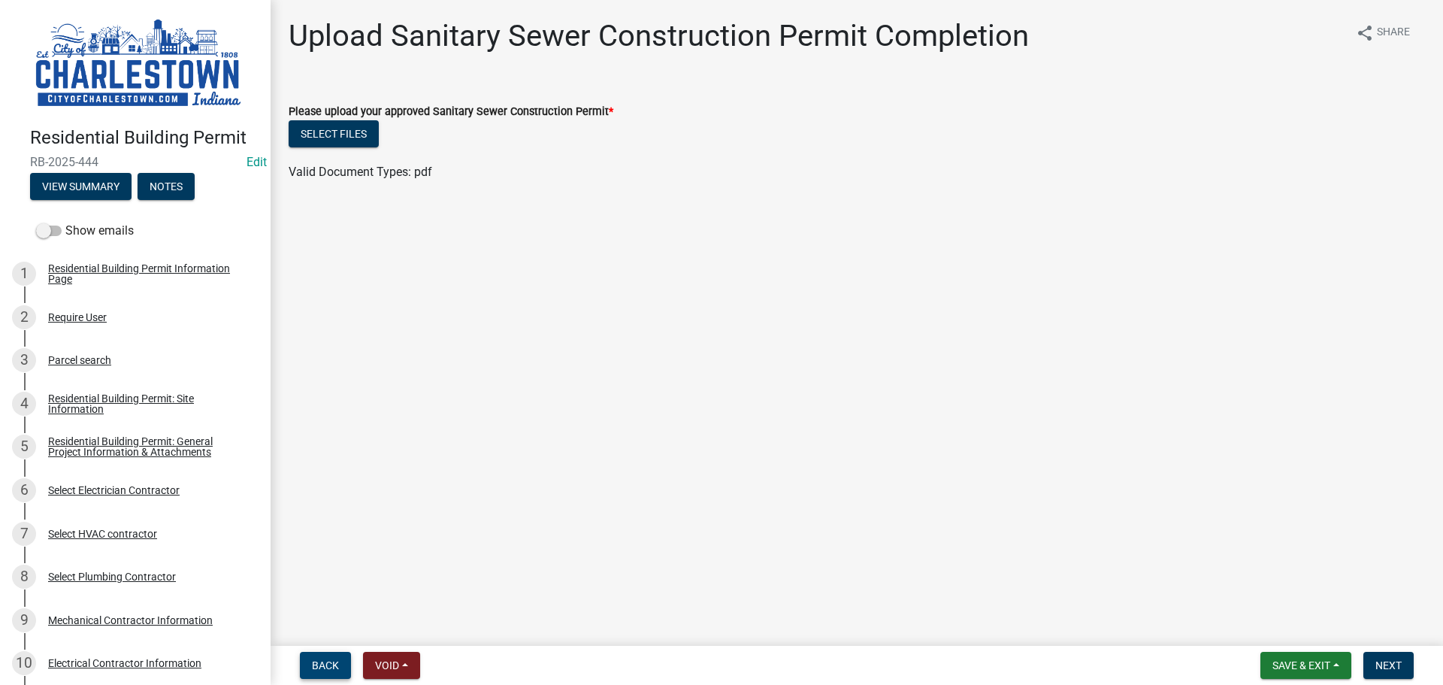
click at [339, 661] on button "Back" at bounding box center [325, 665] width 51 height 27
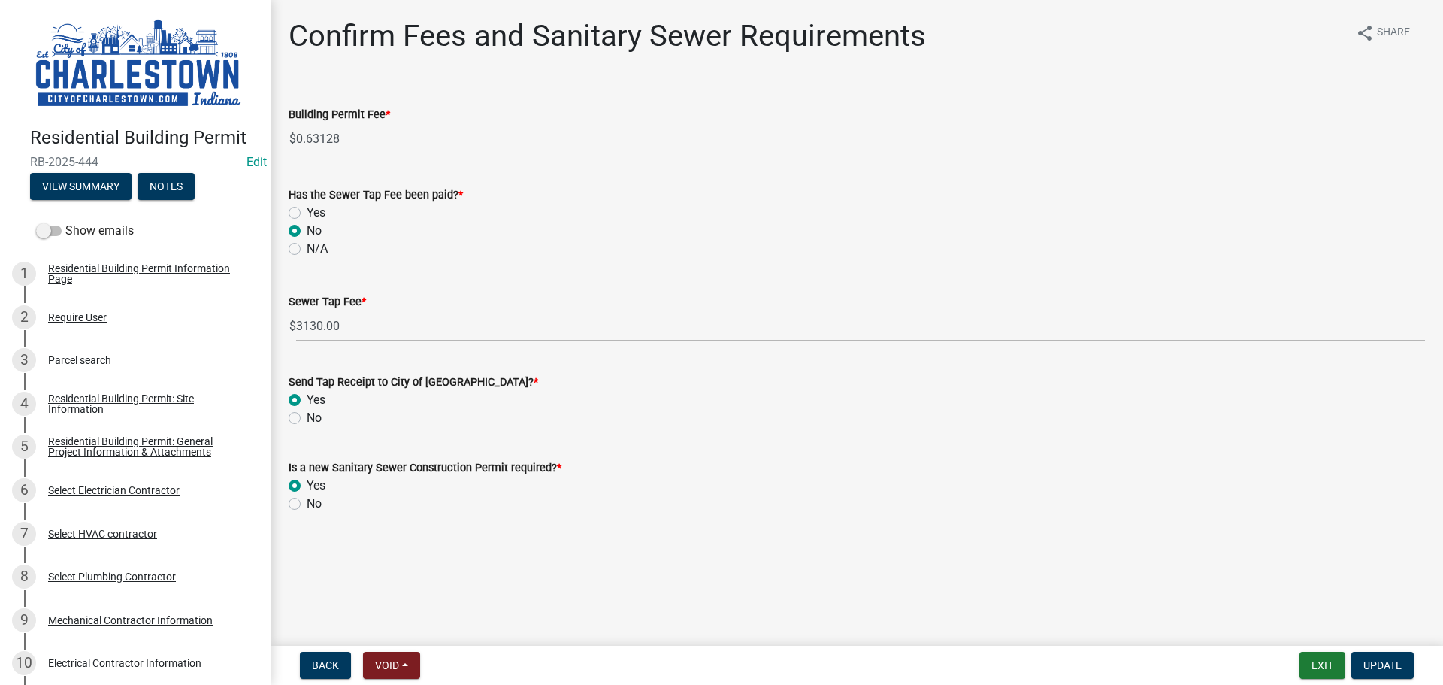
drag, startPoint x: 295, startPoint y: 419, endPoint x: 296, endPoint y: 427, distance: 7.6
click at [307, 421] on label "No" at bounding box center [314, 418] width 15 height 18
click at [307, 419] on input "No" at bounding box center [312, 414] width 10 height 10
radio input "true"
click at [307, 504] on label "No" at bounding box center [314, 504] width 15 height 18
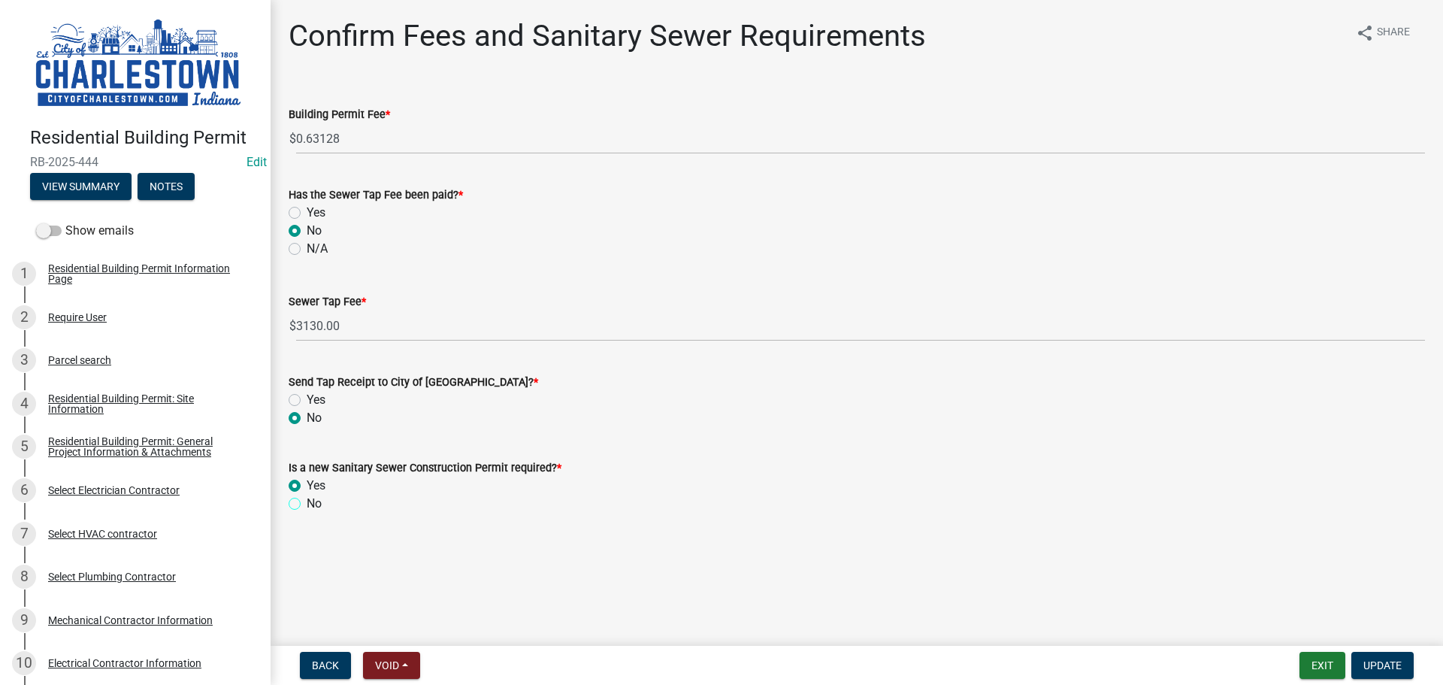
click at [307, 504] on input "No" at bounding box center [312, 500] width 10 height 10
radio input "true"
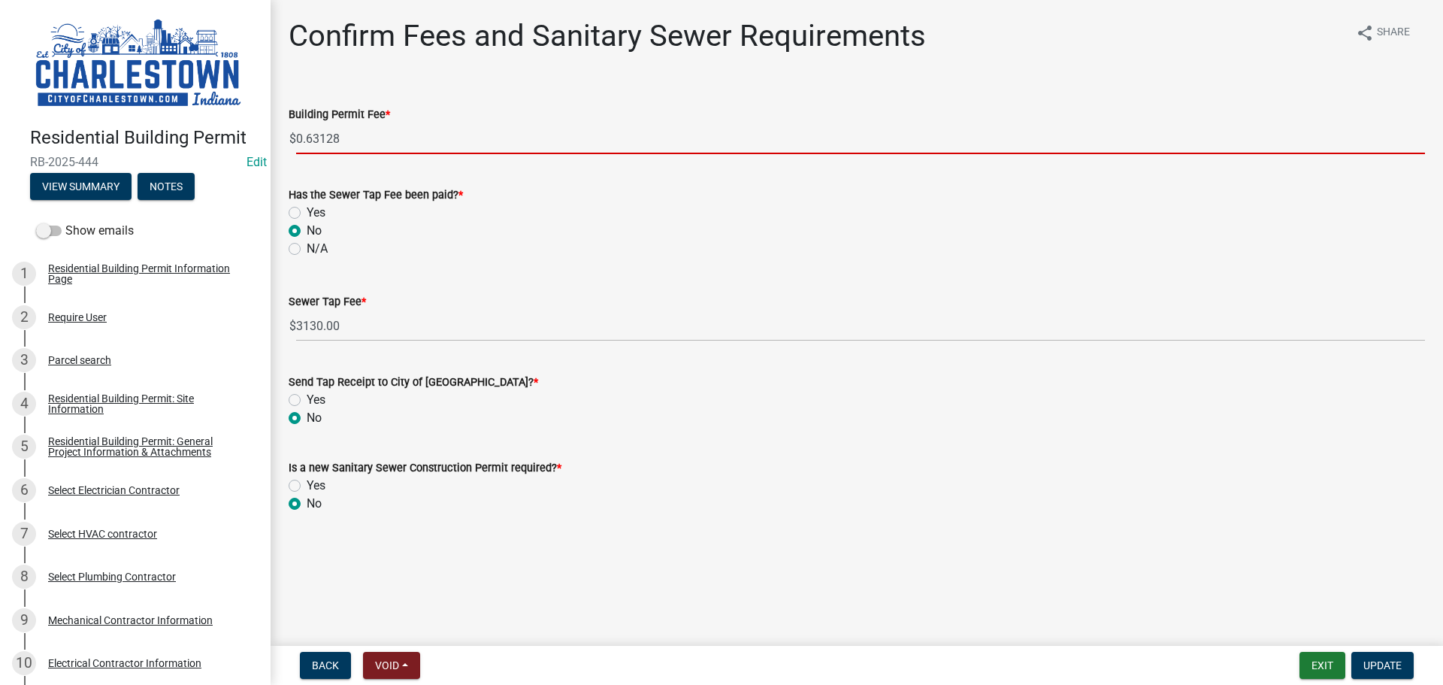
click at [344, 131] on input "0.63128" at bounding box center [860, 138] width 1129 height 31
type input "0"
type input "631.28"
click at [1391, 666] on span "Update" at bounding box center [1383, 665] width 38 height 12
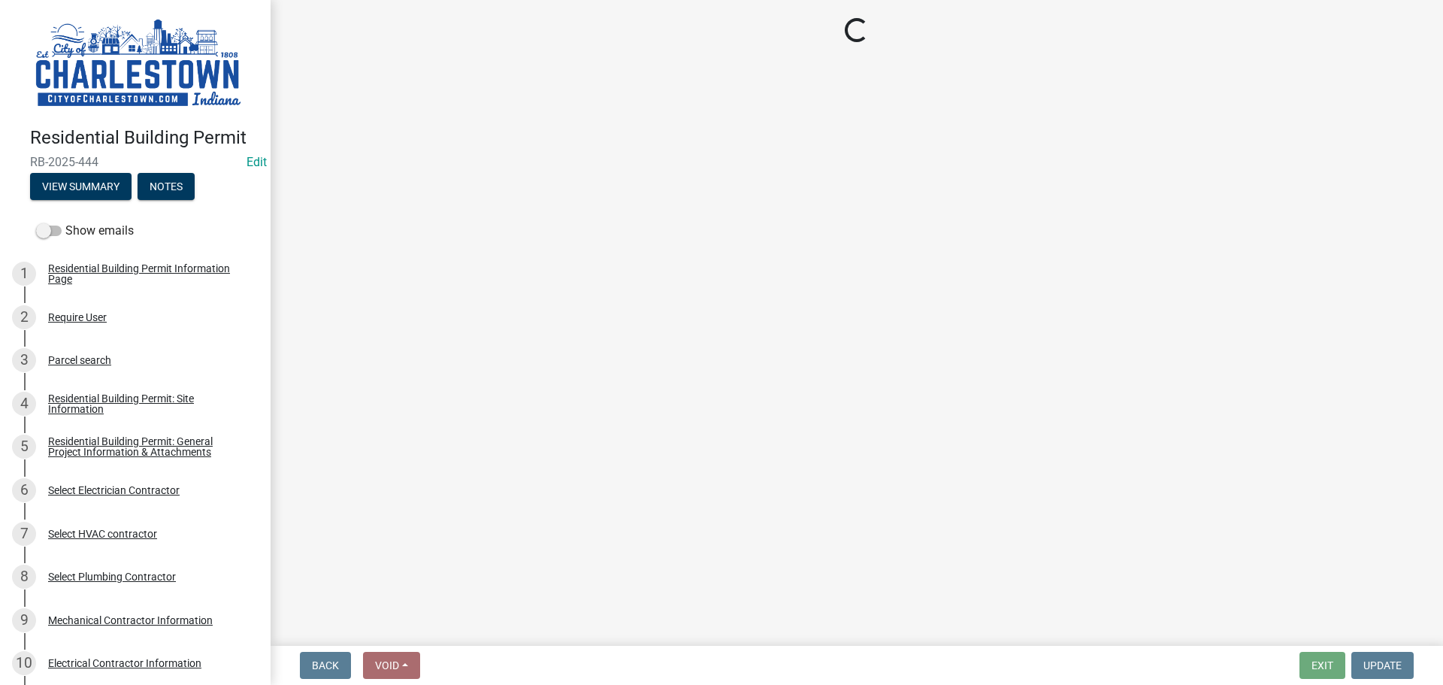
select select "3: 3"
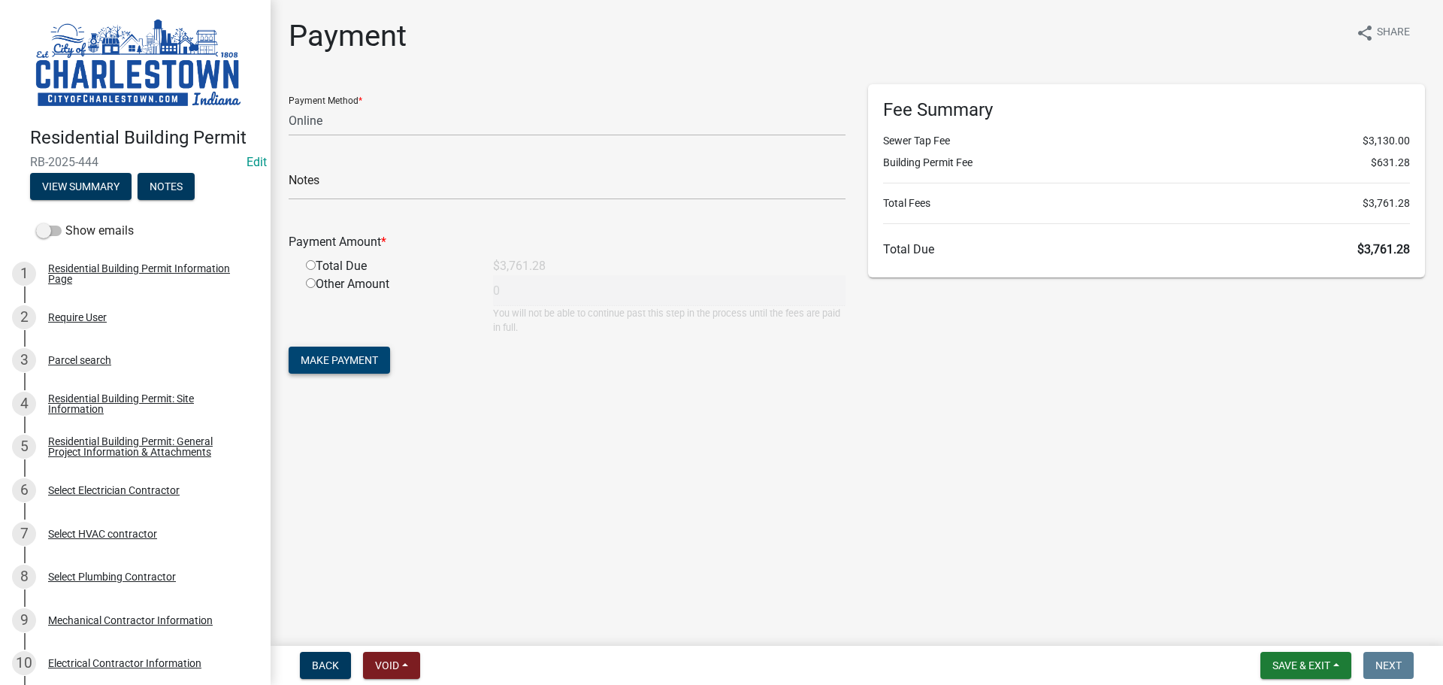
click at [364, 354] on span "Make Payment" at bounding box center [339, 360] width 77 height 12
click at [311, 282] on input "radio" at bounding box center [311, 283] width 10 height 10
radio input "true"
type input "3761.28"
click at [1321, 665] on span "Save & Exit" at bounding box center [1302, 665] width 58 height 12
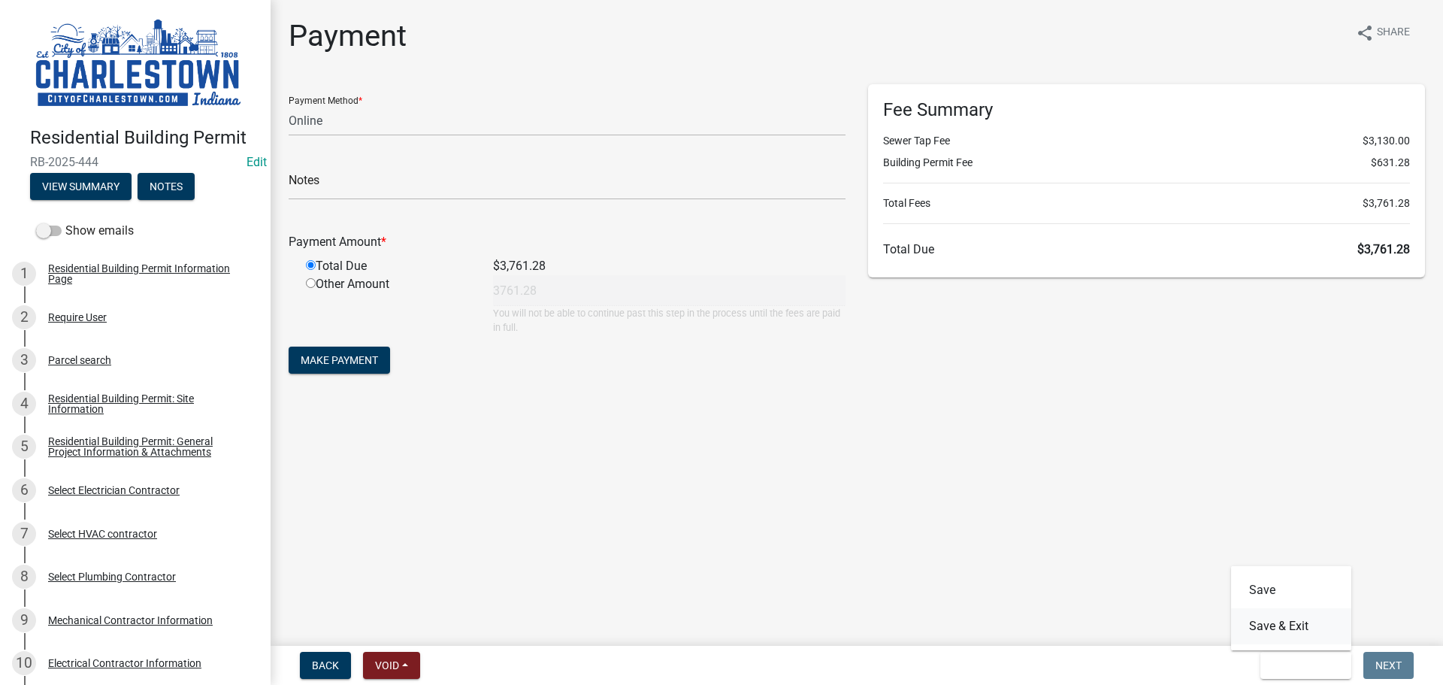
click at [1261, 621] on button "Save & Exit" at bounding box center [1291, 626] width 120 height 36
